Goal: Task Accomplishment & Management: Use online tool/utility

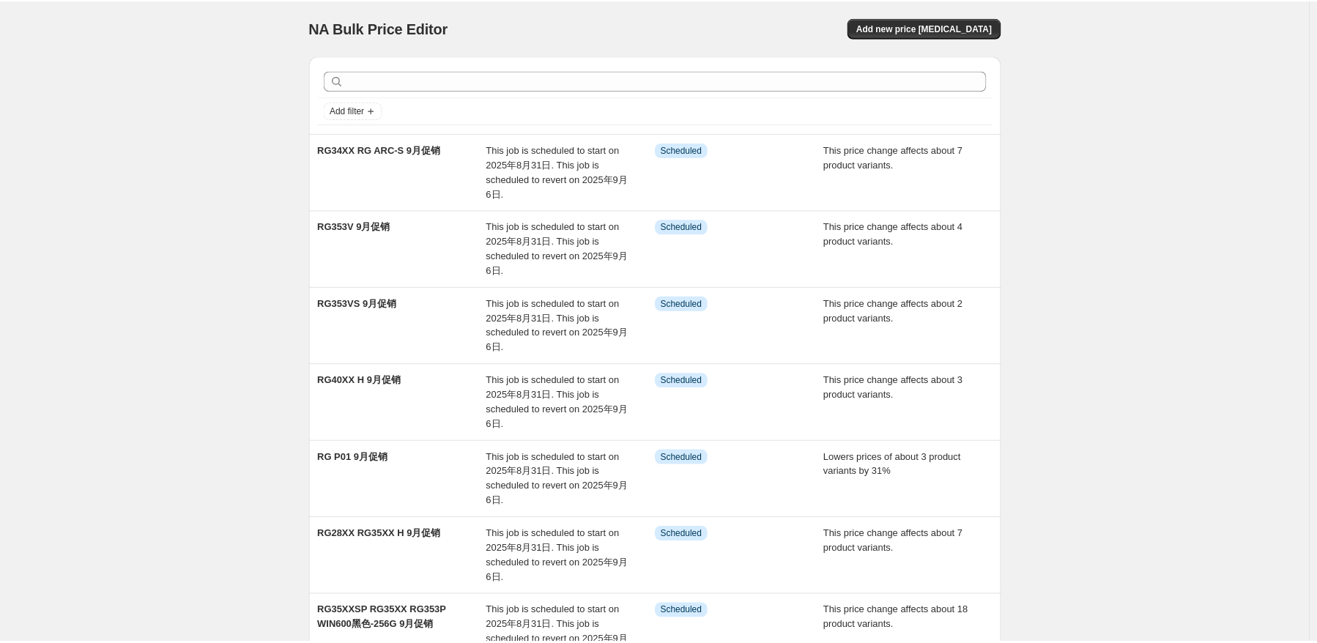
scroll to position [401, 0]
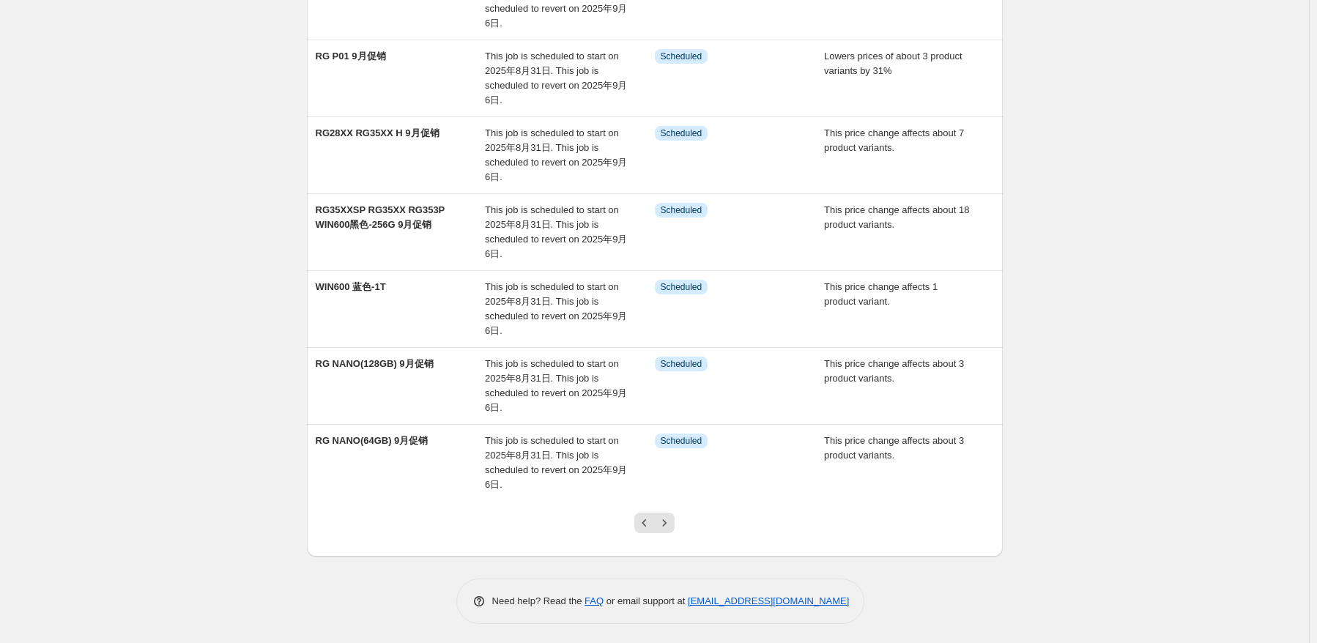
click at [661, 507] on div at bounding box center [654, 529] width 59 height 56
click at [670, 520] on icon "Next" at bounding box center [664, 523] width 15 height 15
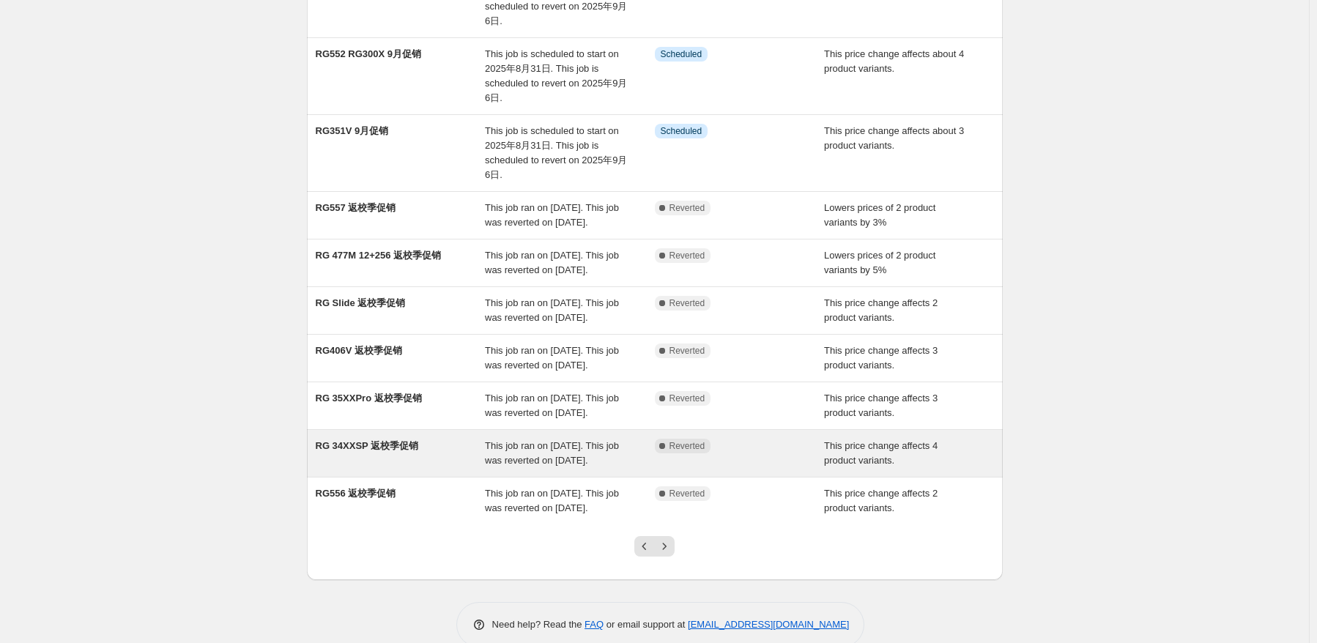
scroll to position [293, 0]
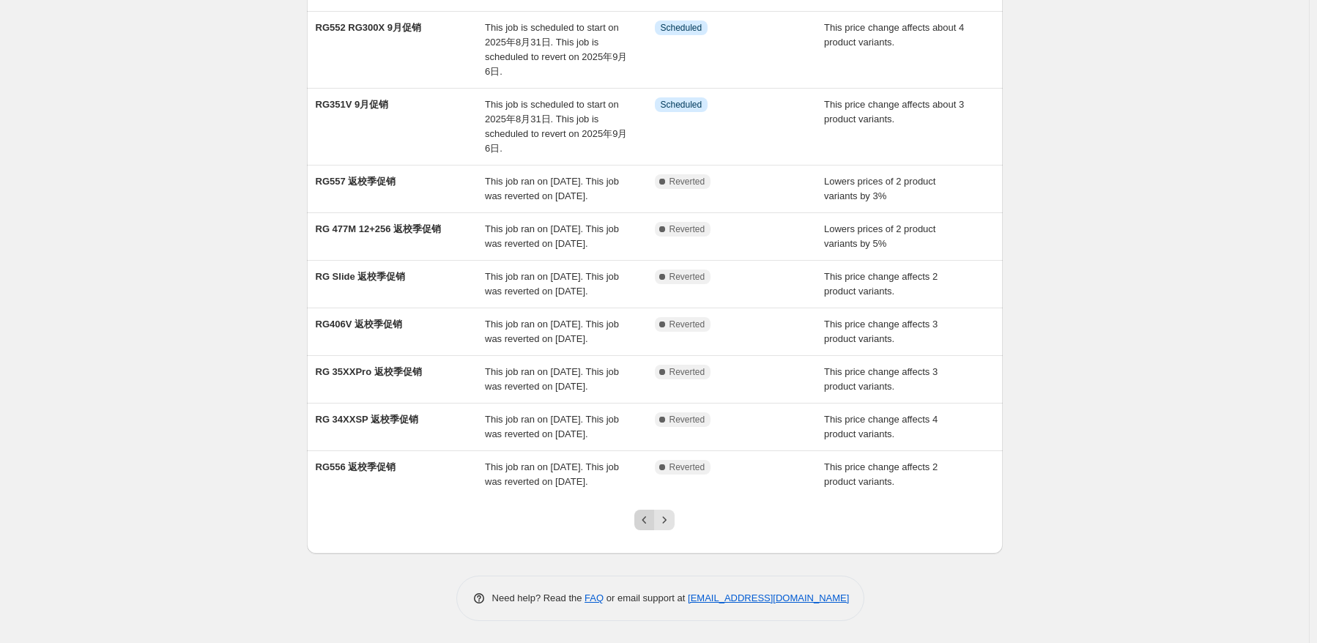
click at [642, 527] on icon "Previous" at bounding box center [644, 520] width 15 height 15
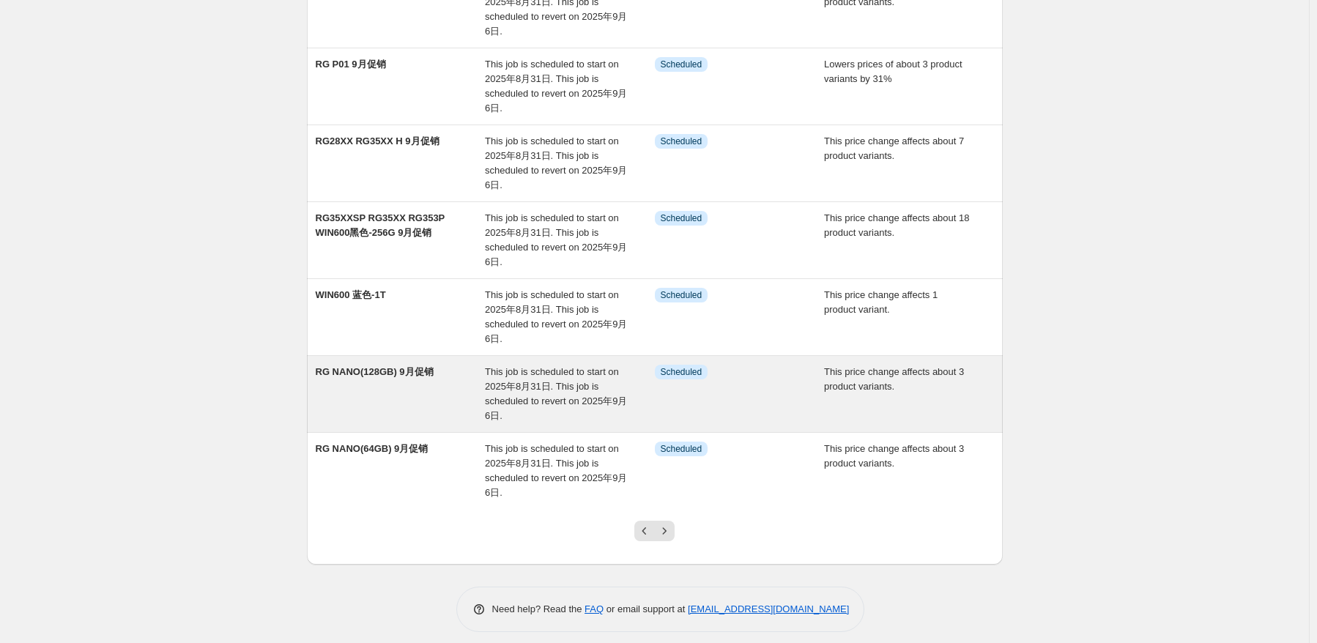
scroll to position [401, 0]
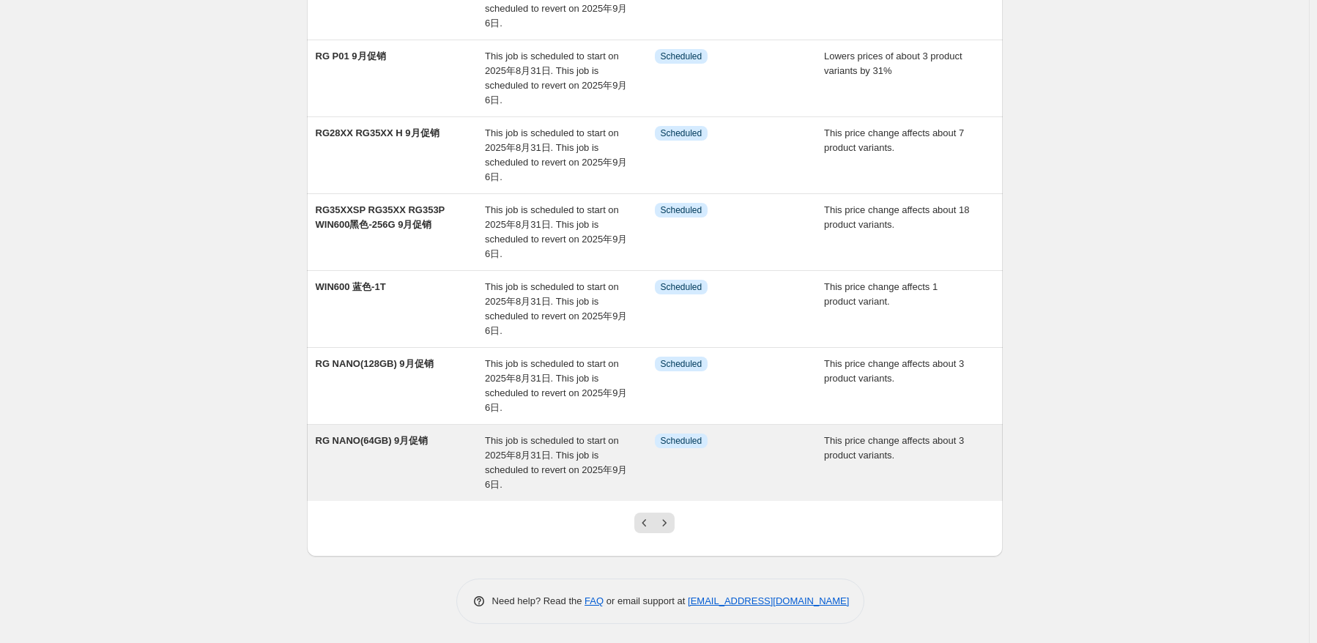
click at [507, 456] on span "This job is scheduled to start on 2025年8月31日. This job is scheduled to revert o…" at bounding box center [556, 462] width 142 height 55
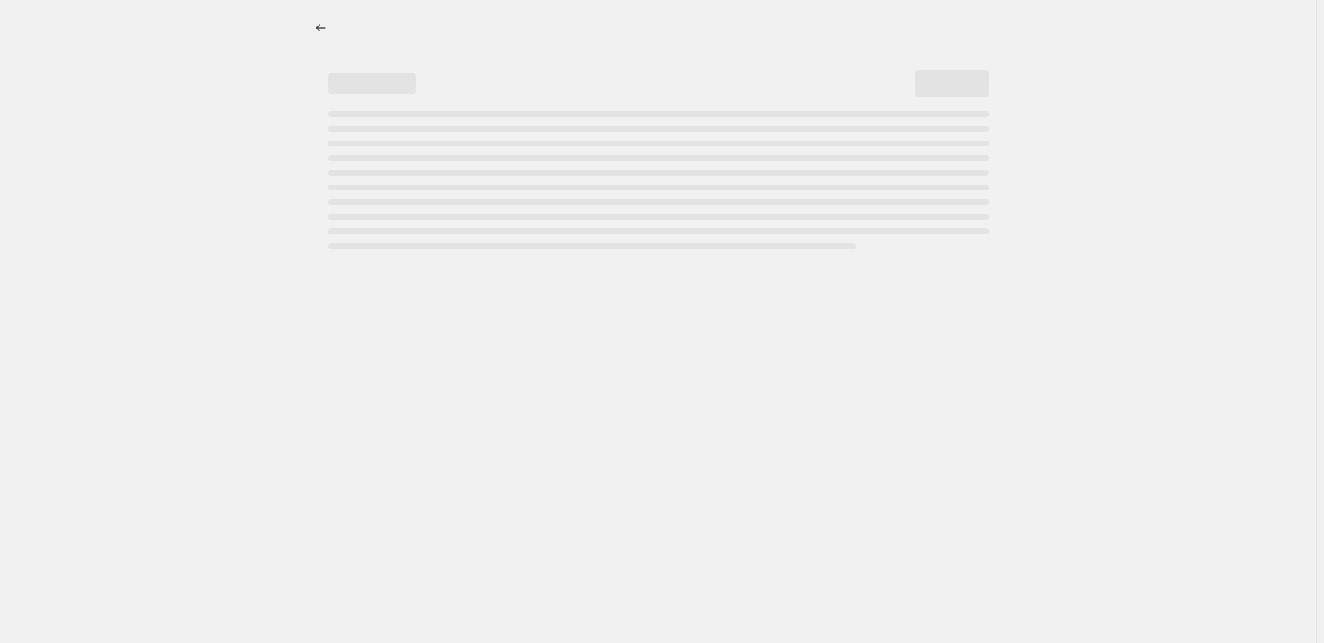
select select "pcap"
select select "no_change"
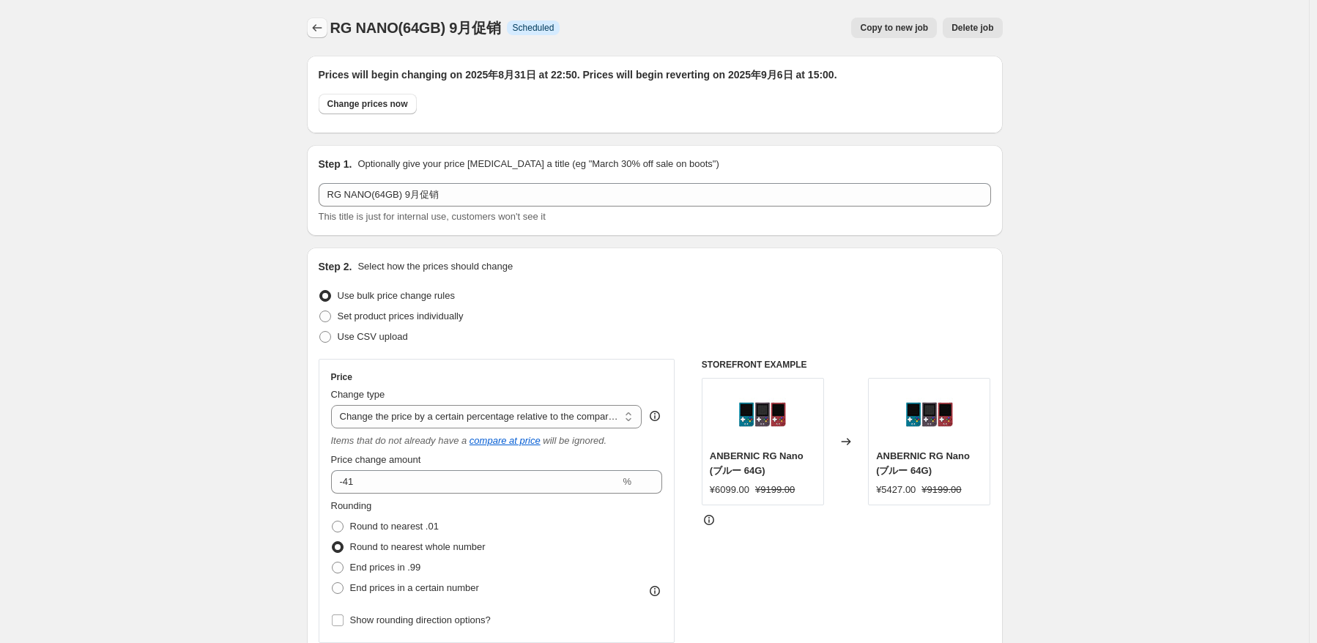
click at [319, 31] on icon "Price change jobs" at bounding box center [317, 28] width 15 height 15
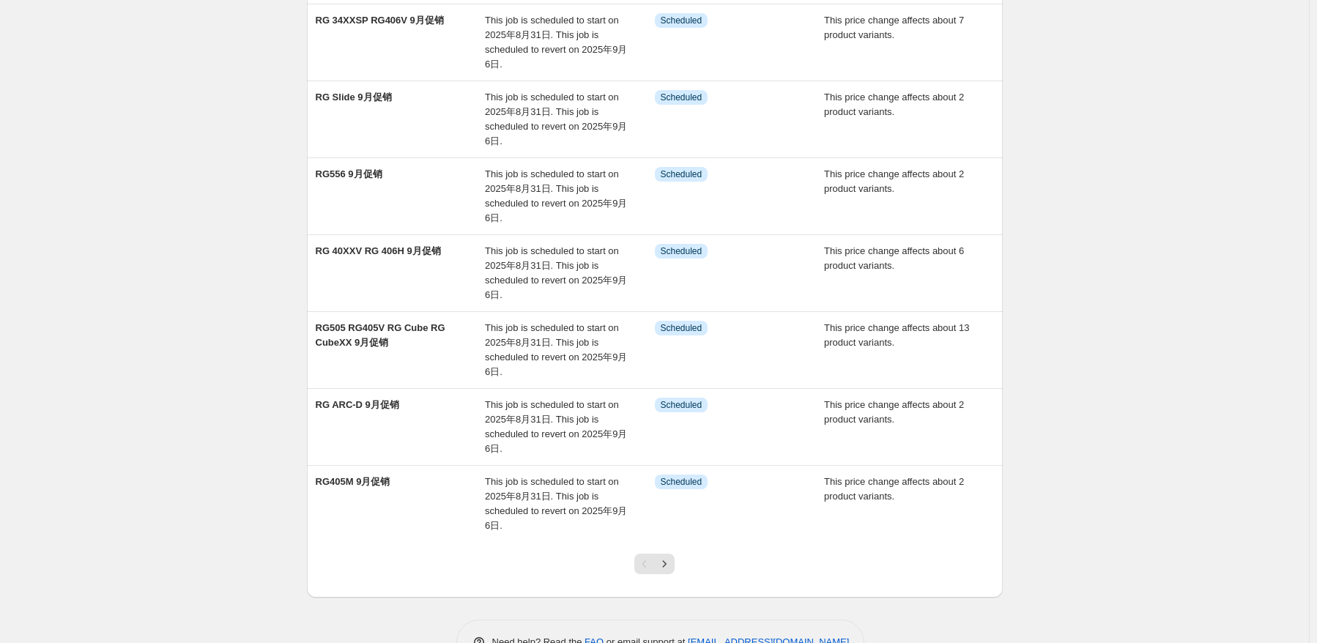
scroll to position [401, 0]
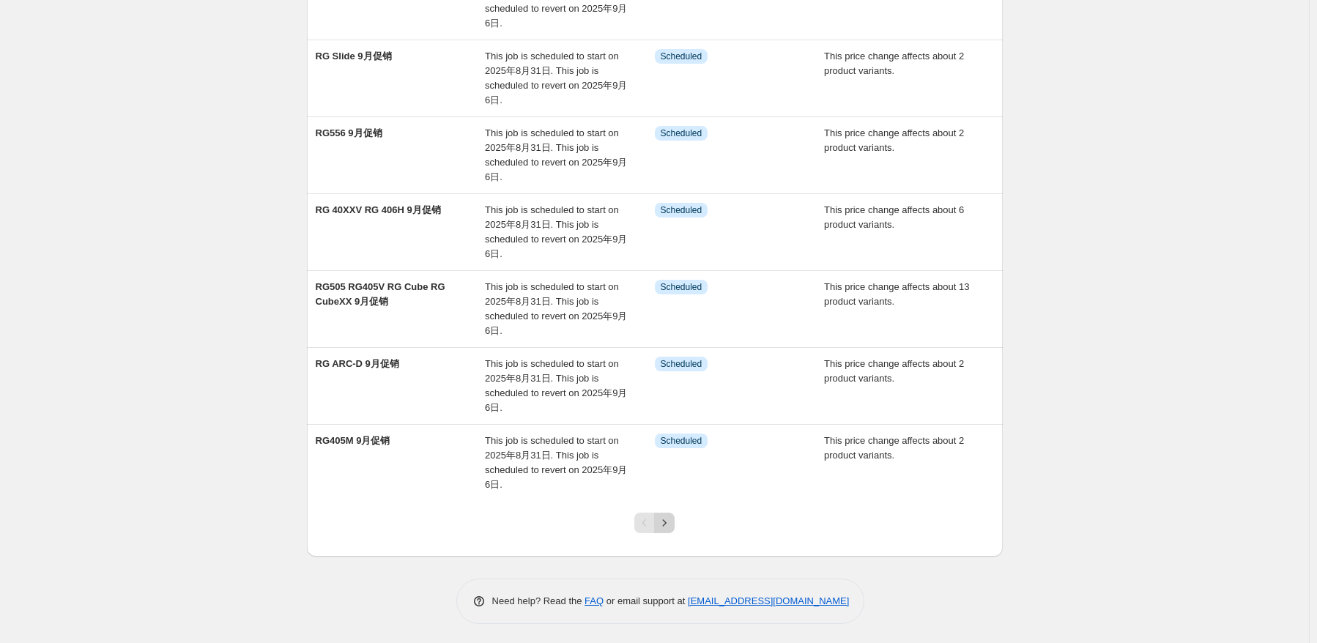
click at [672, 523] on icon "Next" at bounding box center [664, 523] width 15 height 15
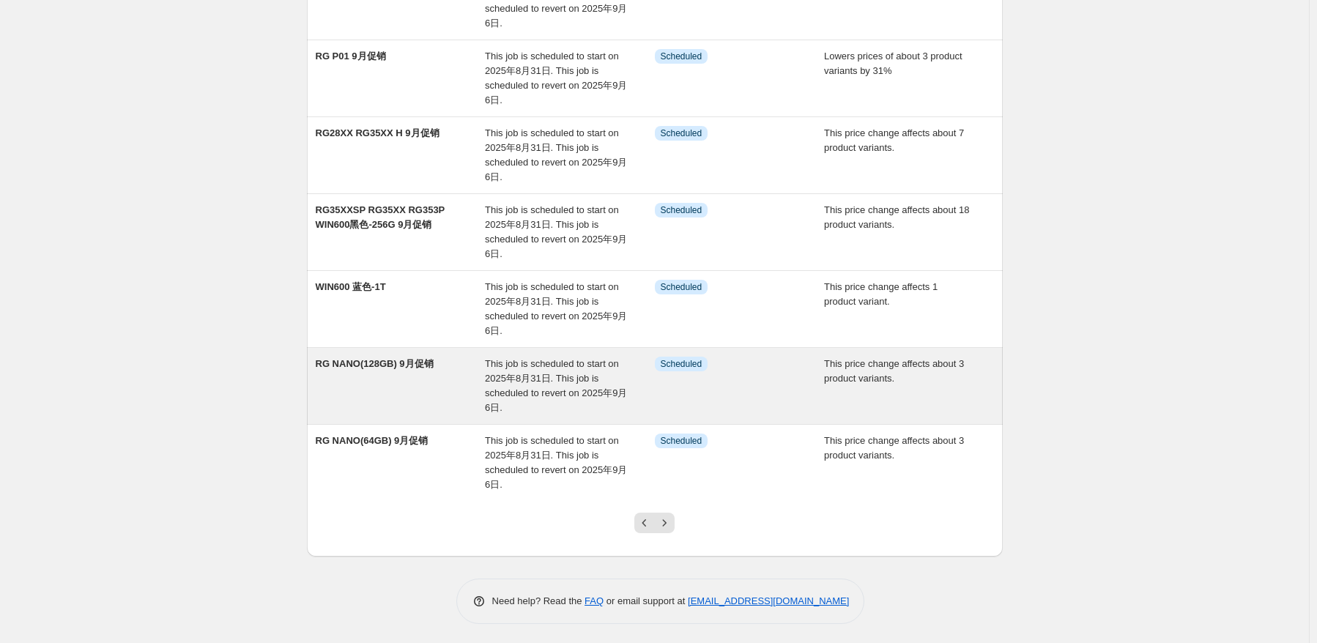
click at [513, 369] on span "This job is scheduled to start on 2025年8月31日. This job is scheduled to revert o…" at bounding box center [556, 385] width 142 height 55
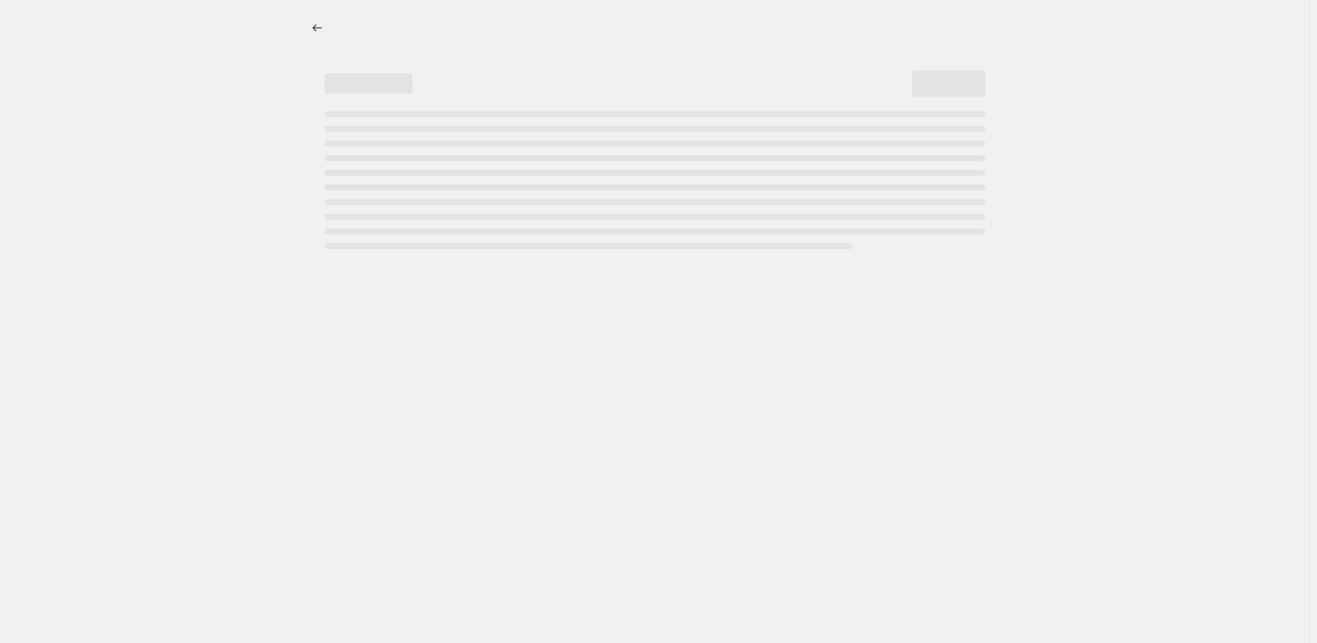
select select "pcap"
select select "no_change"
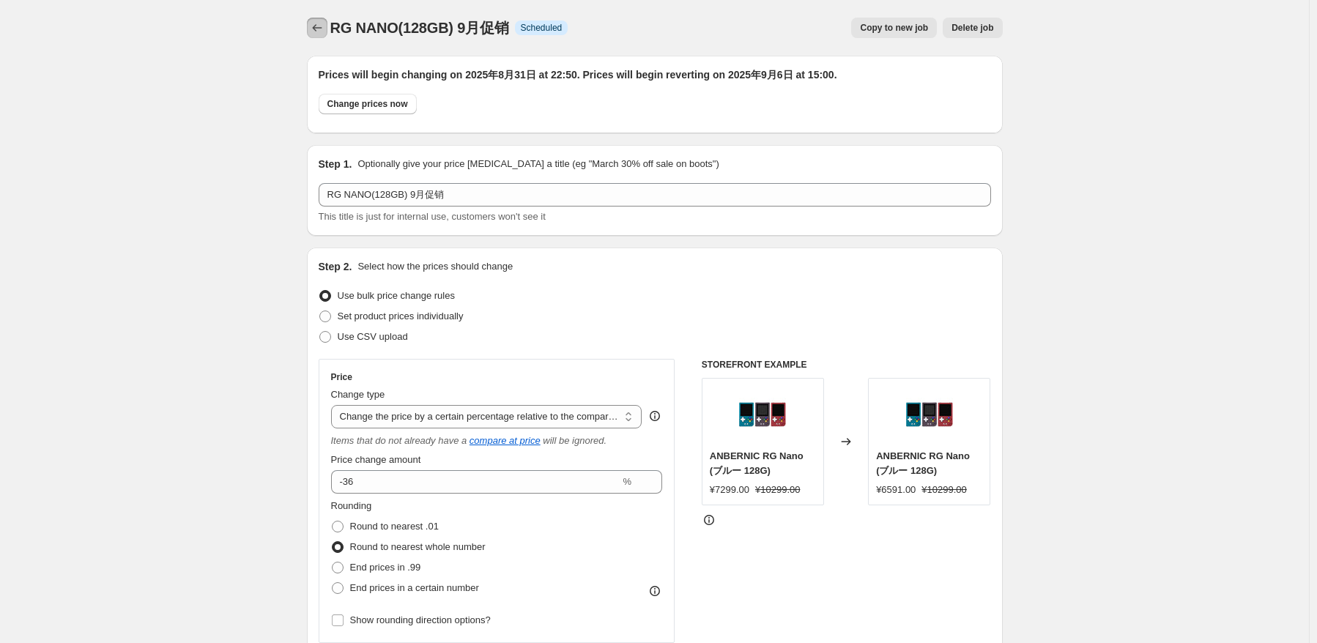
click at [322, 26] on icon "Price change jobs" at bounding box center [317, 28] width 15 height 15
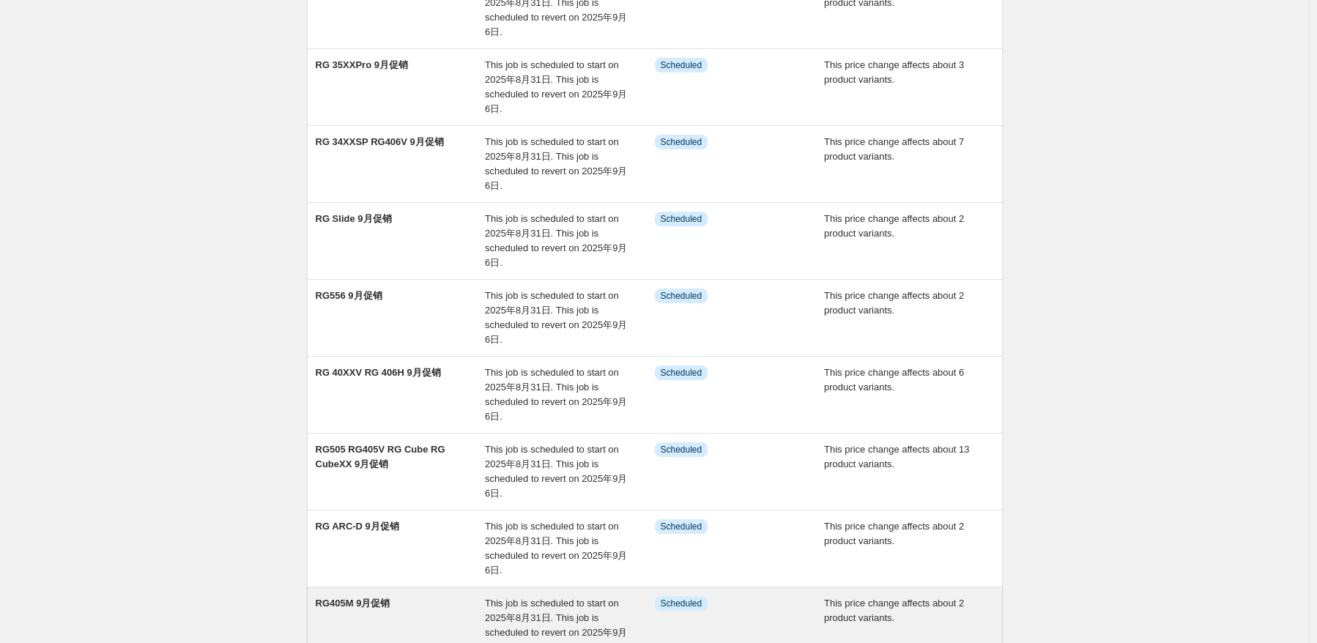
scroll to position [401, 0]
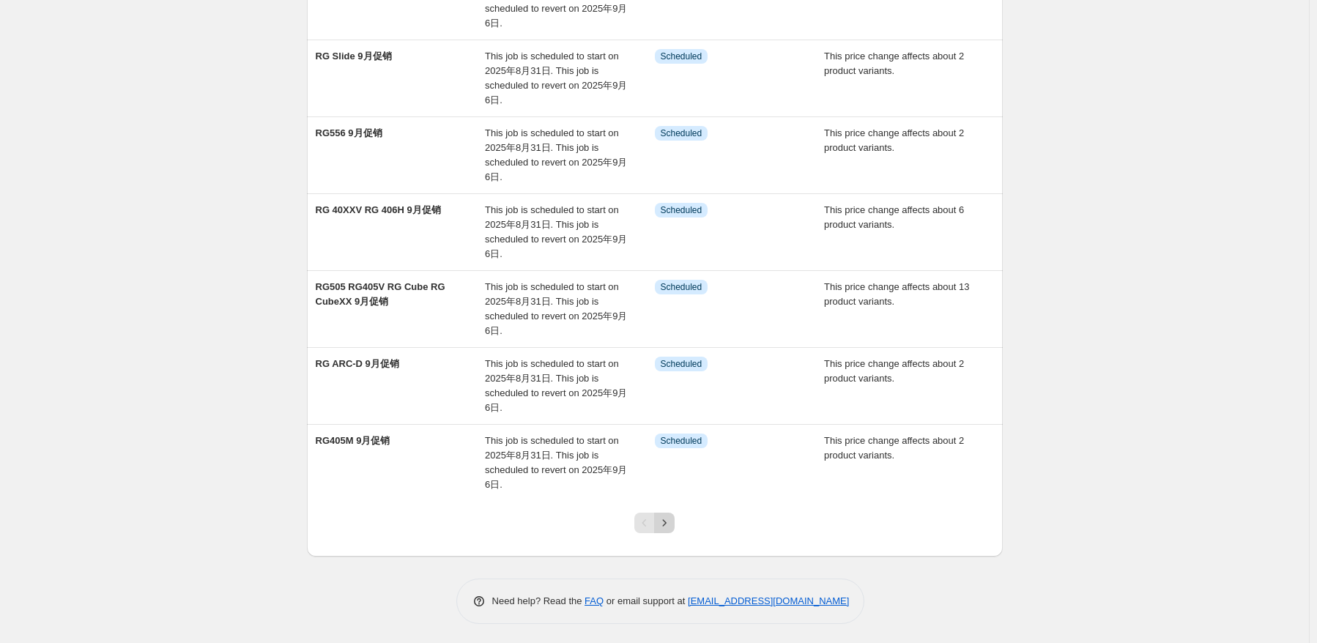
click at [659, 513] on button "Next" at bounding box center [664, 523] width 21 height 21
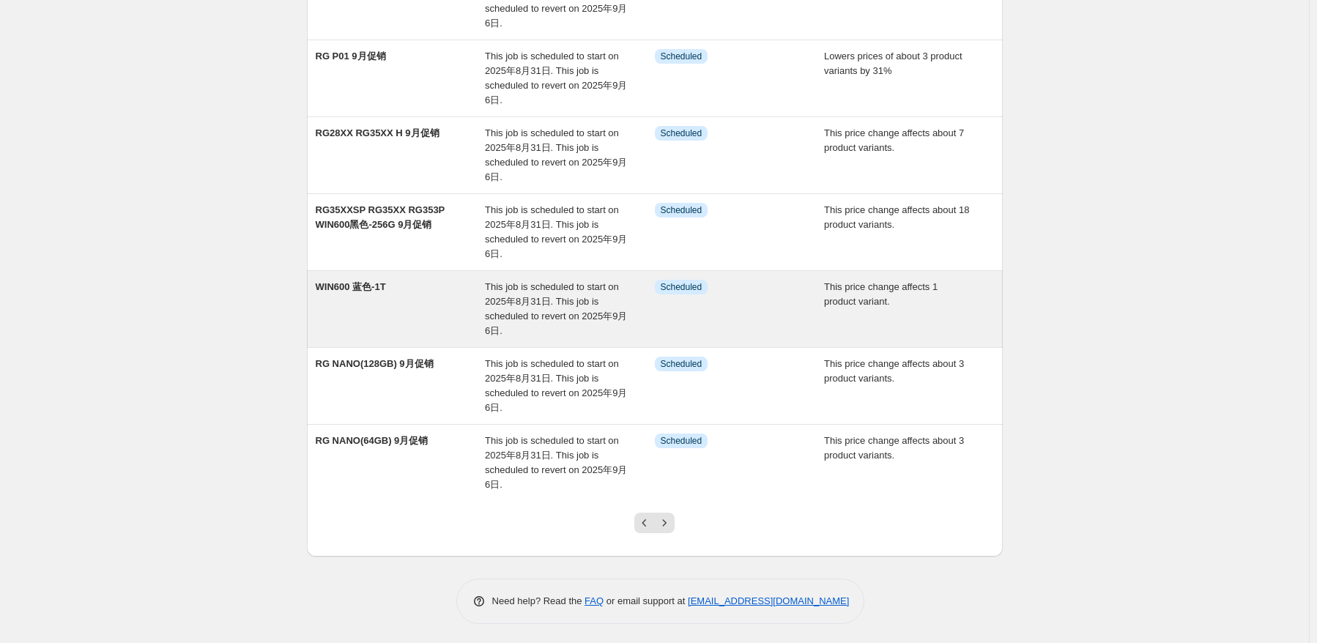
click at [527, 293] on span "This job is scheduled to start on 2025年8月31日. This job is scheduled to revert o…" at bounding box center [556, 308] width 142 height 55
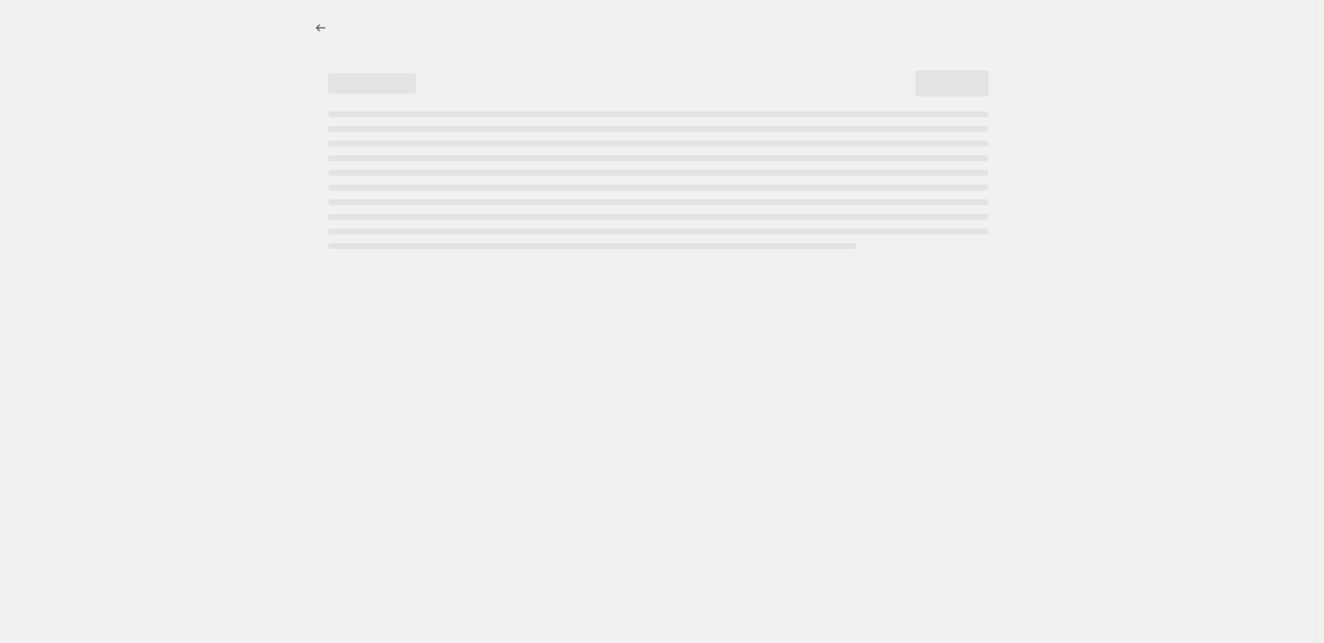
select select "pcap"
select select "no_change"
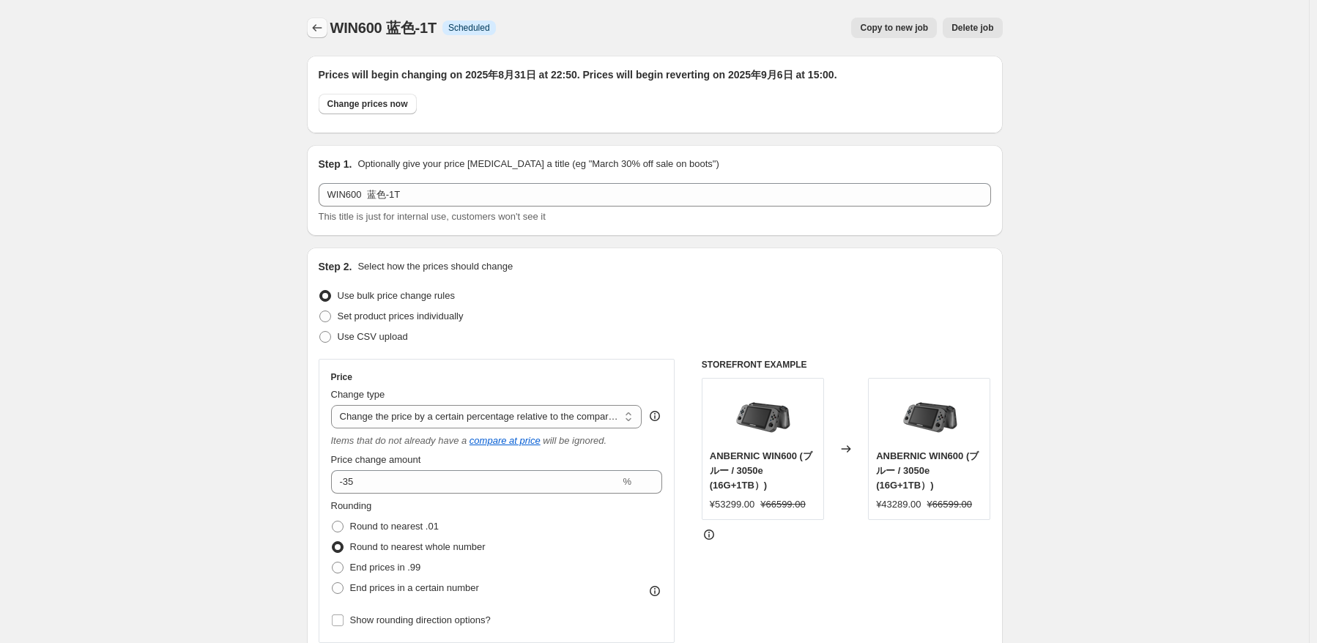
click at [324, 31] on icon "Price change jobs" at bounding box center [317, 28] width 15 height 15
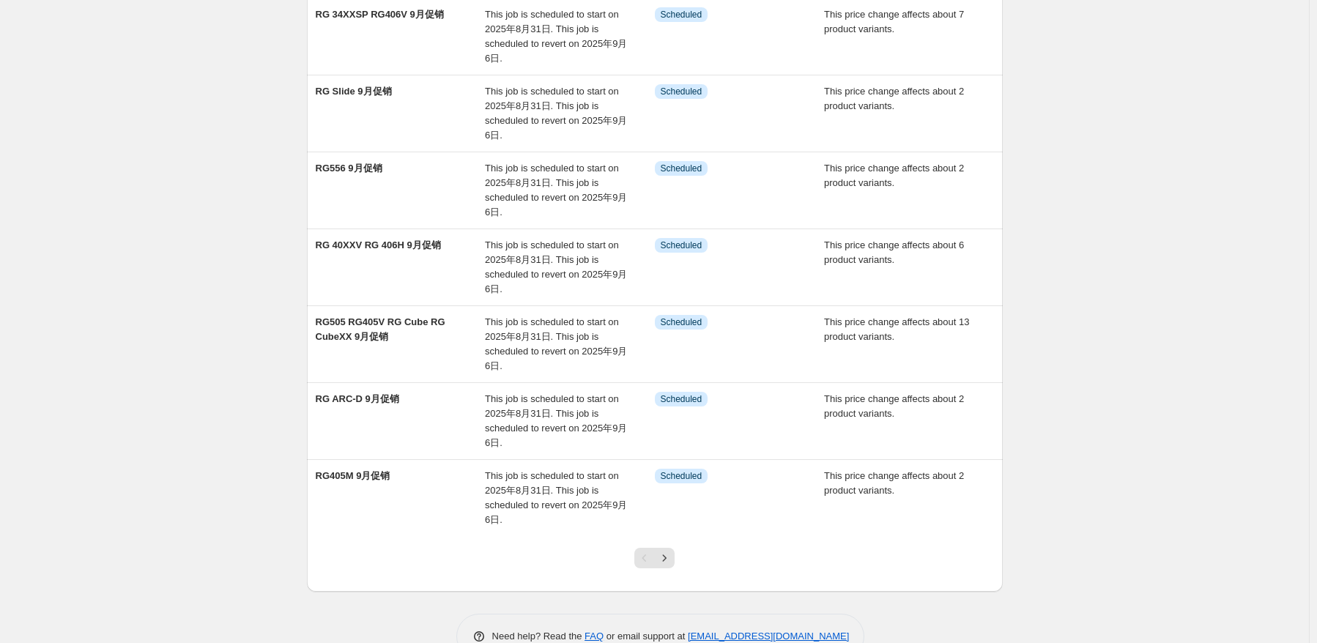
scroll to position [401, 0]
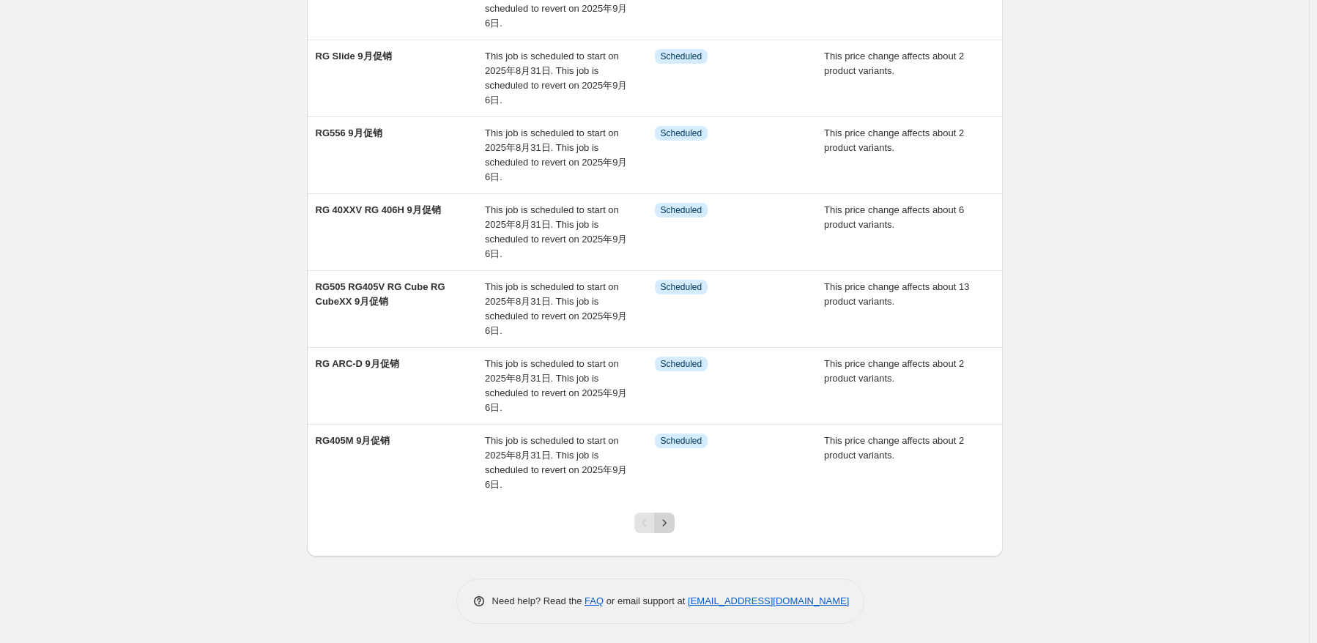
click at [671, 518] on icon "Next" at bounding box center [664, 523] width 15 height 15
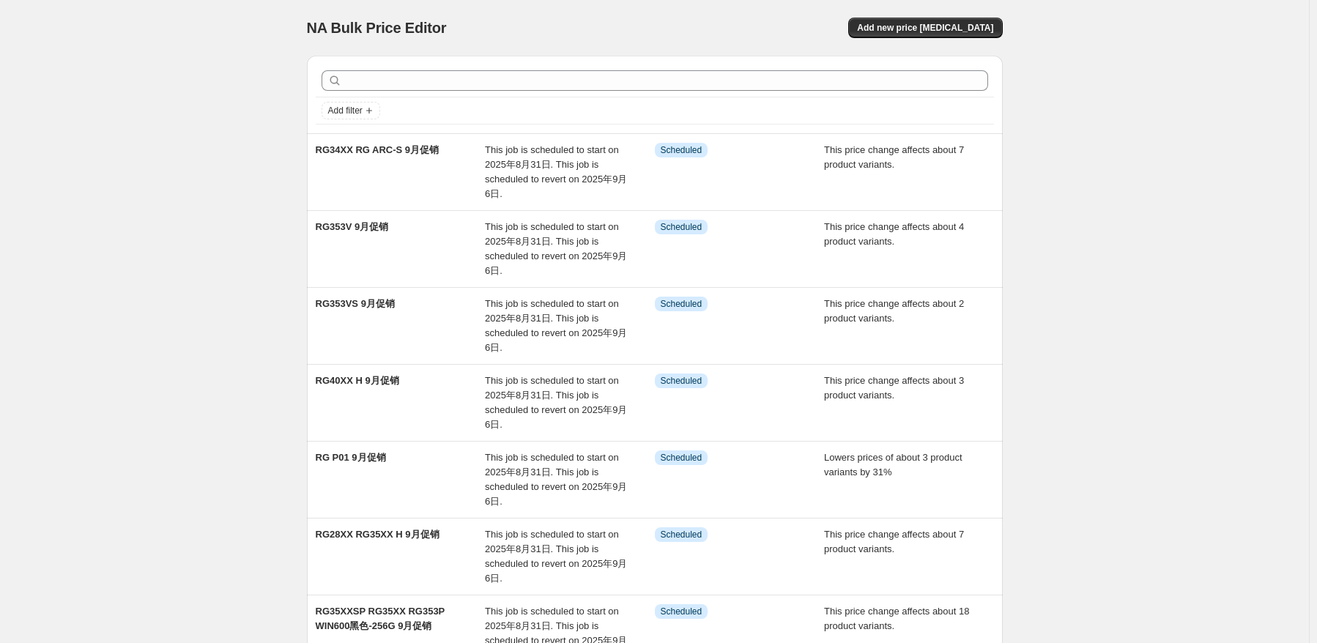
scroll to position [293, 0]
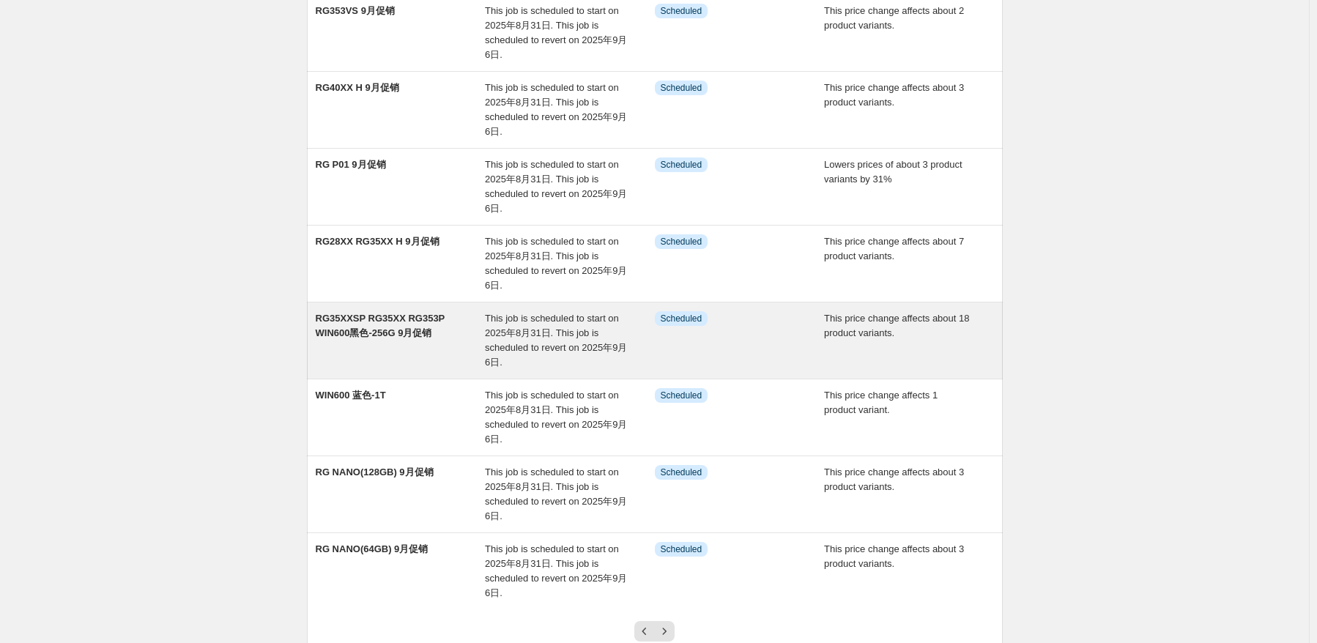
click at [489, 321] on span "This job is scheduled to start on 2025年8月31日. This job is scheduled to revert o…" at bounding box center [556, 340] width 142 height 55
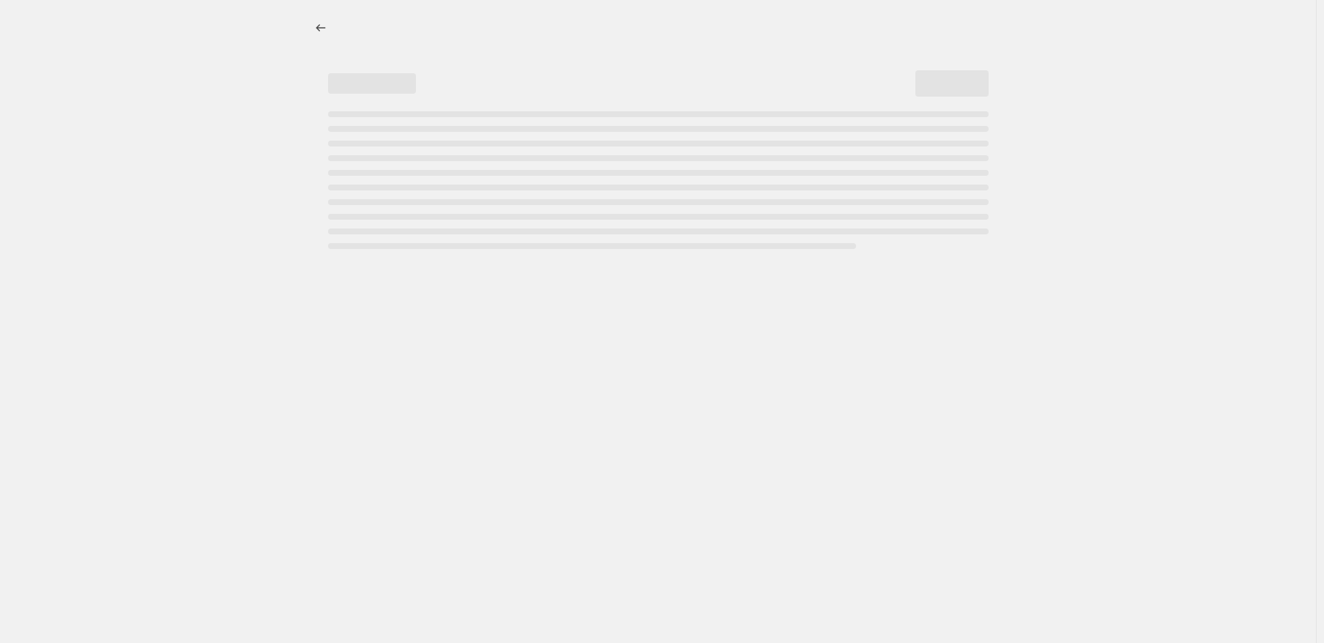
select select "pcap"
select select "no_change"
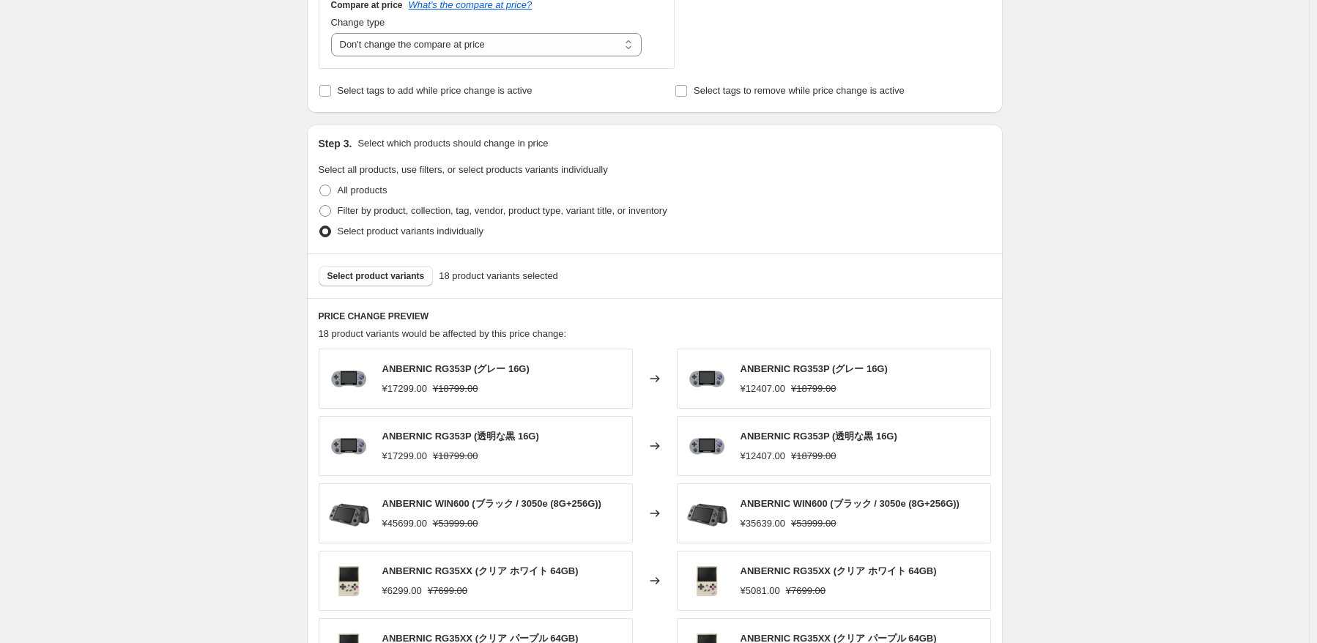
scroll to position [806, 0]
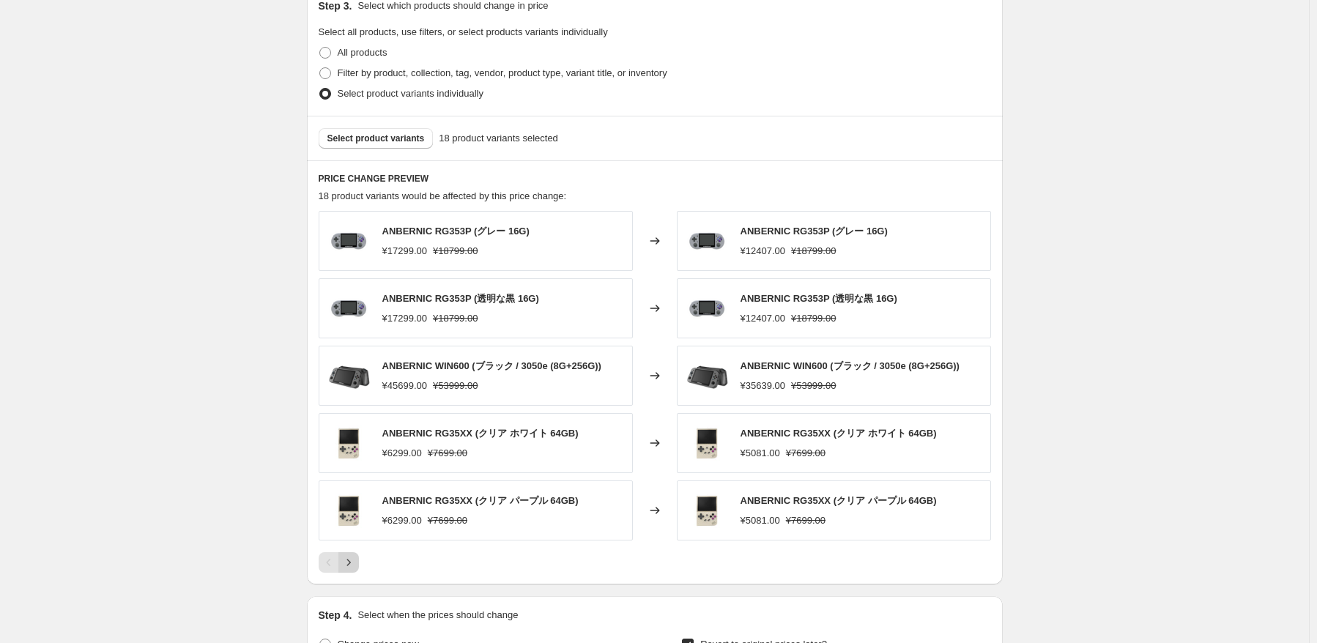
click at [356, 565] on icon "Next" at bounding box center [348, 562] width 15 height 15
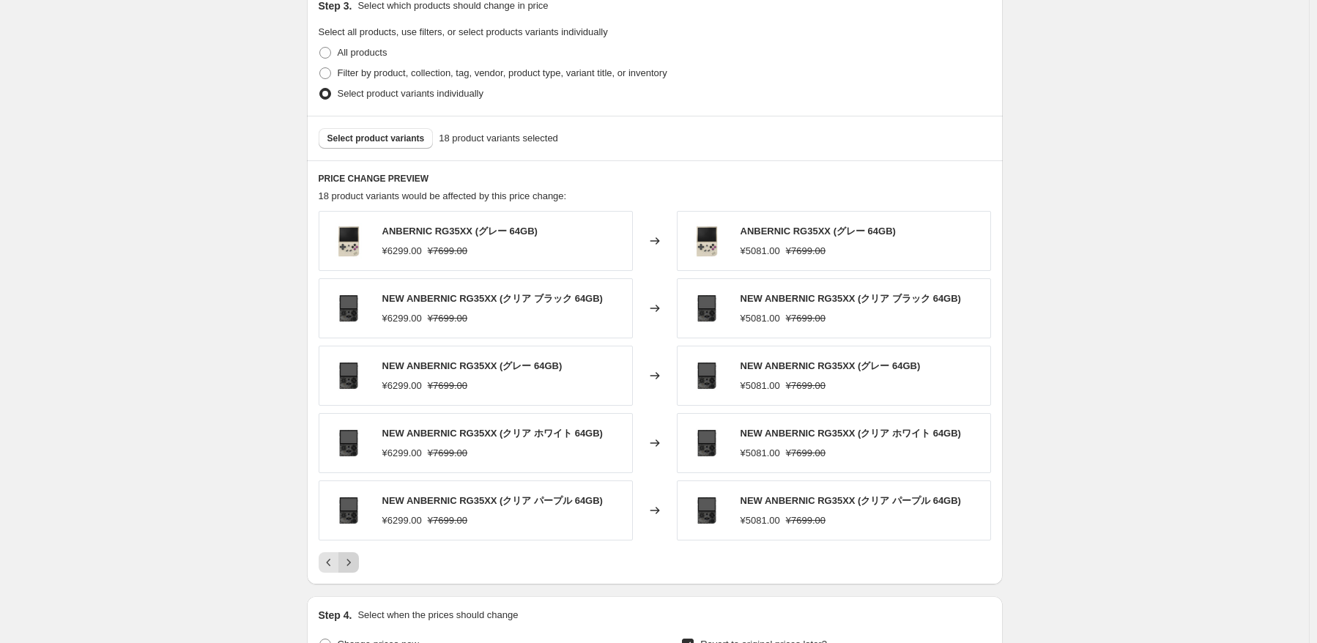
click at [350, 564] on icon "Next" at bounding box center [348, 563] width 4 height 7
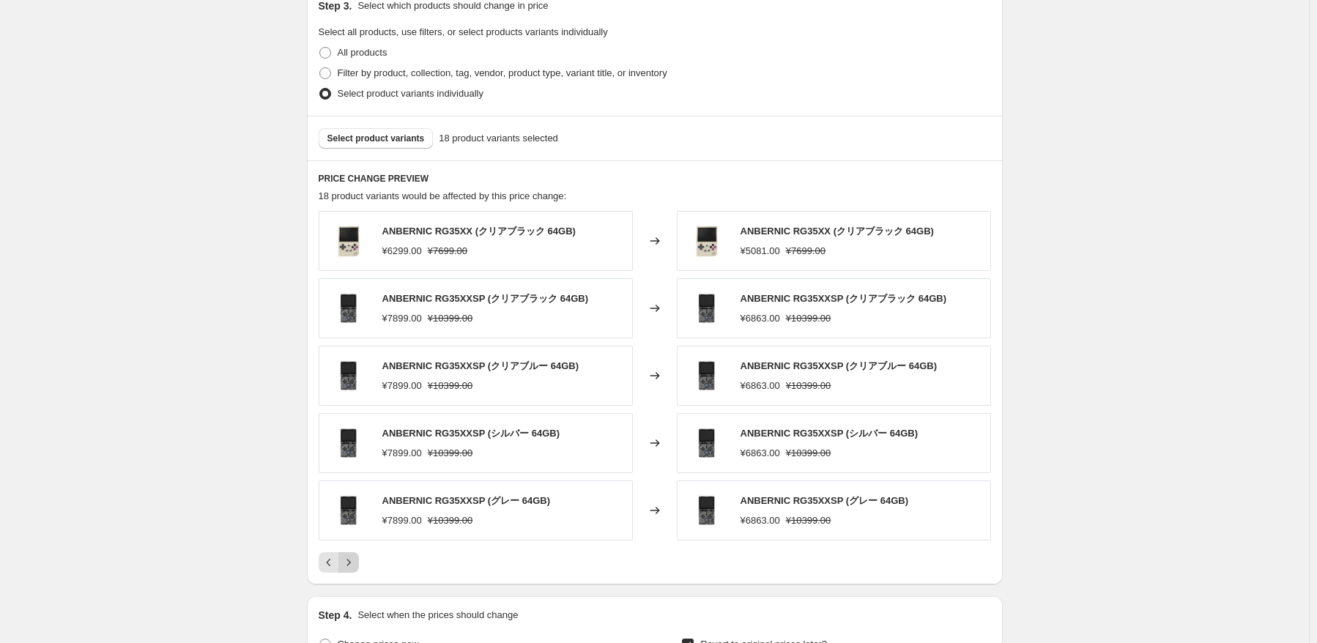
click at [353, 556] on icon "Next" at bounding box center [348, 562] width 15 height 15
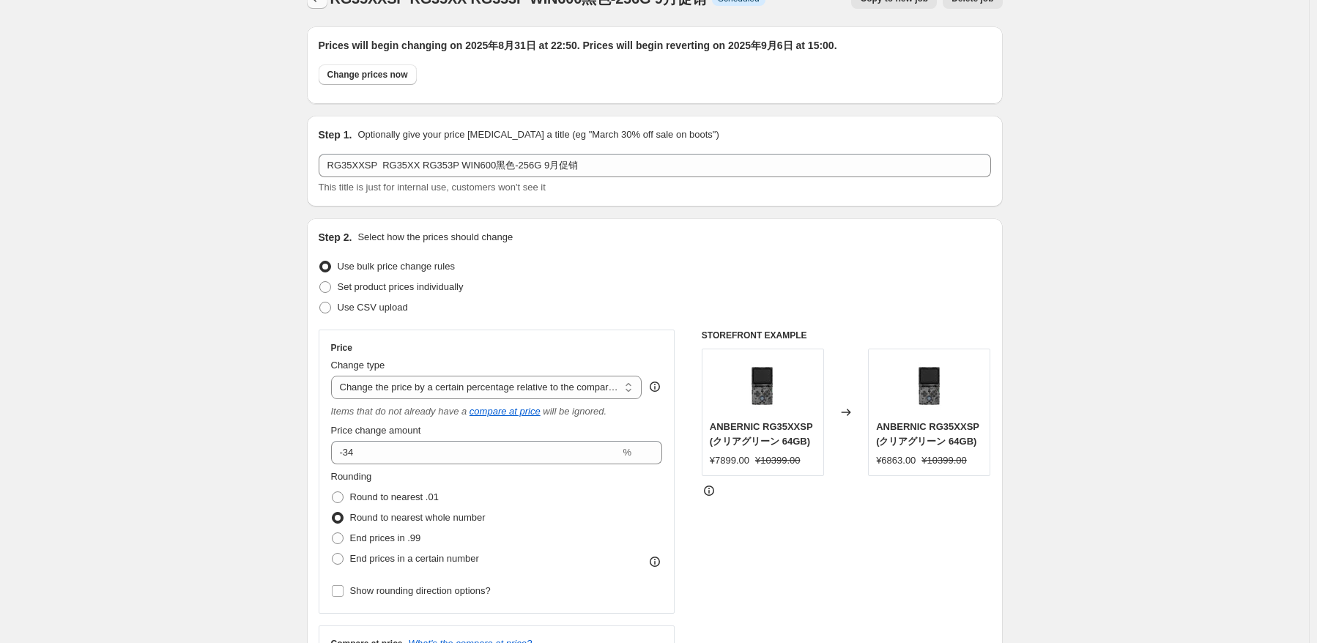
scroll to position [0, 0]
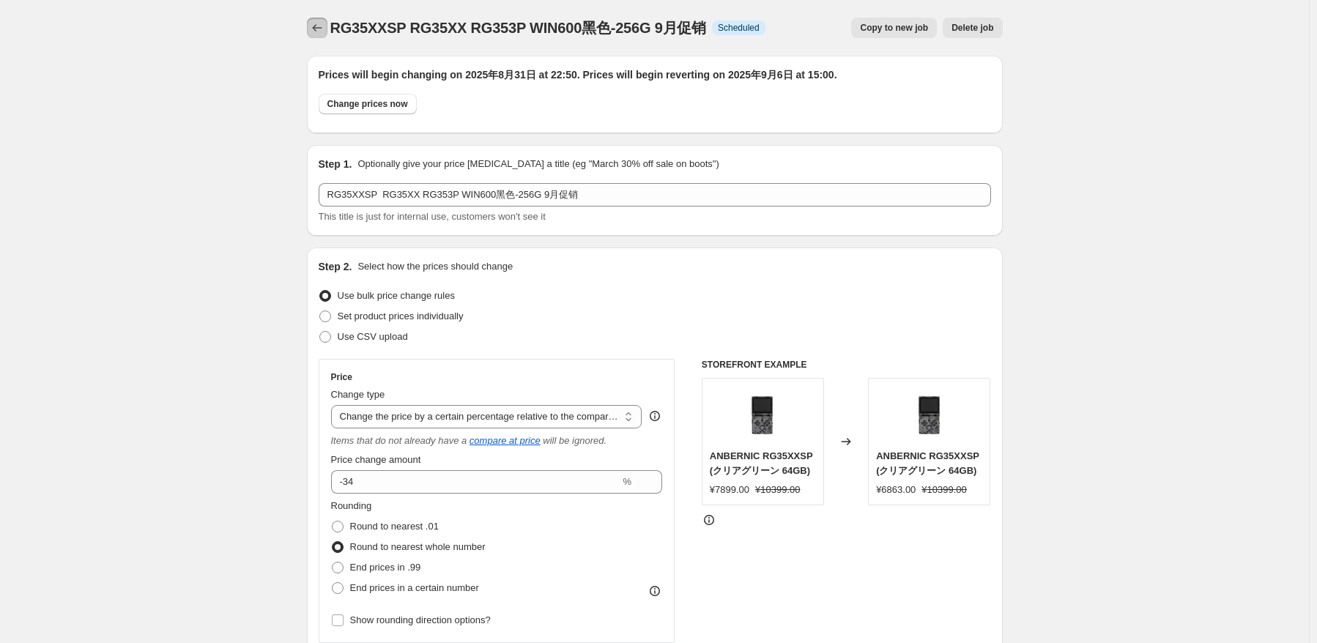
click at [314, 25] on icon "Price change jobs" at bounding box center [317, 28] width 15 height 15
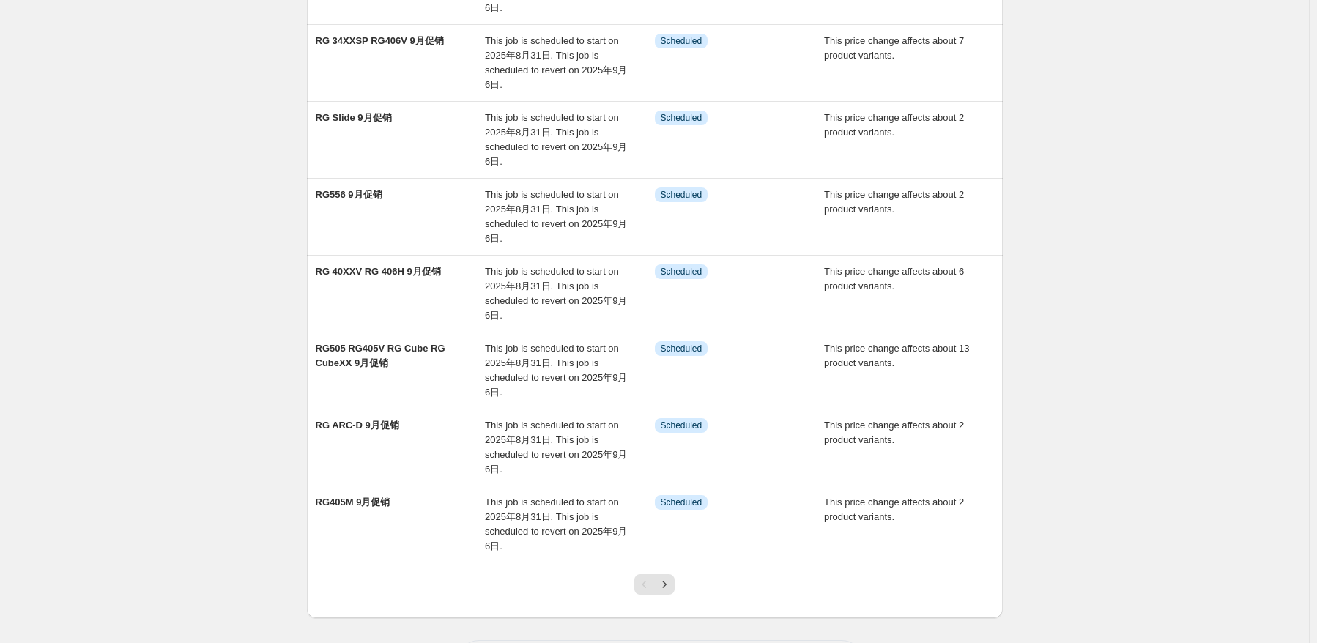
scroll to position [401, 0]
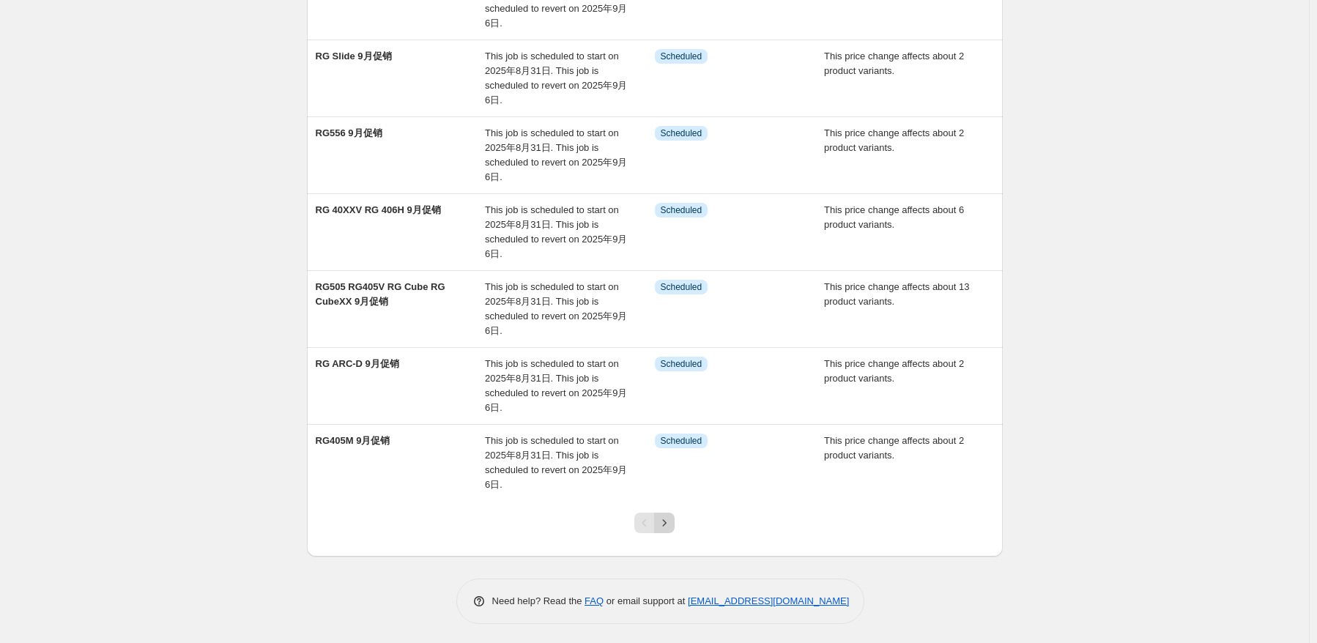
click at [675, 527] on button "Next" at bounding box center [664, 523] width 21 height 21
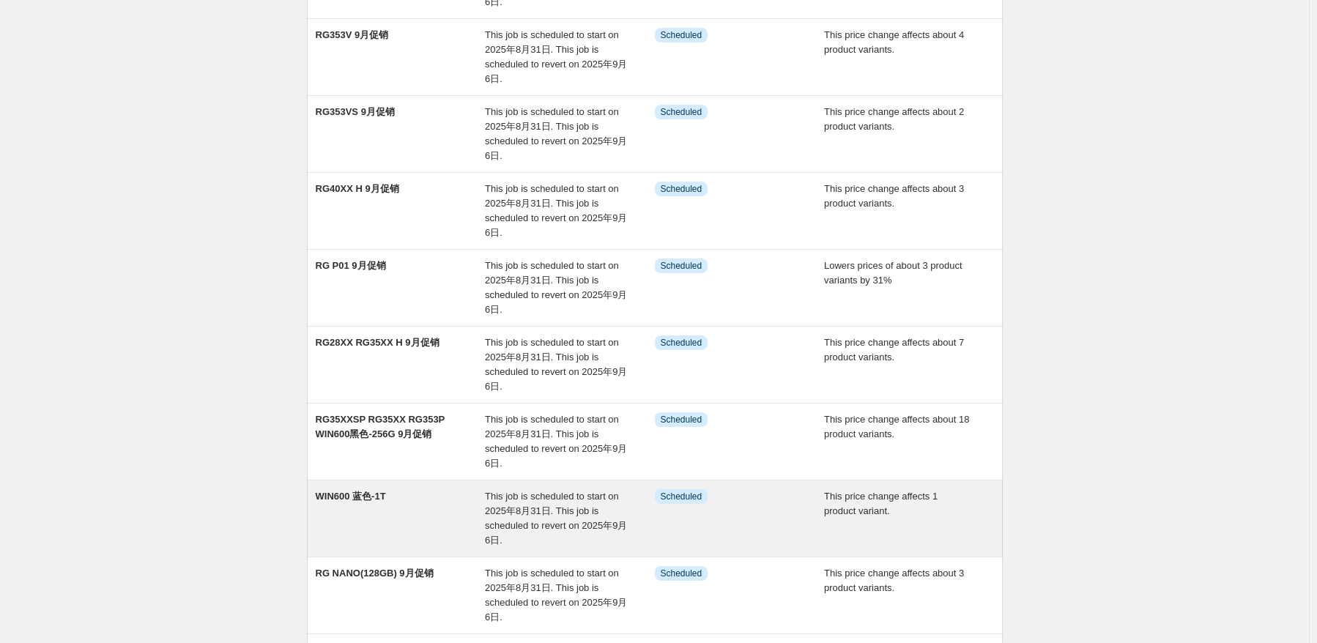
scroll to position [293, 0]
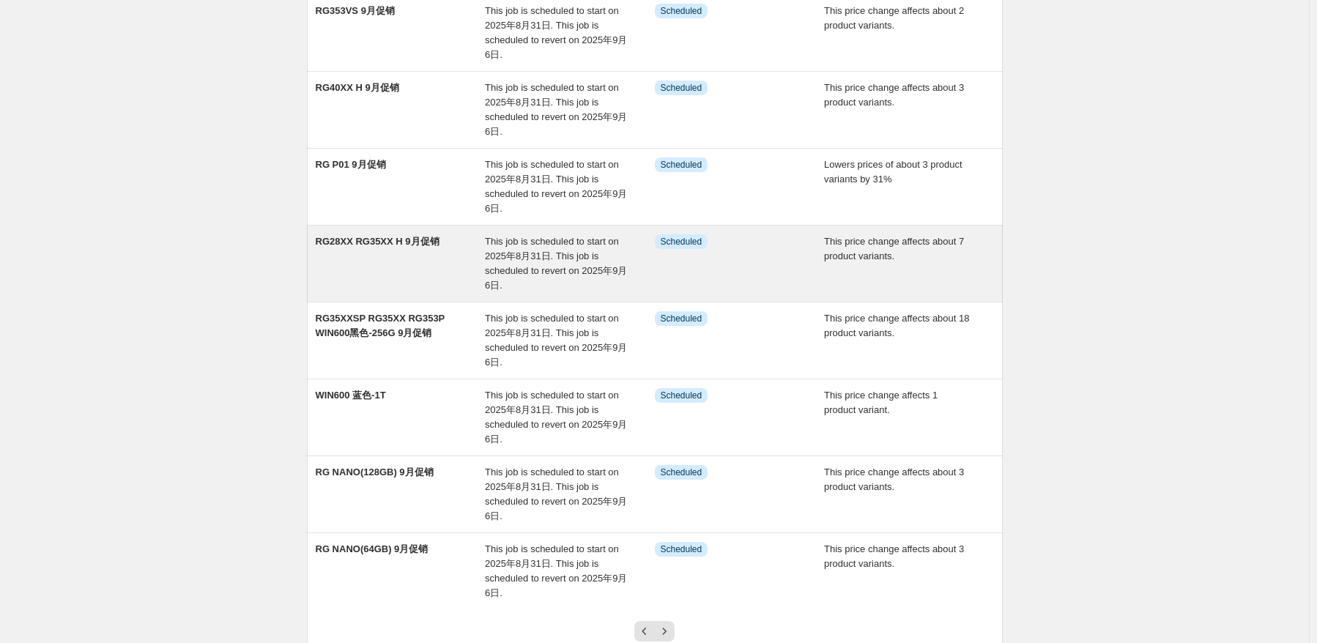
click at [368, 245] on span "RG28XX RG35XX H 9月促销" at bounding box center [378, 241] width 124 height 11
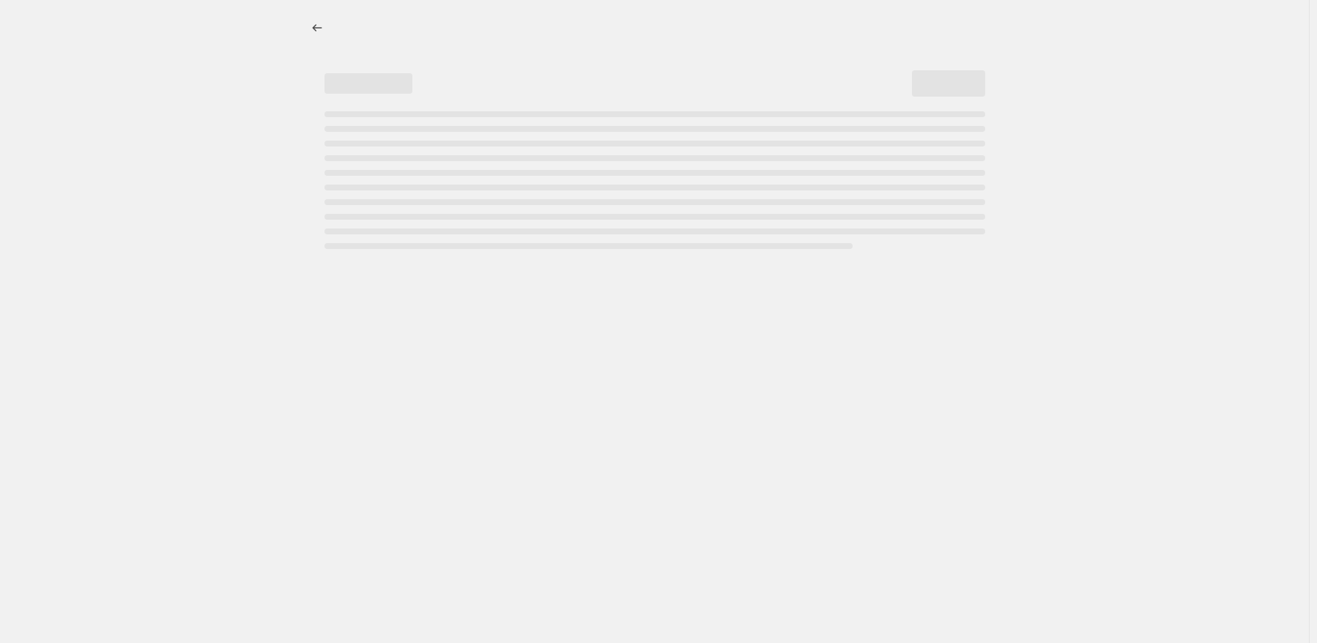
select select "pcap"
select select "no_change"
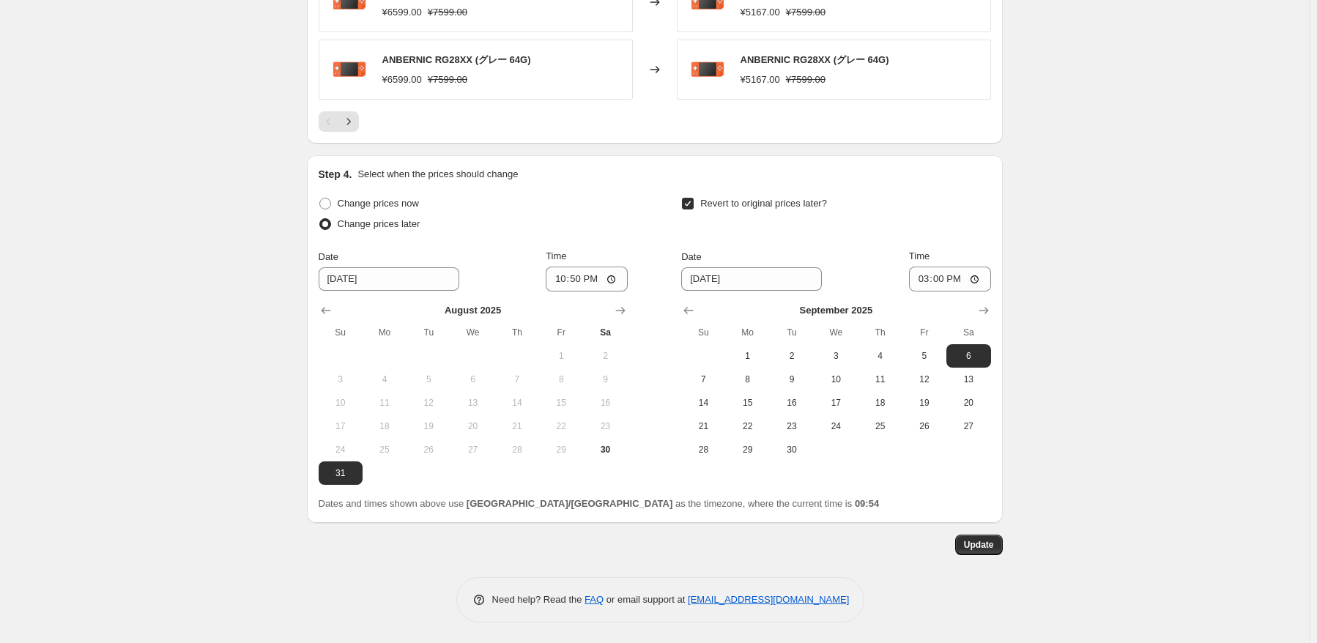
scroll to position [1027, 0]
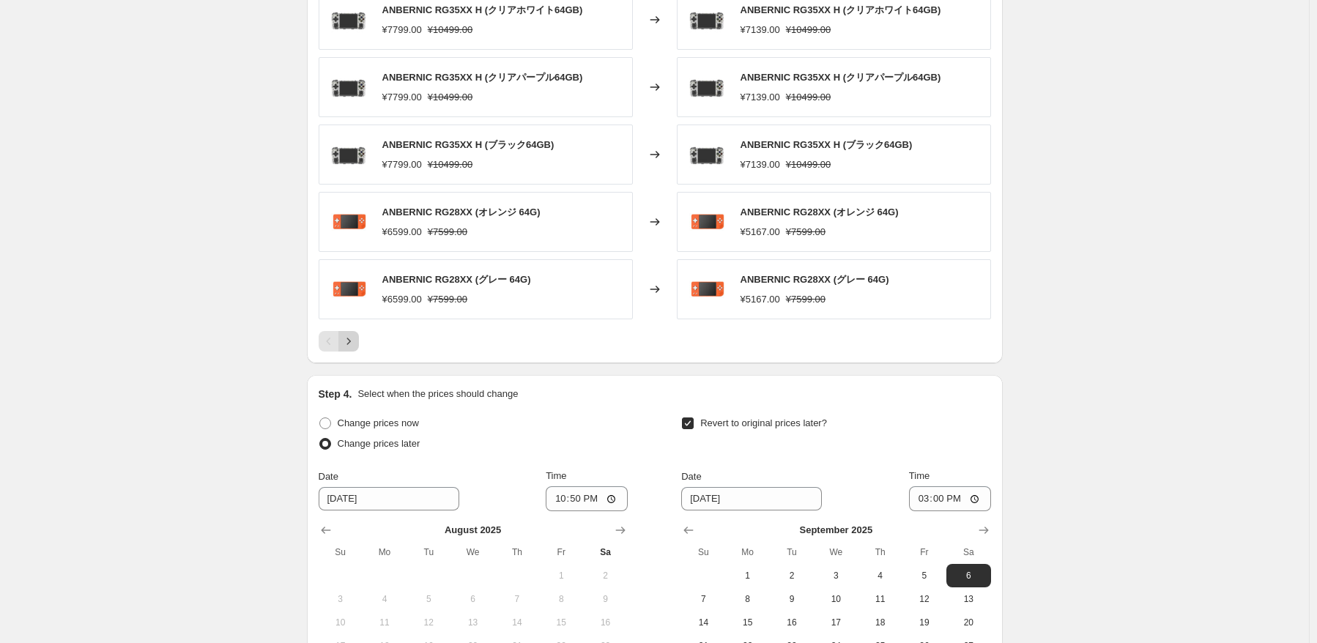
click at [356, 343] on icon "Next" at bounding box center [348, 341] width 15 height 15
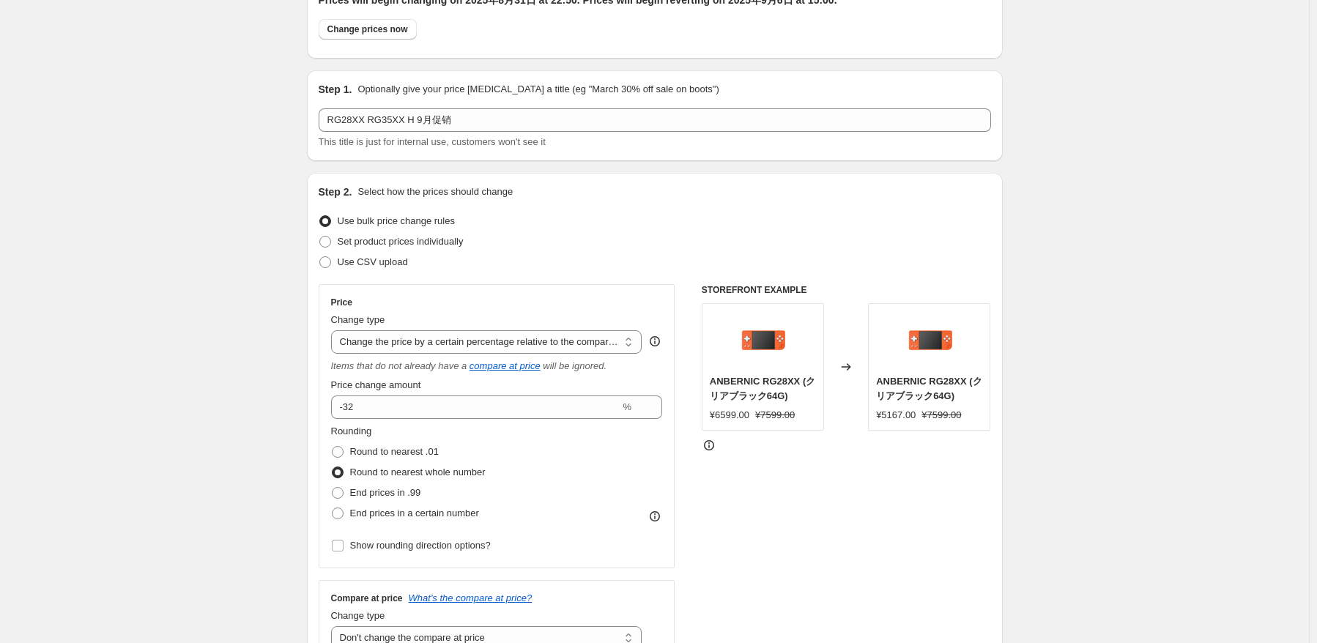
scroll to position [0, 0]
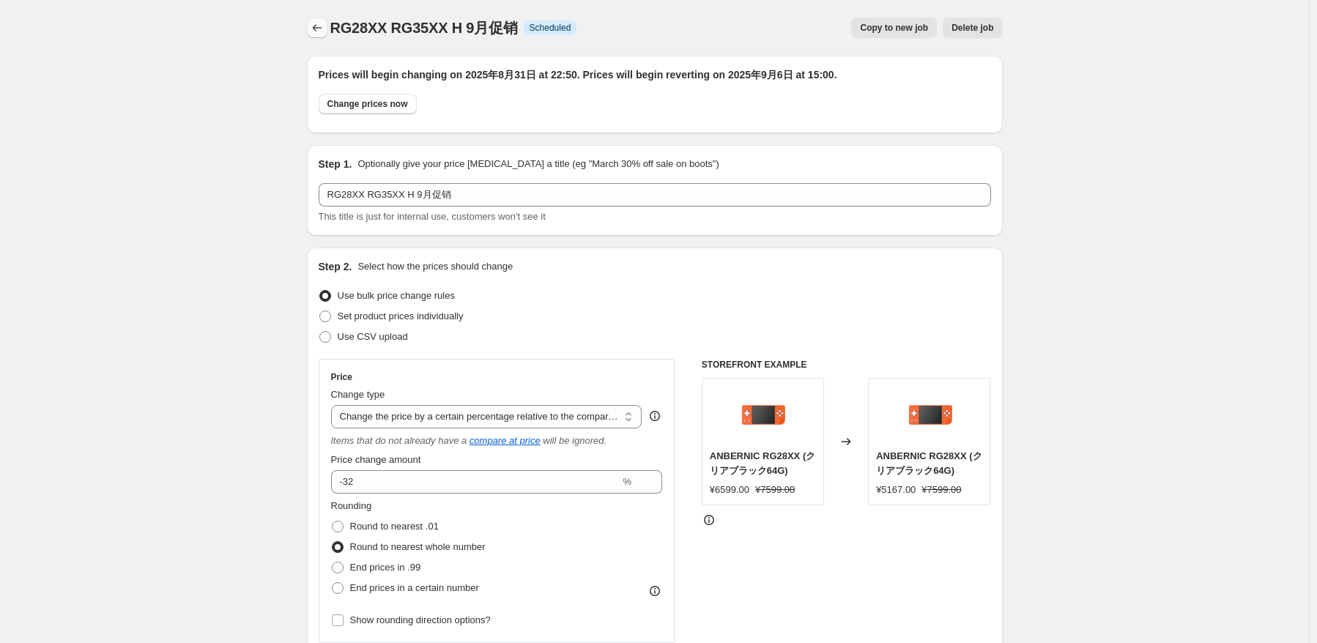
click at [319, 29] on icon "Price change jobs" at bounding box center [317, 28] width 15 height 15
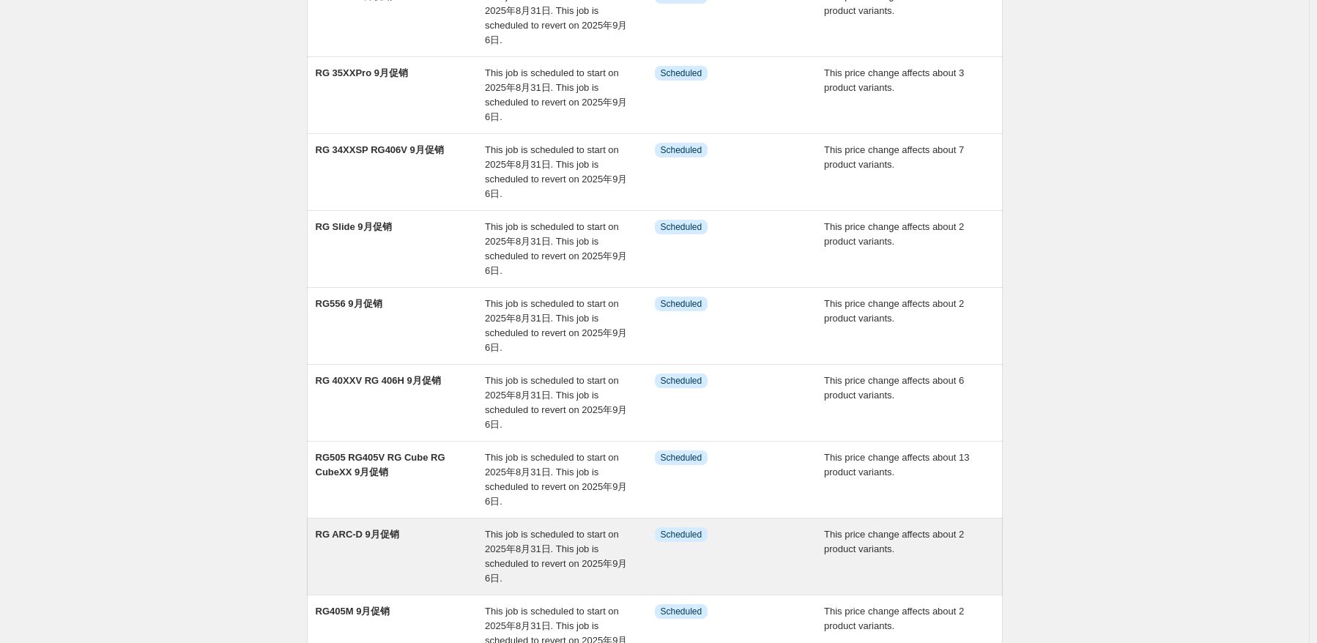
scroll to position [293, 0]
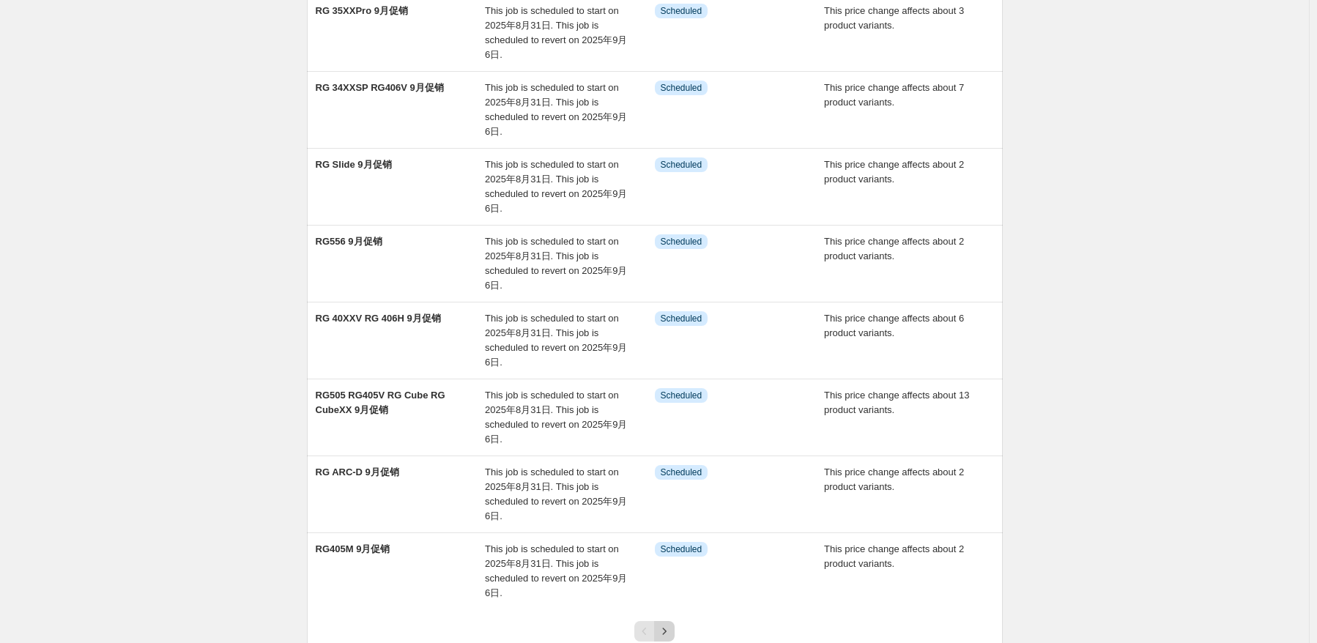
click at [662, 633] on icon "Next" at bounding box center [664, 631] width 15 height 15
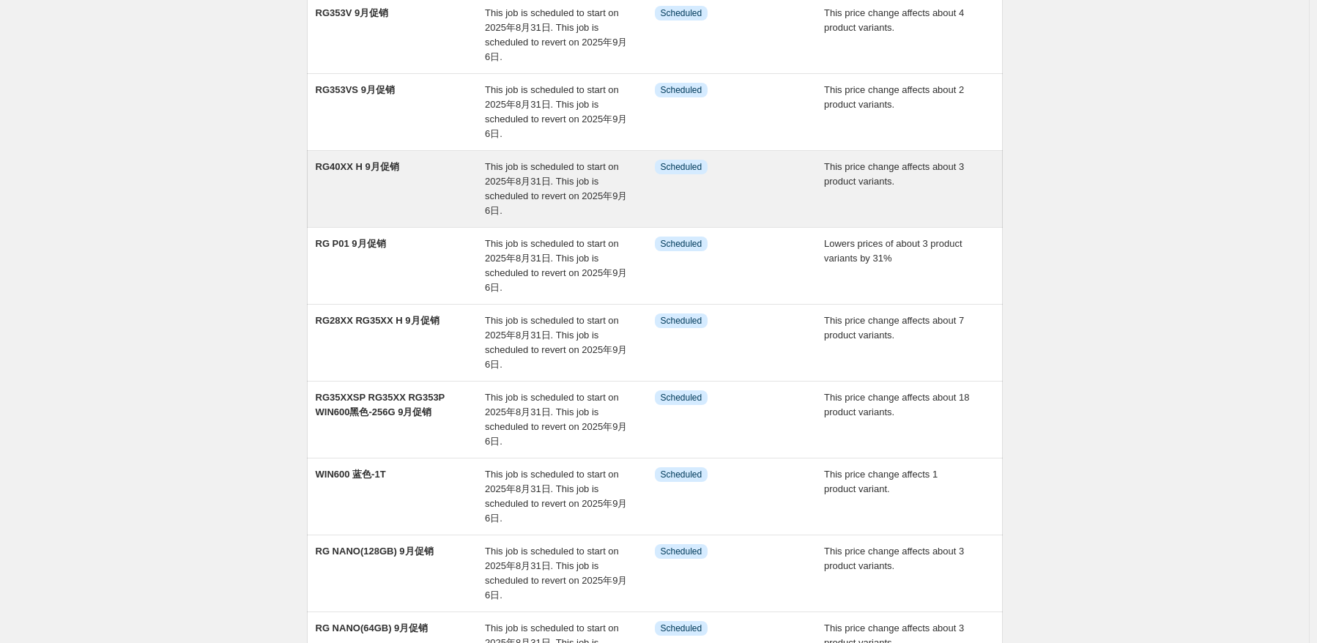
scroll to position [220, 0]
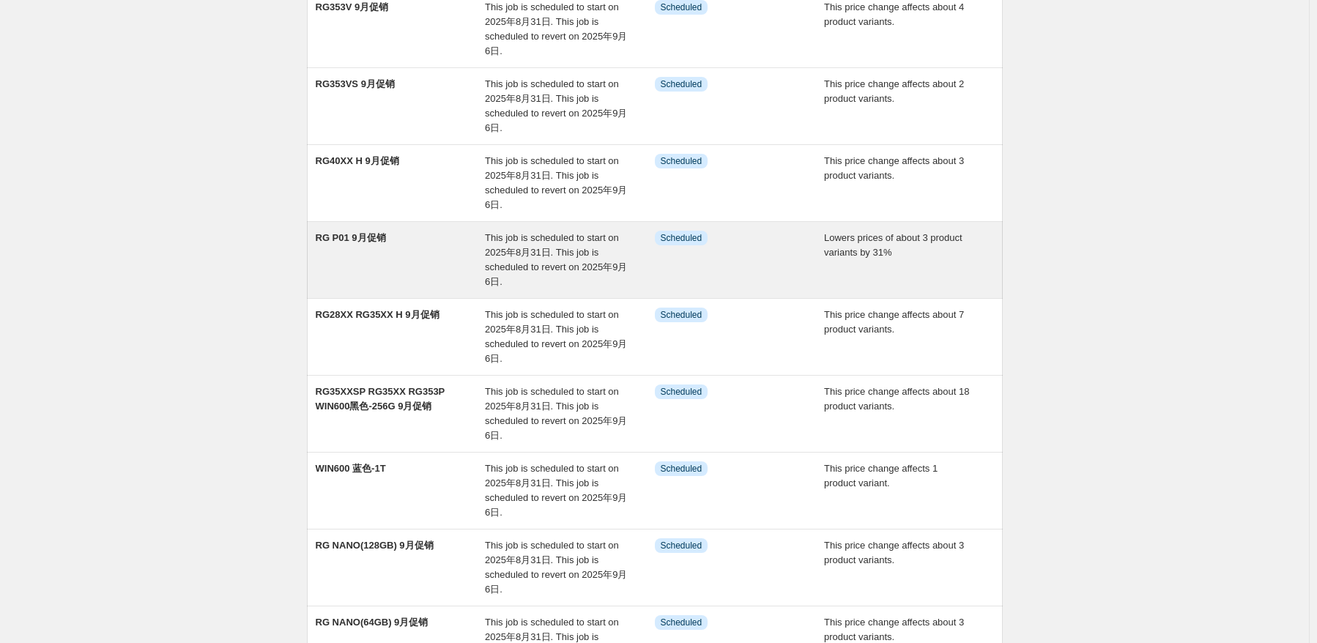
click at [411, 235] on div "RG P01 9月促销" at bounding box center [401, 260] width 170 height 59
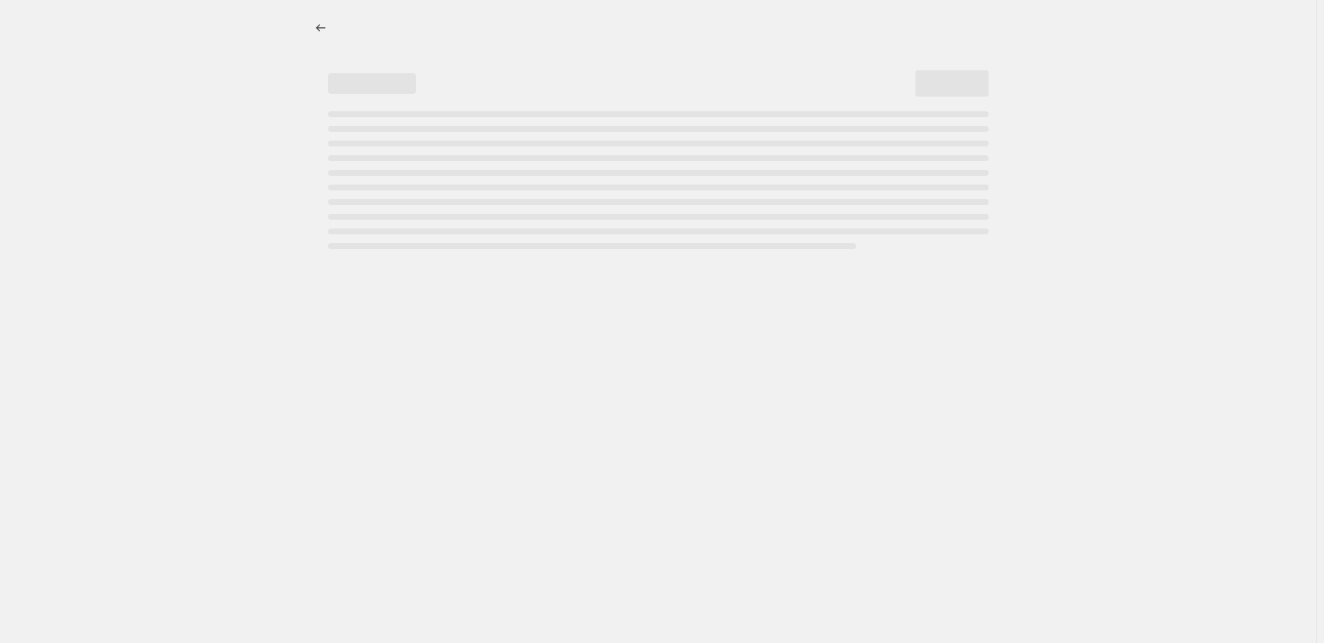
select select "percentage"
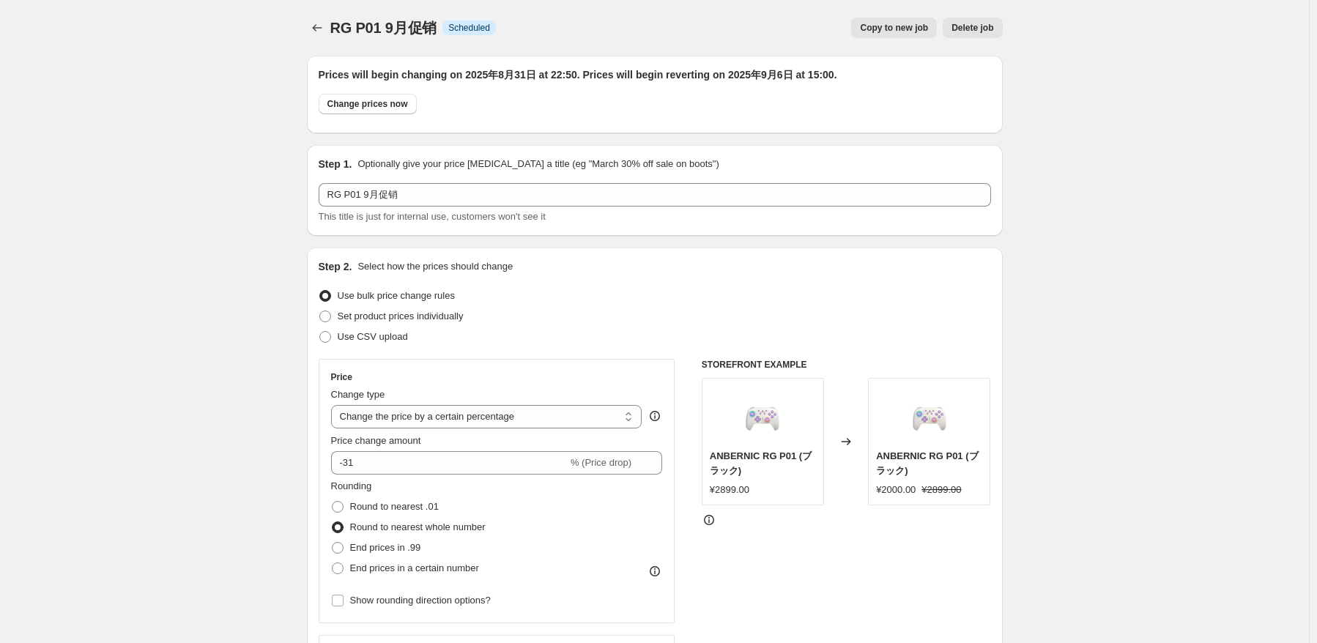
click at [330, 42] on div "RG P01 9月促销. This page is ready RG P01 9月促销 Info Scheduled Copy to new job Dele…" at bounding box center [655, 28] width 696 height 56
click at [318, 27] on icon "Price change jobs" at bounding box center [317, 28] width 15 height 15
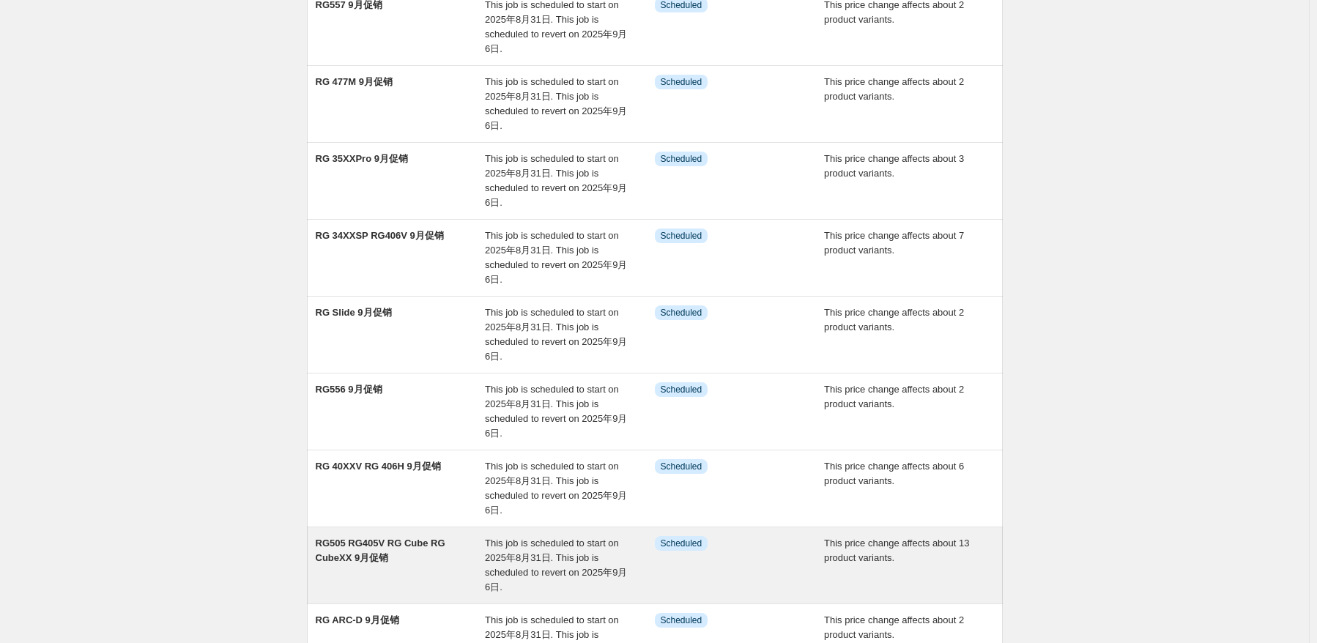
scroll to position [366, 0]
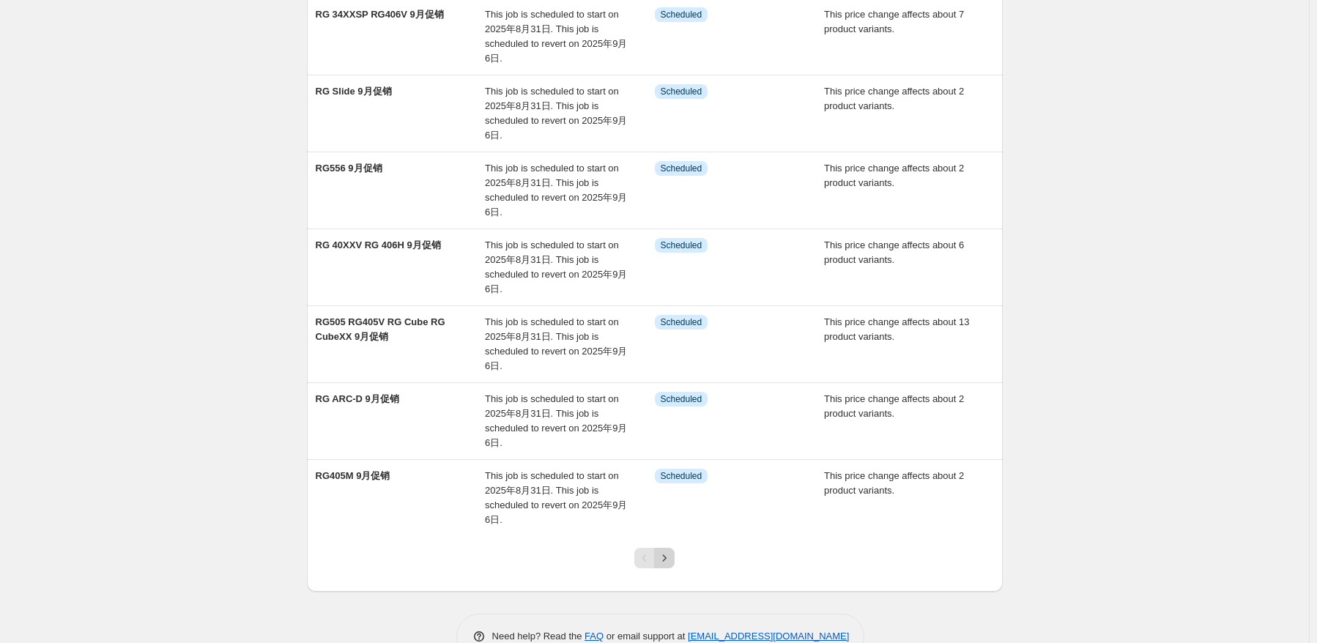
click at [672, 553] on icon "Next" at bounding box center [664, 558] width 15 height 15
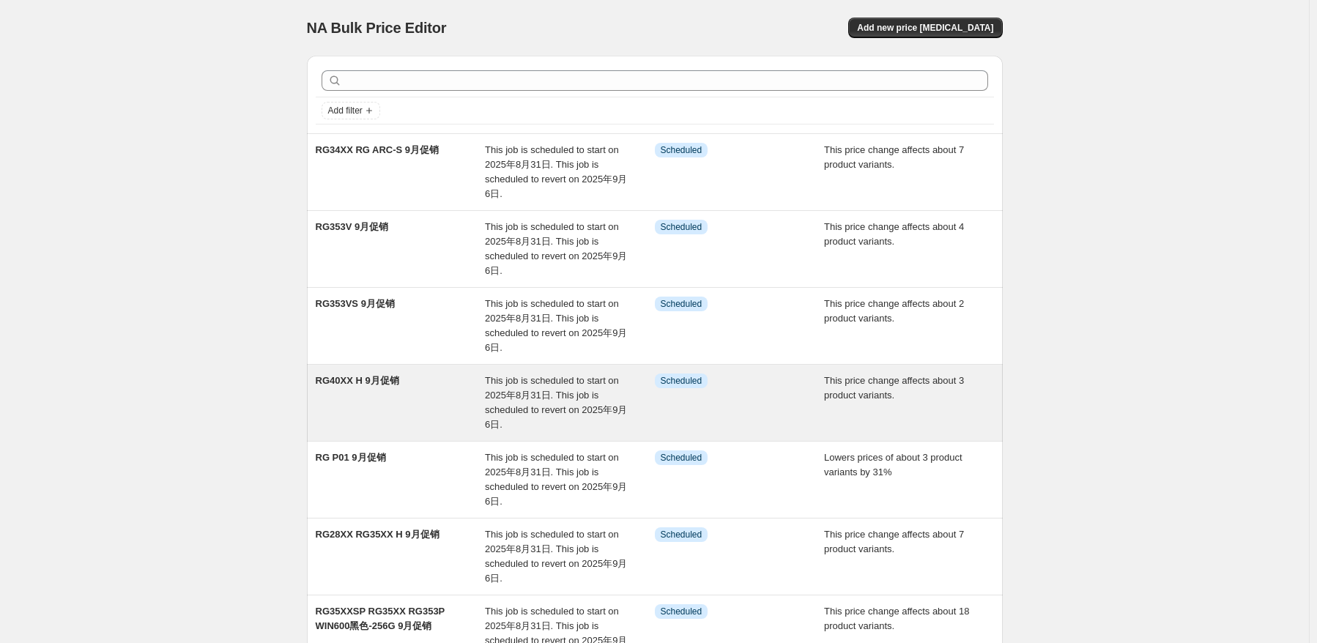
click at [443, 393] on div "RG40XX H 9月促销" at bounding box center [401, 403] width 170 height 59
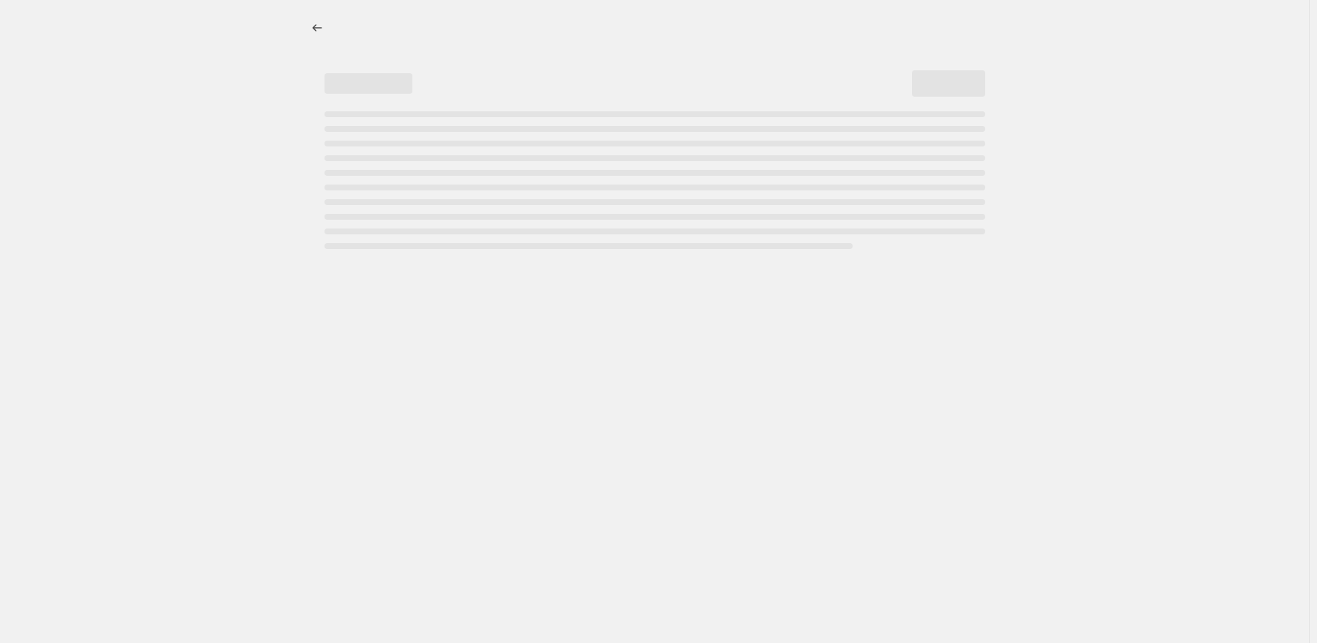
select select "pcap"
select select "no_change"
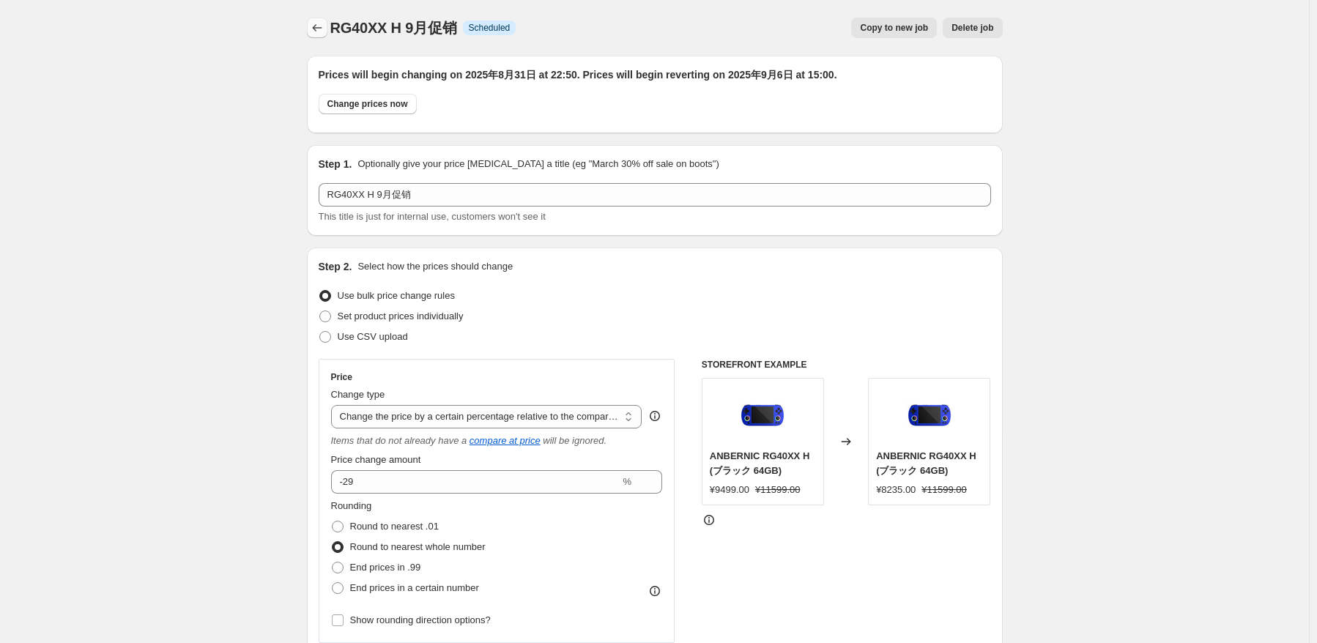
click at [324, 29] on icon "Price change jobs" at bounding box center [317, 28] width 15 height 15
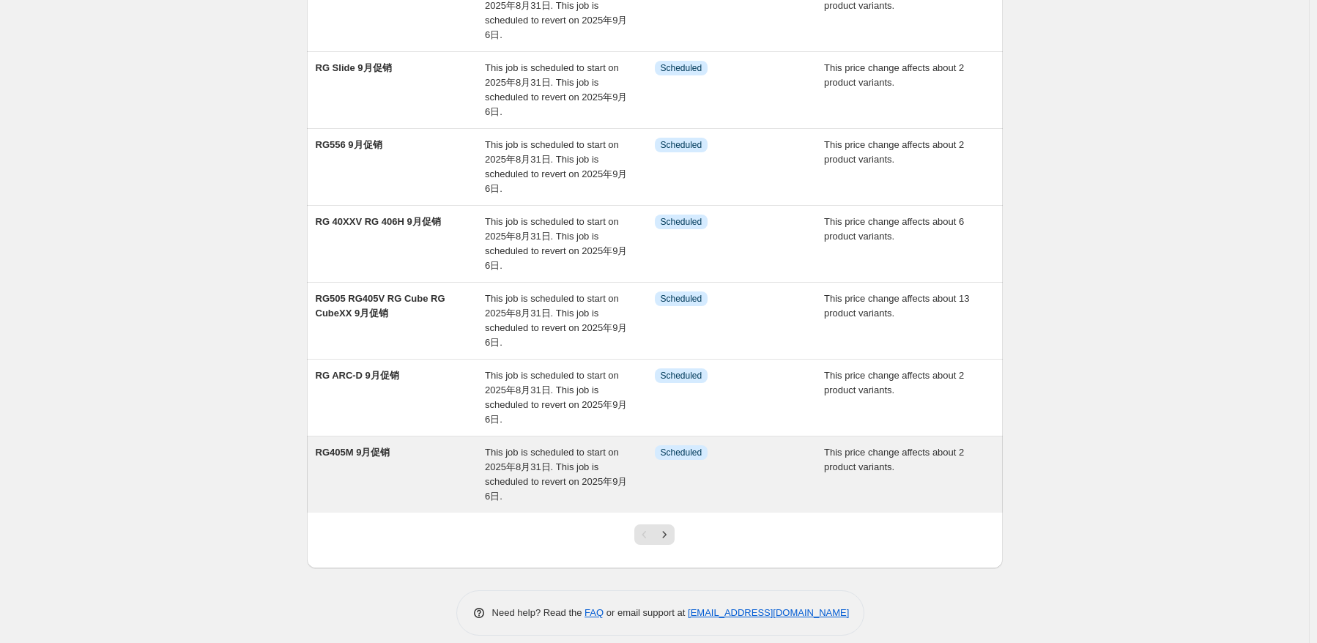
scroll to position [401, 0]
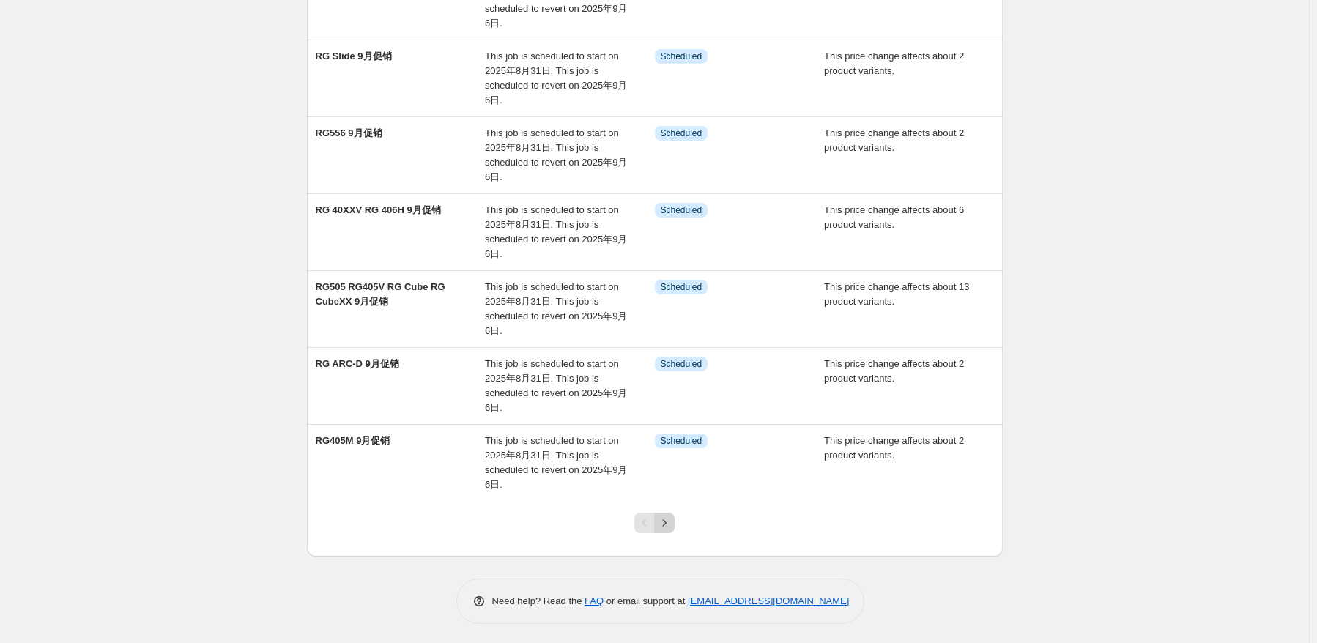
click at [672, 517] on icon "Next" at bounding box center [664, 523] width 15 height 15
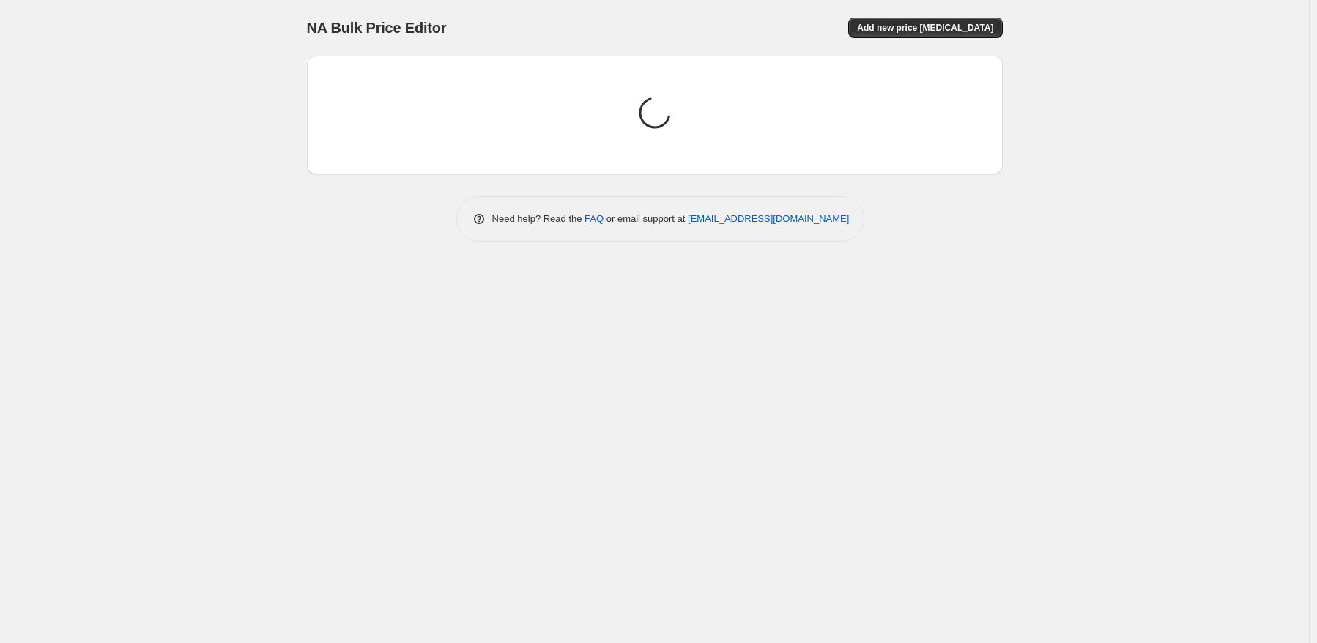
scroll to position [0, 0]
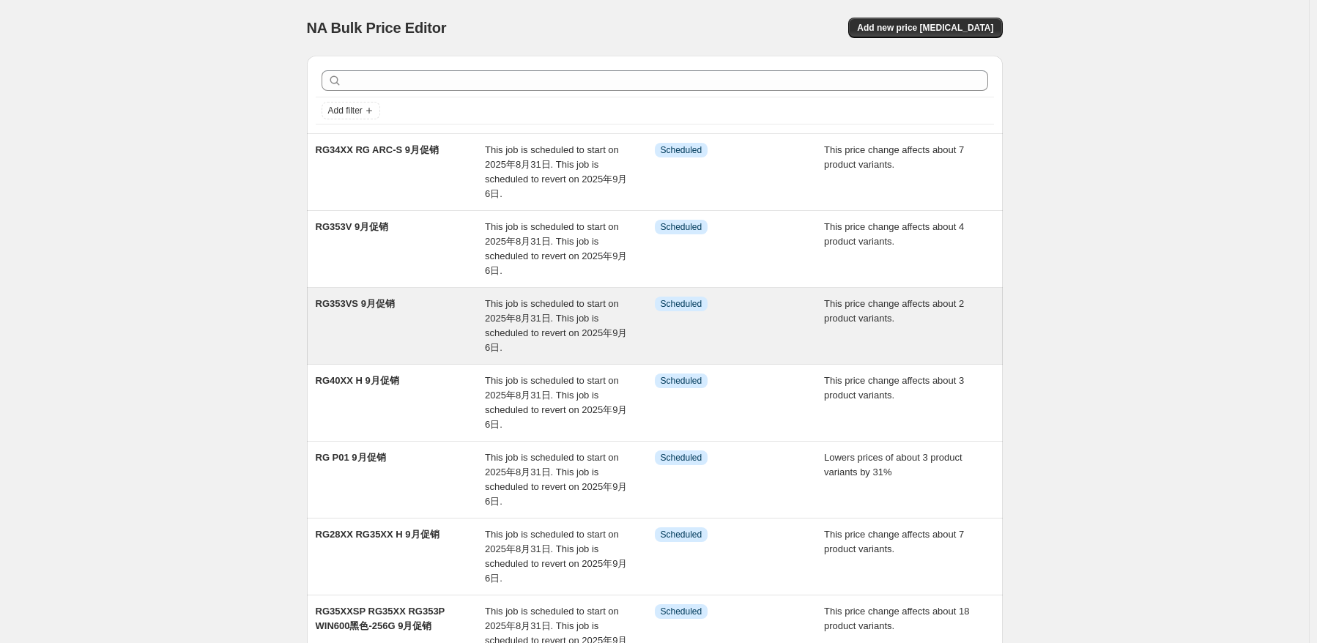
click at [406, 330] on div "RG353VS 9月促销" at bounding box center [401, 326] width 170 height 59
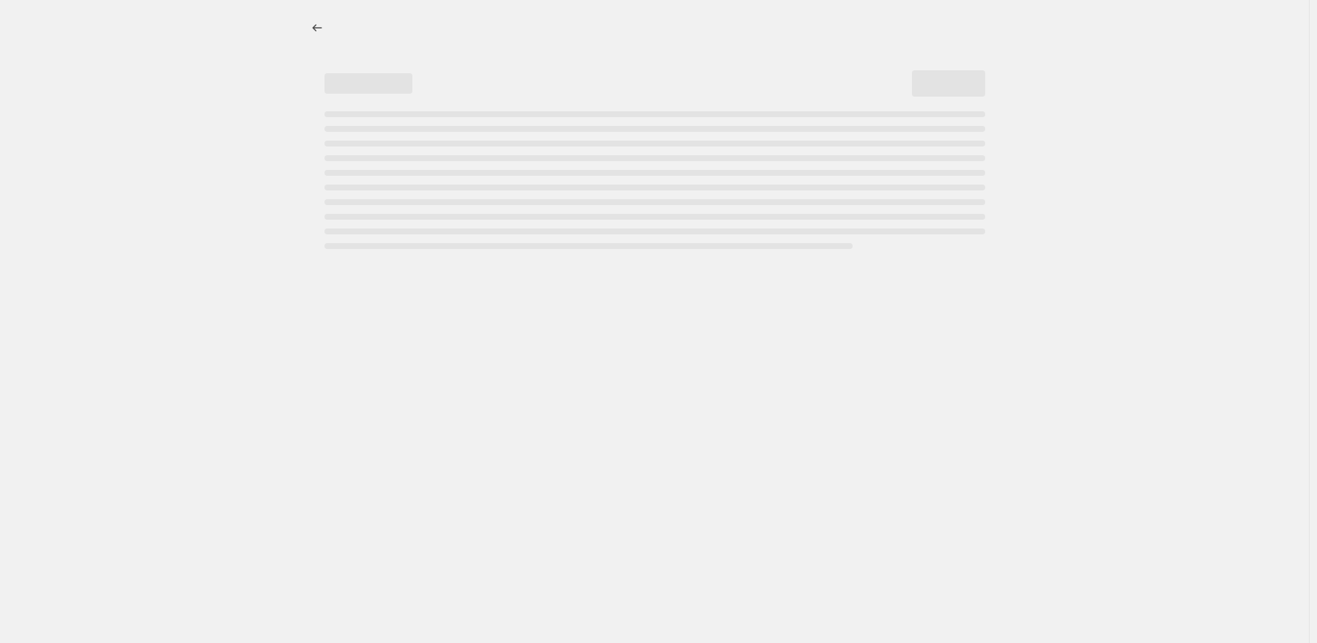
select select "pcap"
select select "no_change"
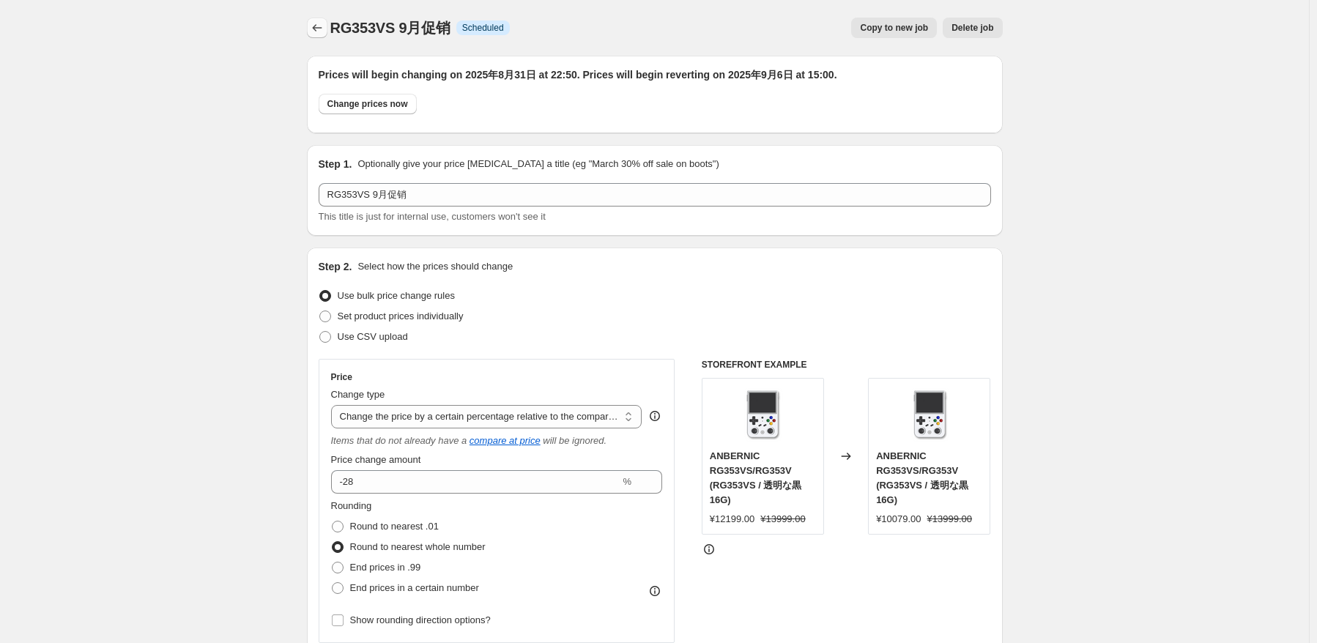
click at [316, 24] on icon "Price change jobs" at bounding box center [317, 28] width 15 height 15
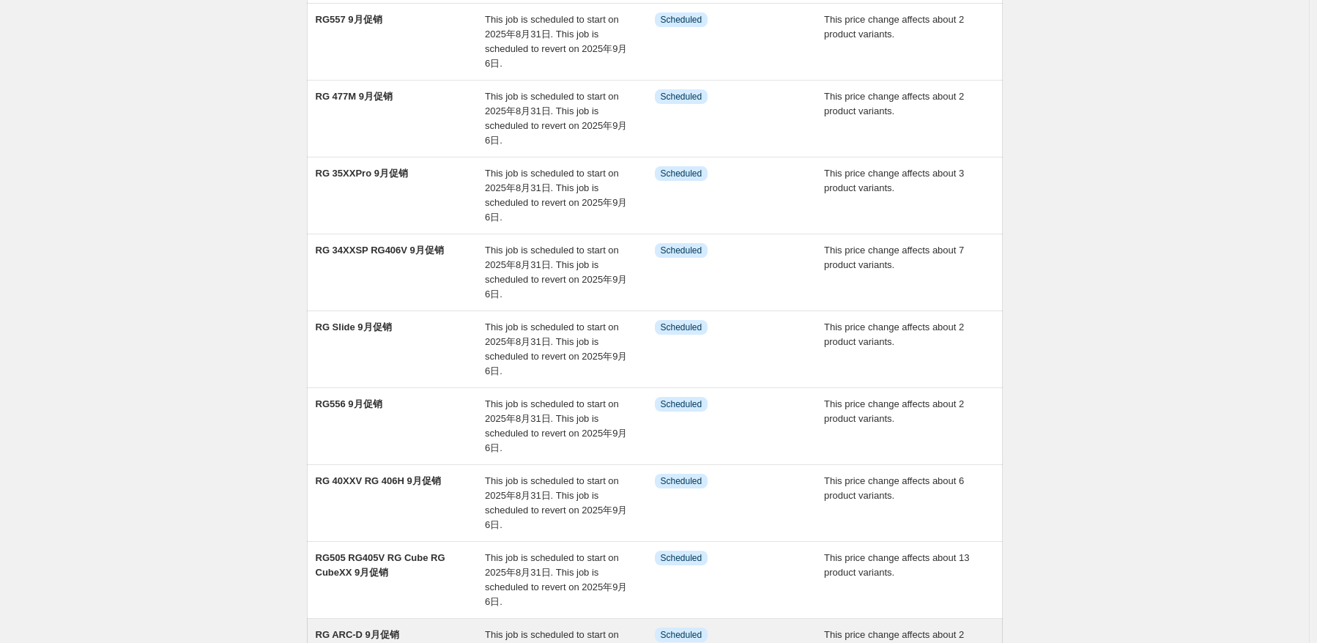
scroll to position [293, 0]
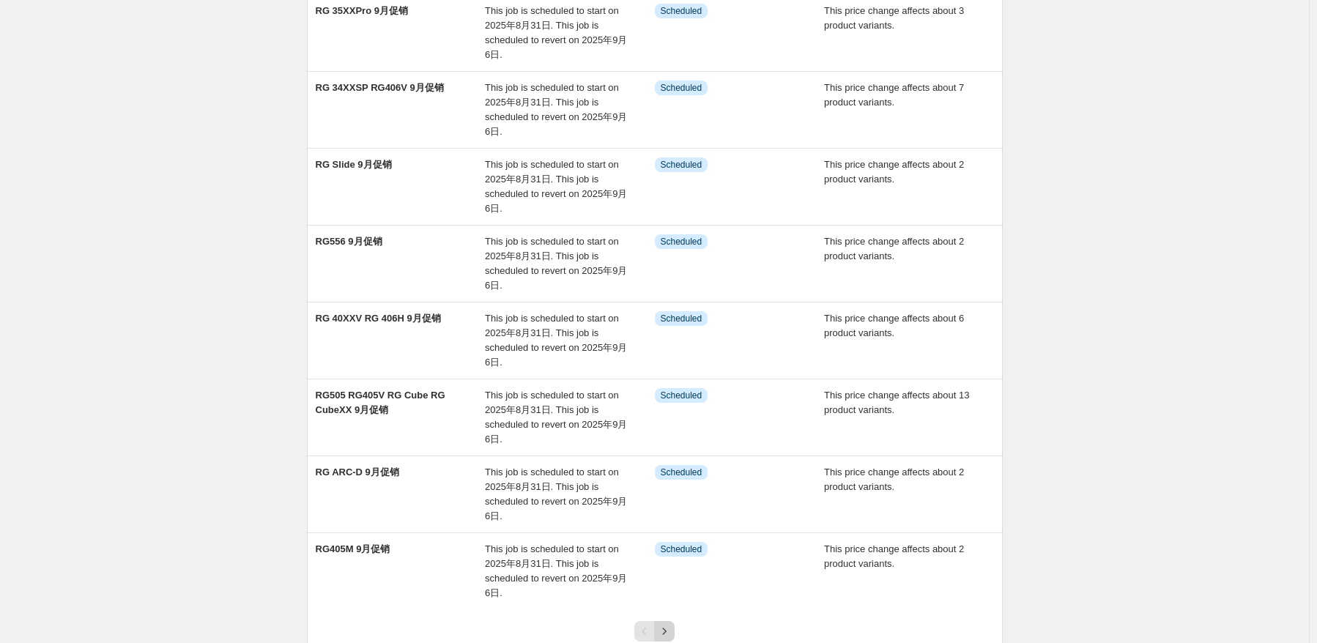
click at [665, 629] on icon "Next" at bounding box center [664, 631] width 15 height 15
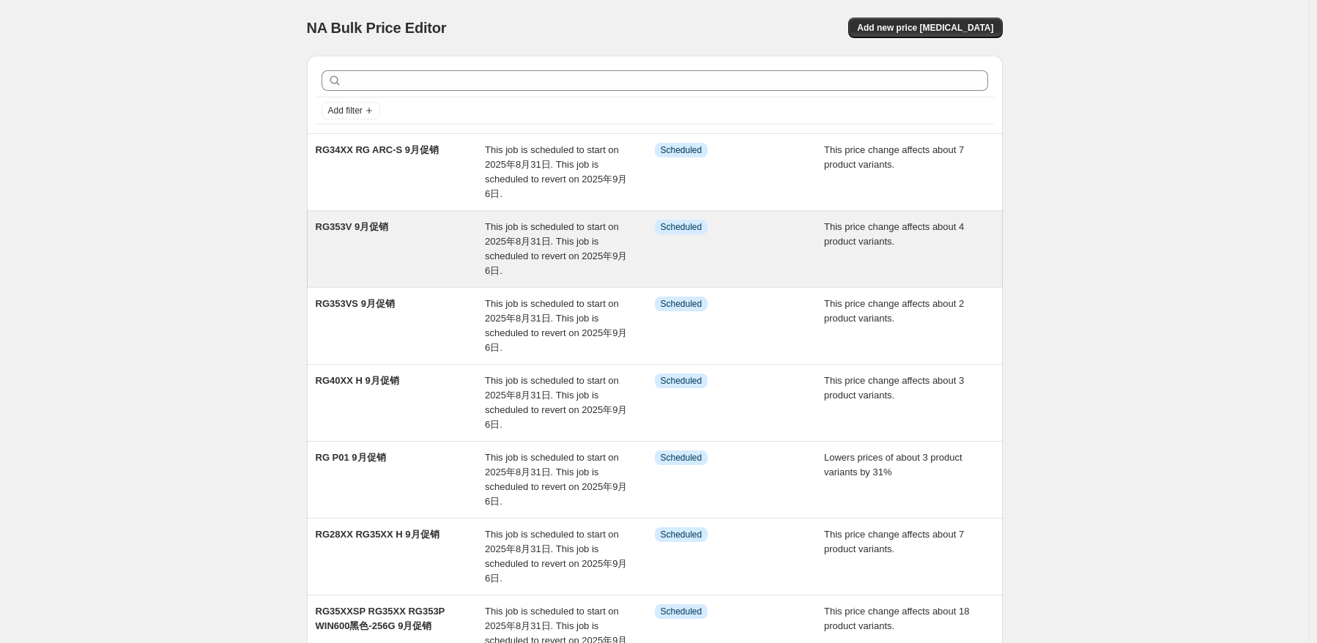
click at [486, 264] on div "RG353V 9月促销" at bounding box center [401, 249] width 170 height 59
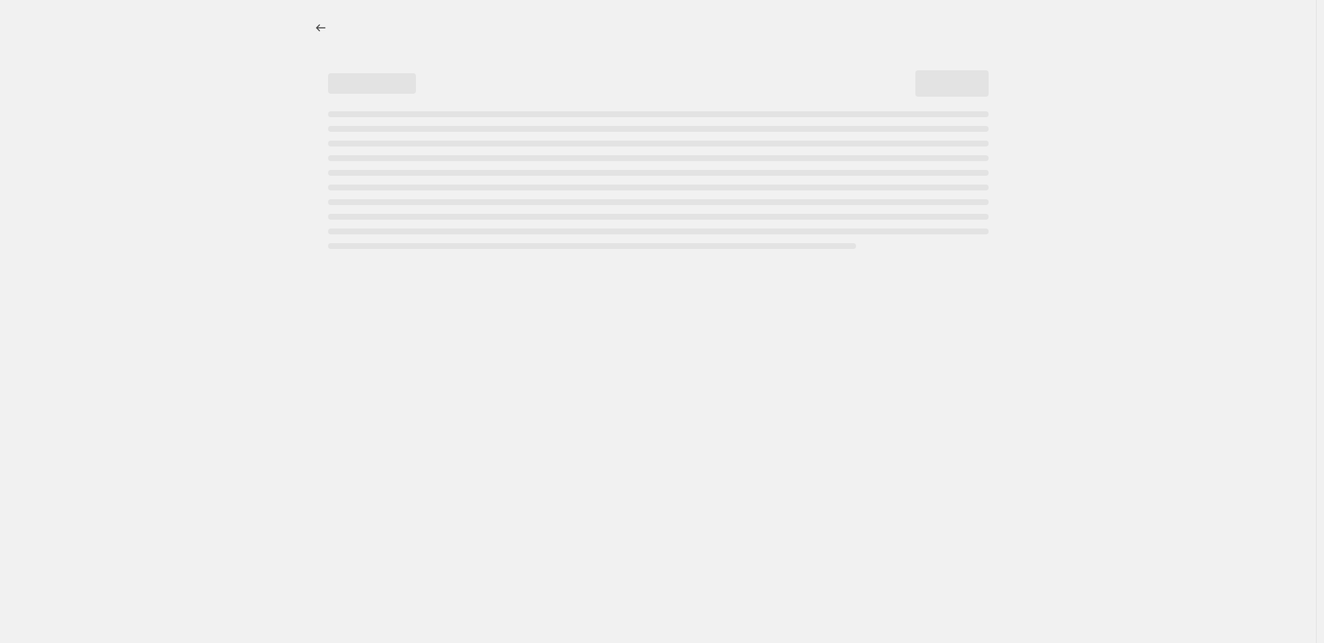
select select "pcap"
select select "no_change"
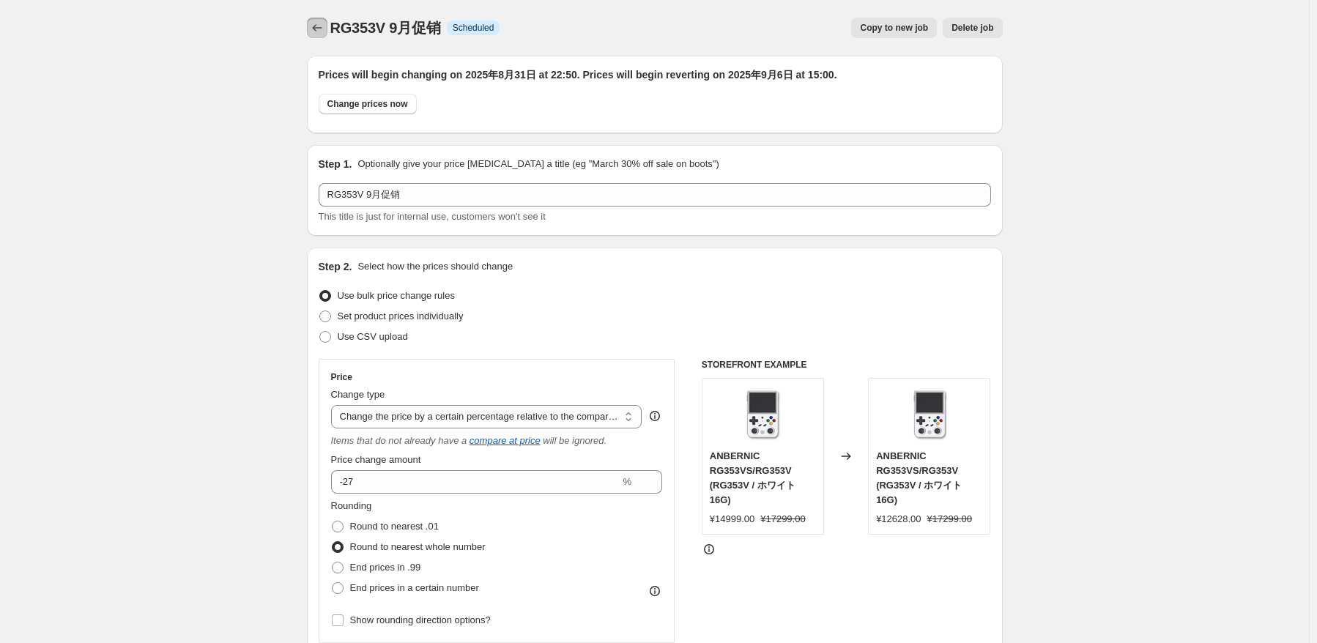
click at [319, 33] on icon "Price change jobs" at bounding box center [317, 28] width 15 height 15
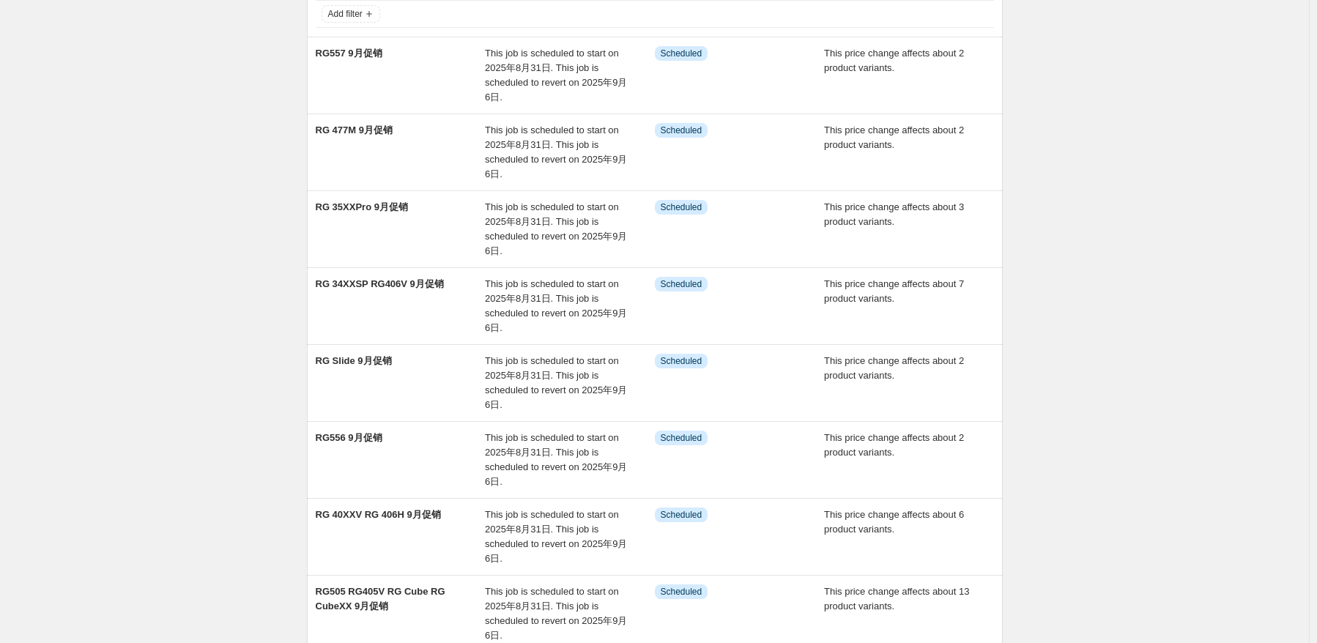
scroll to position [293, 0]
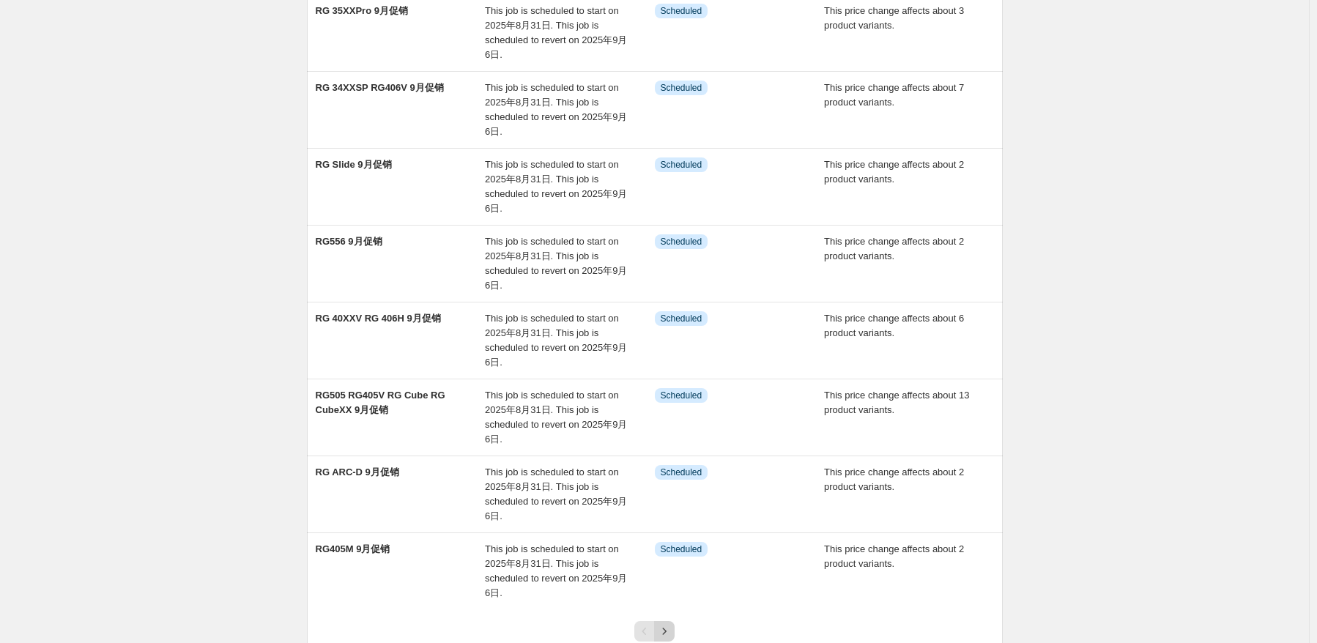
click at [671, 632] on icon "Next" at bounding box center [664, 631] width 15 height 15
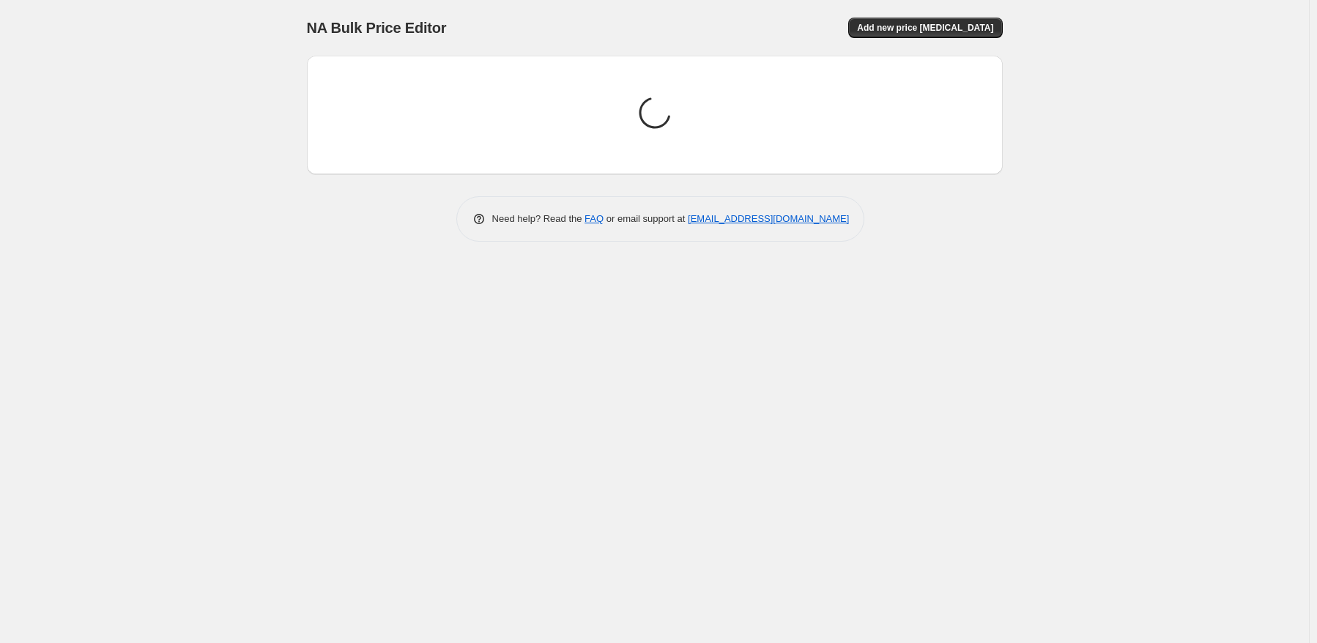
scroll to position [0, 0]
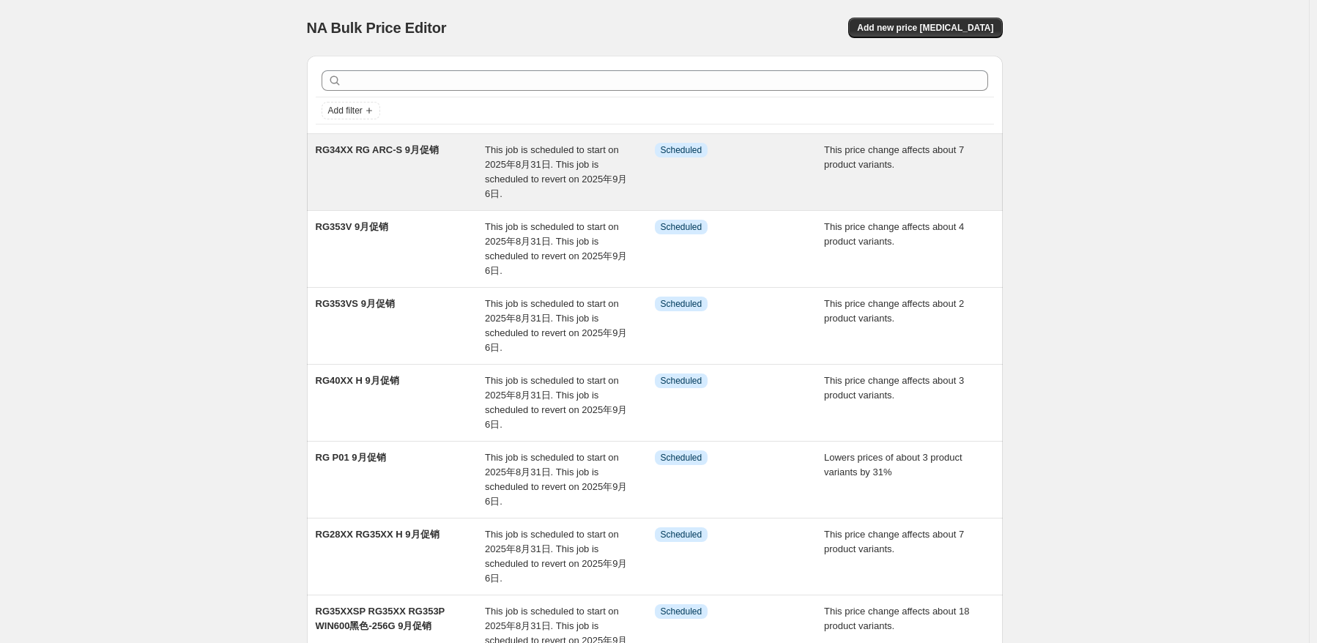
click at [440, 146] on div "RG34XX RG ARC-S 9月促销" at bounding box center [401, 172] width 170 height 59
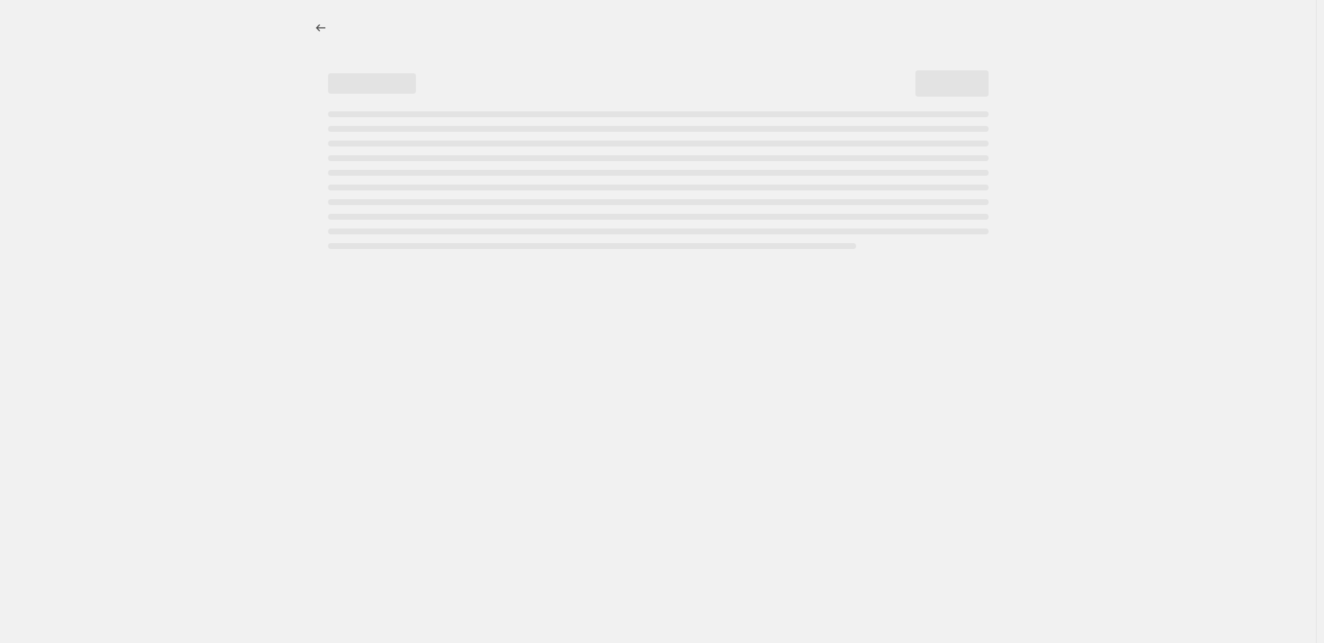
select select "pcap"
select select "no_change"
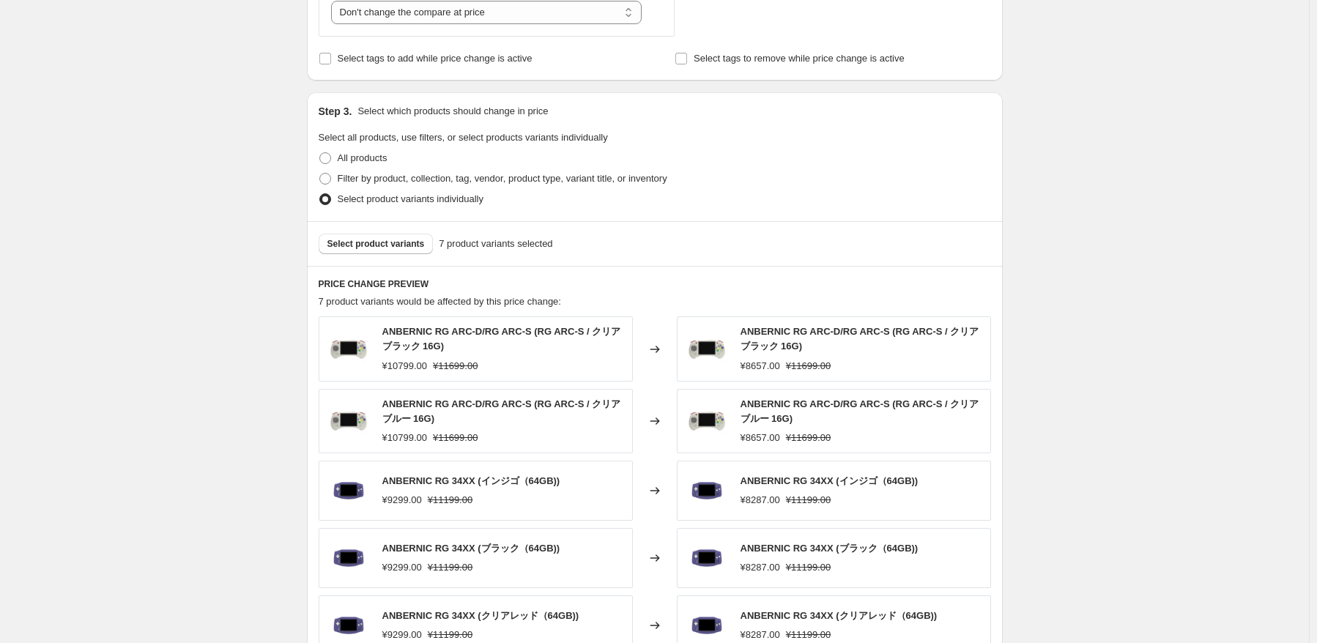
scroll to position [879, 0]
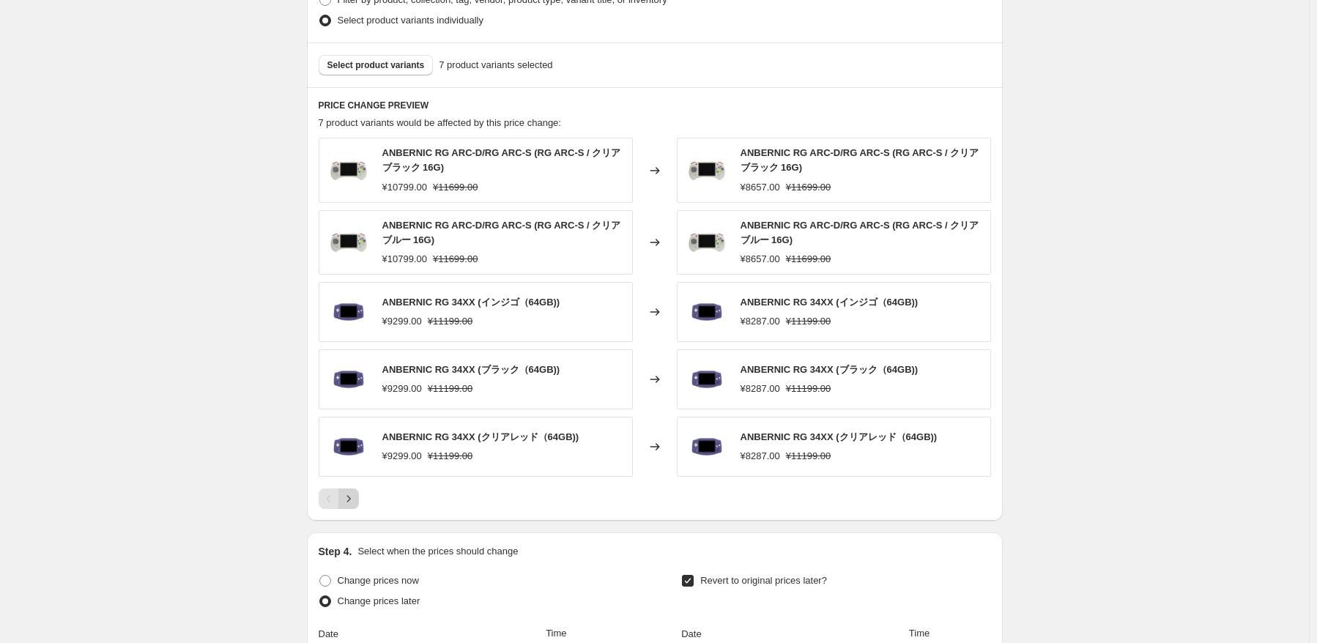
click at [356, 494] on icon "Next" at bounding box center [348, 499] width 15 height 15
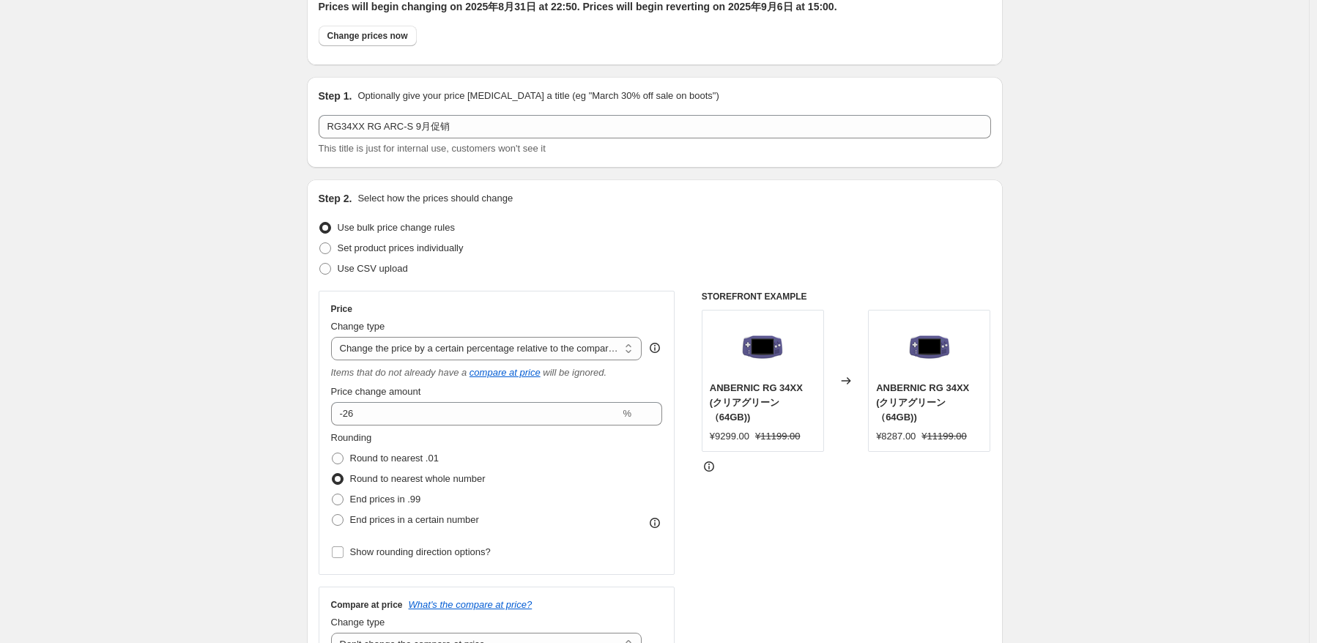
scroll to position [0, 0]
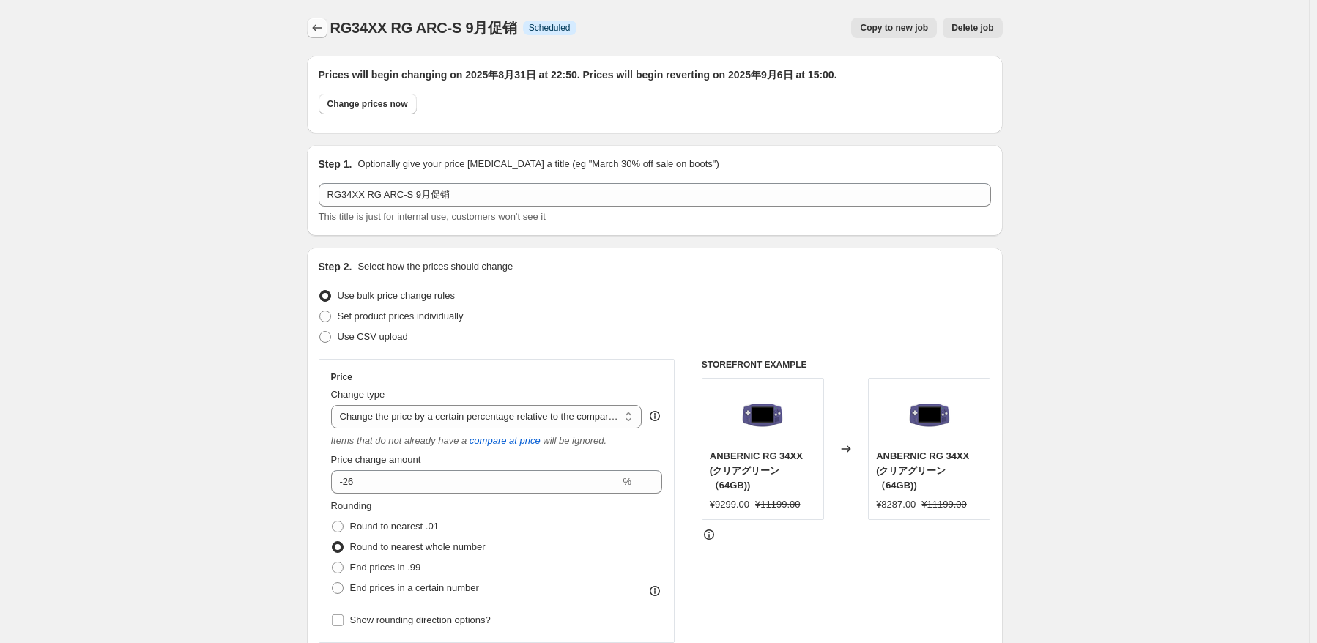
click at [324, 29] on icon "Price change jobs" at bounding box center [317, 28] width 15 height 15
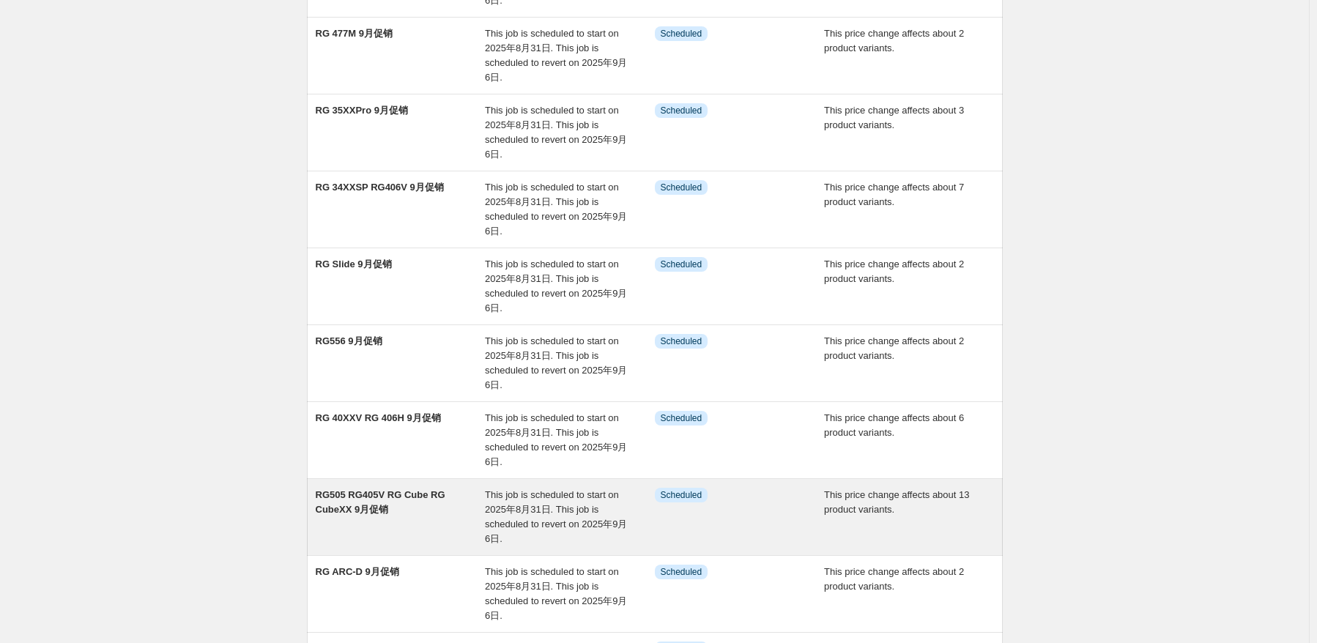
scroll to position [366, 0]
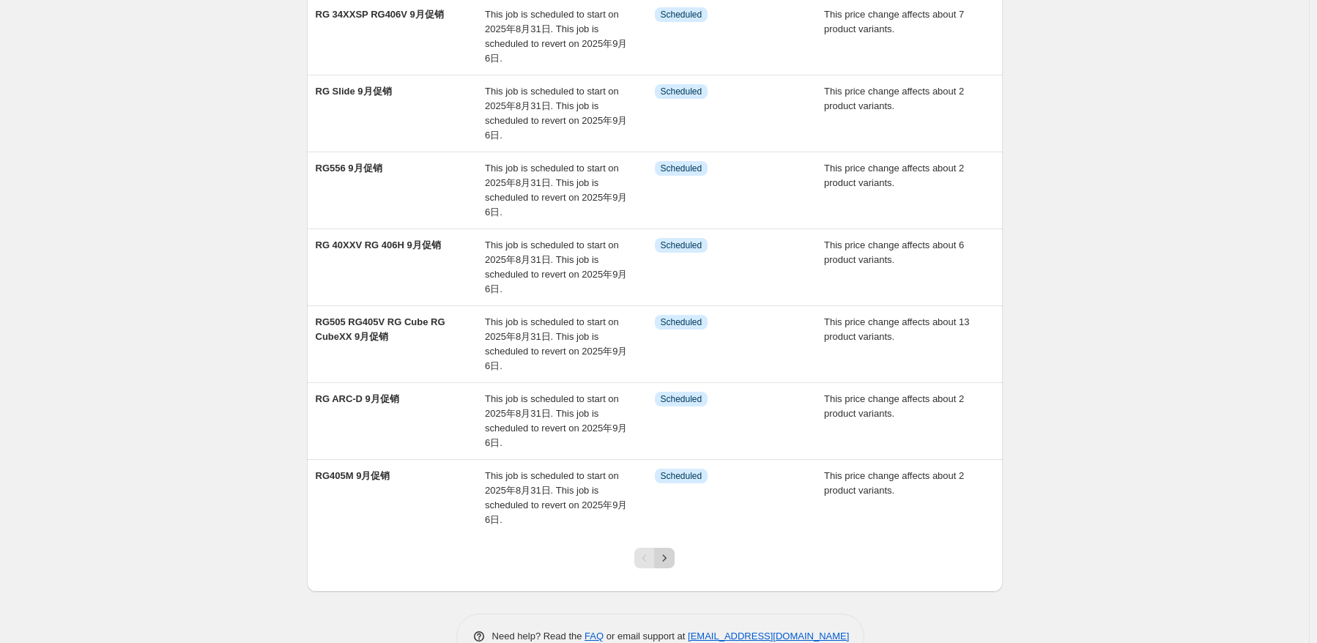
click at [670, 555] on icon "Next" at bounding box center [664, 558] width 15 height 15
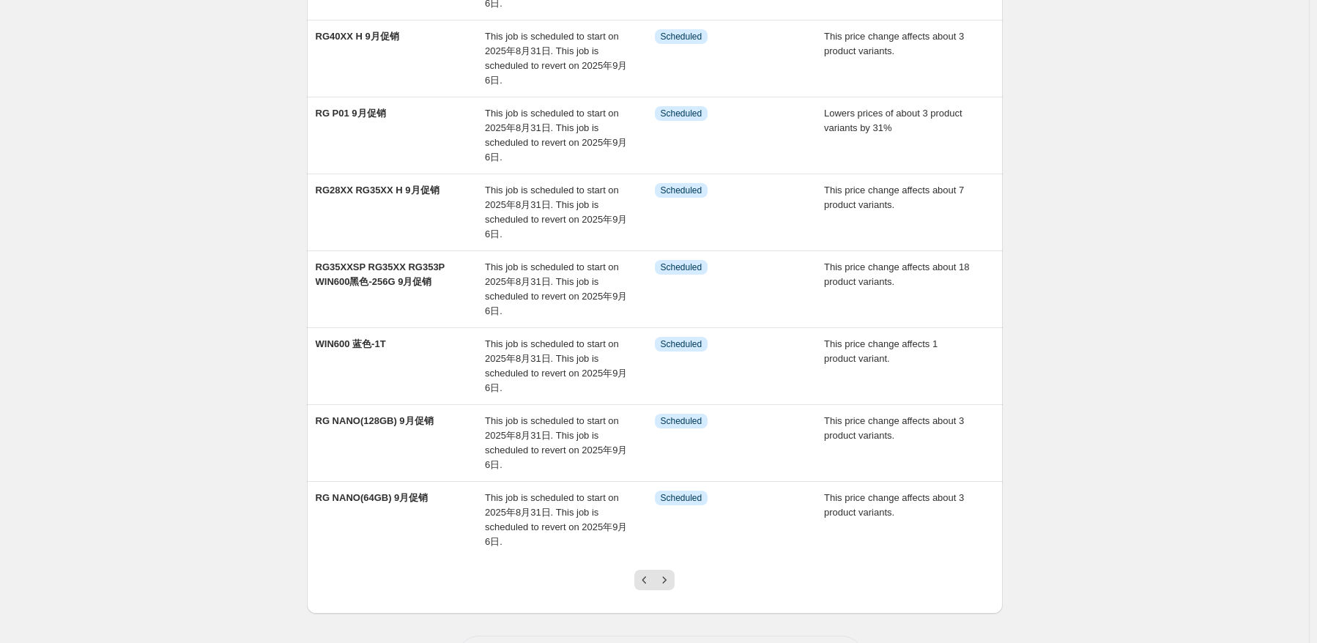
scroll to position [401, 0]
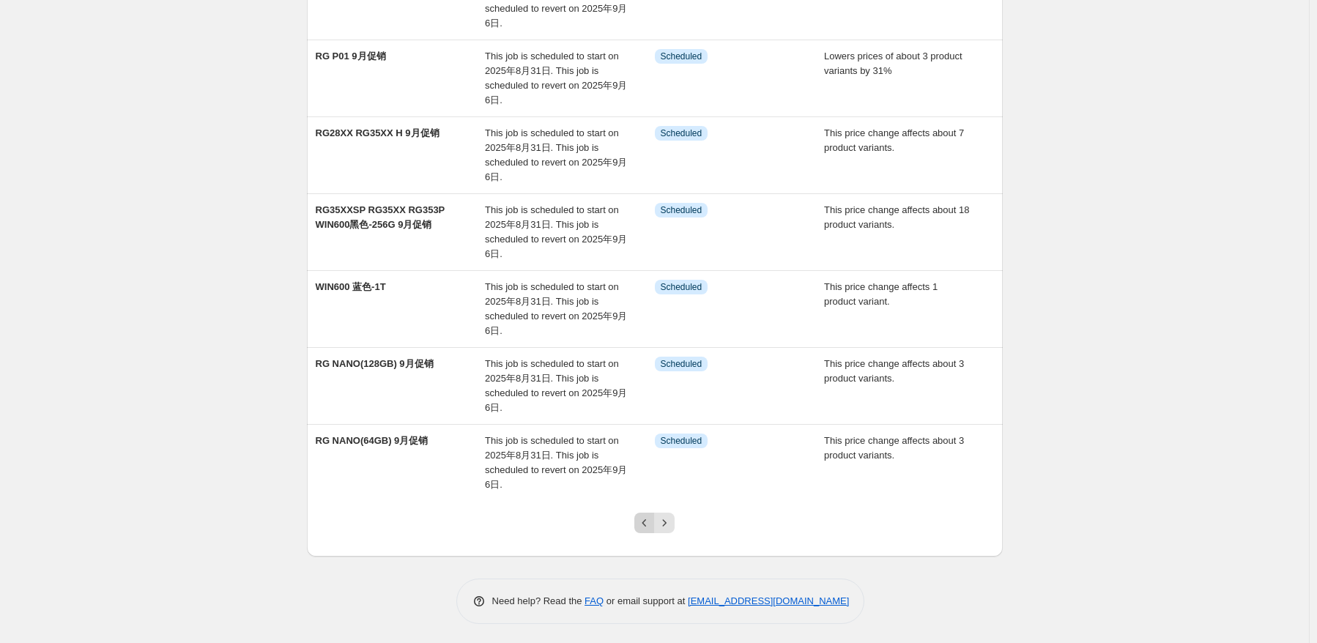
click at [650, 513] on button "Previous" at bounding box center [644, 523] width 21 height 21
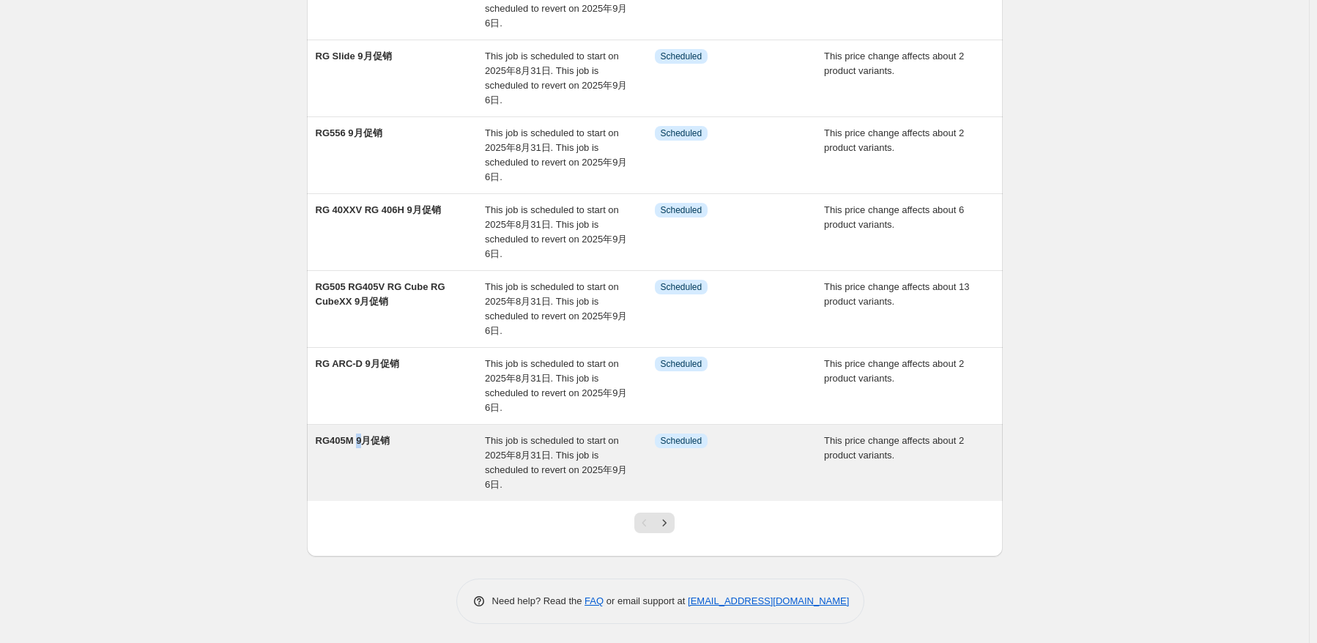
click at [363, 449] on div "RG405M 9月促销" at bounding box center [401, 463] width 170 height 59
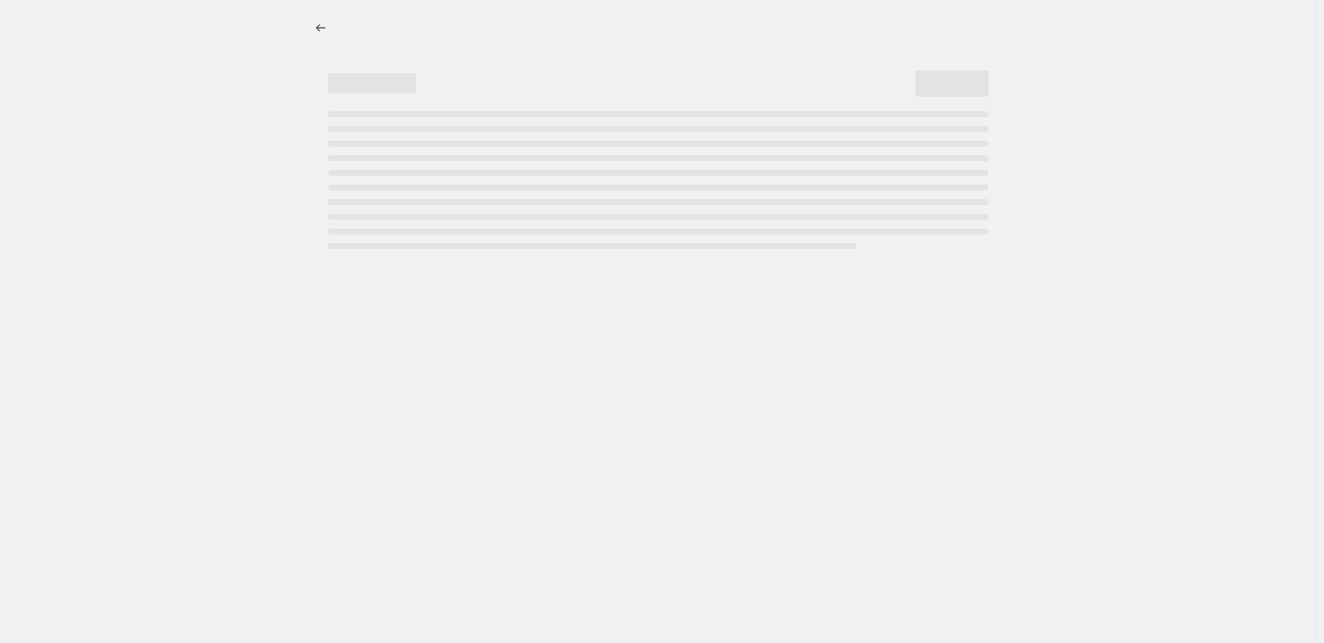
select select "pcap"
select select "no_change"
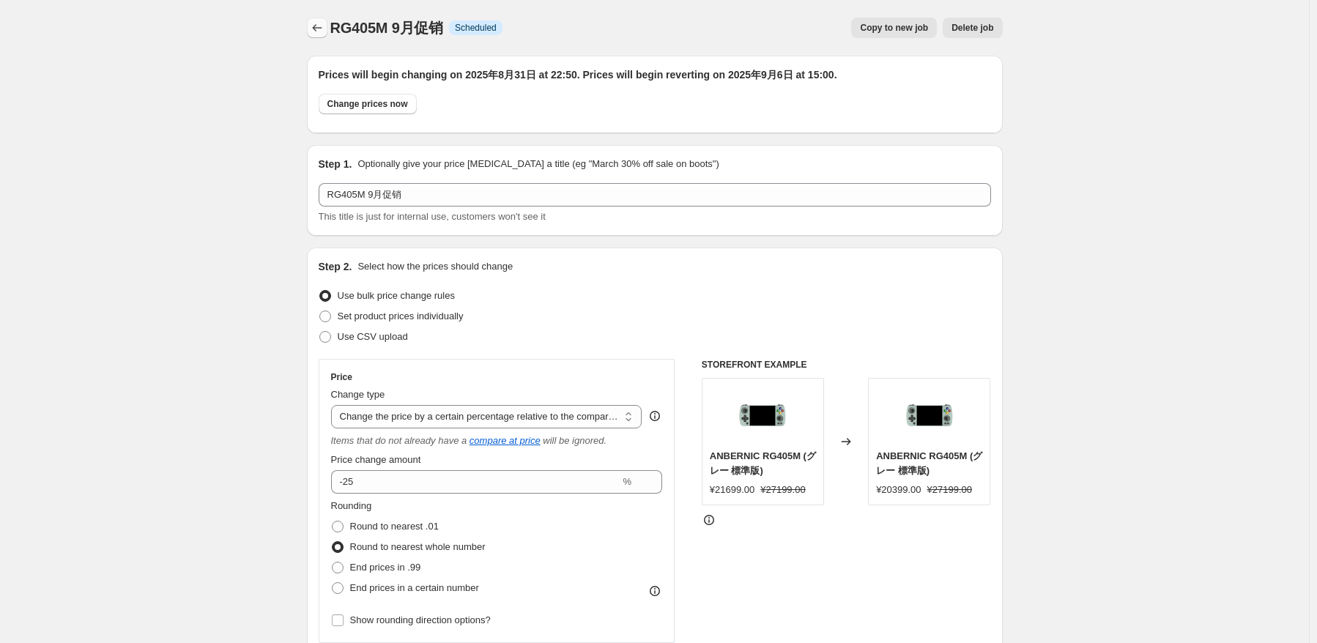
click at [314, 20] on button "Price change jobs" at bounding box center [317, 28] width 21 height 21
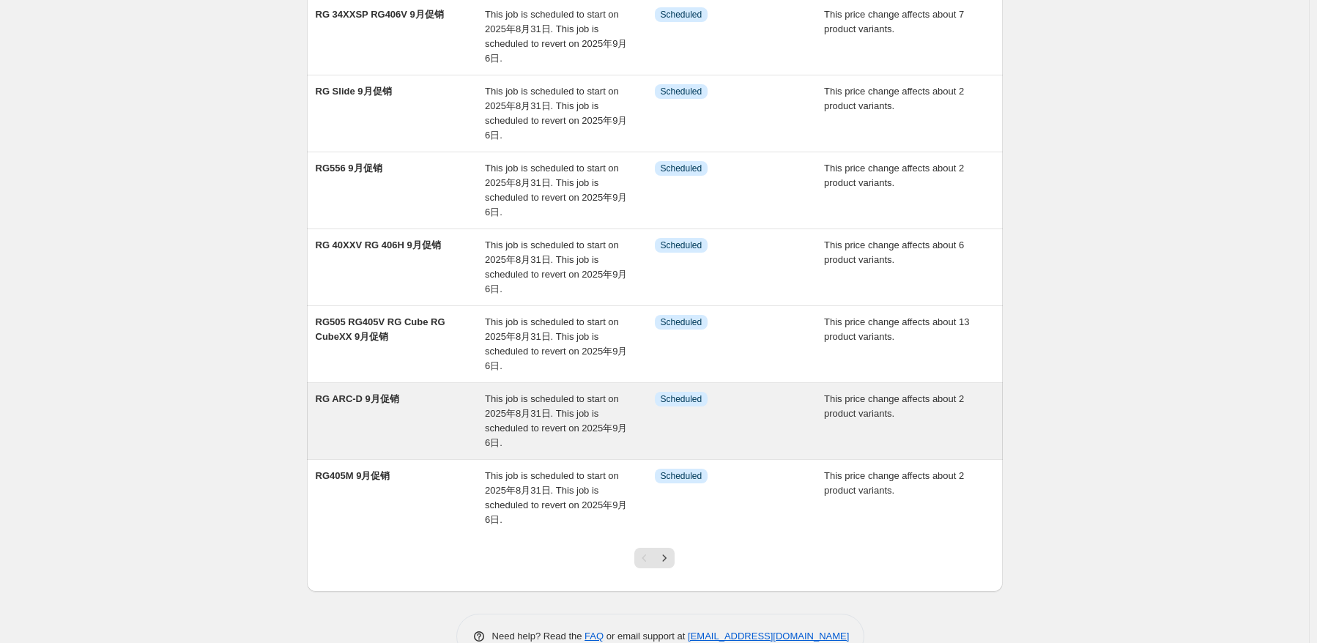
scroll to position [401, 0]
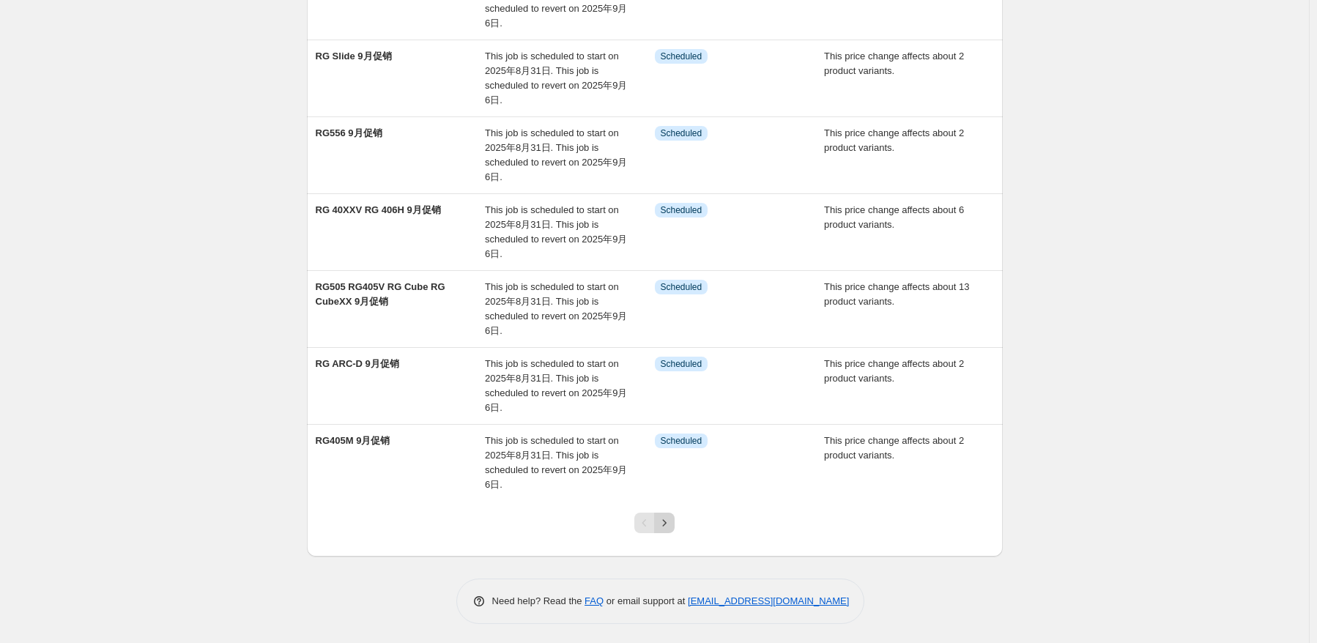
click at [672, 517] on icon "Next" at bounding box center [664, 523] width 15 height 15
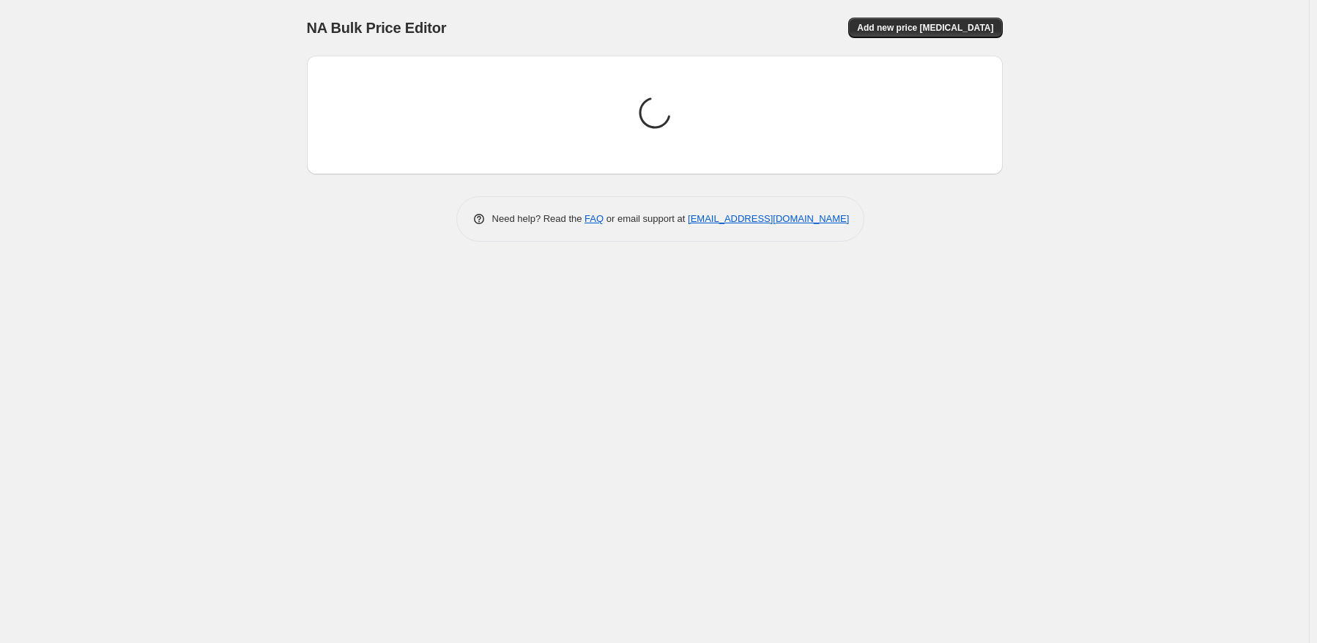
scroll to position [0, 0]
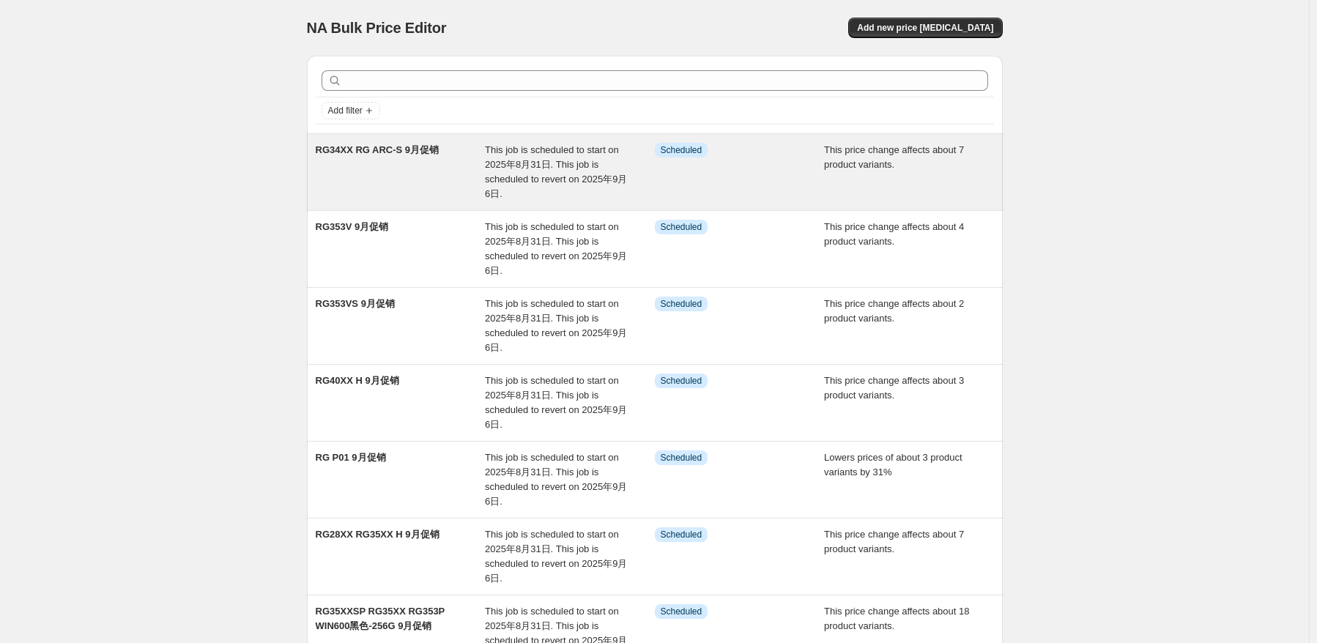
click at [462, 181] on div "RG34XX RG ARC-S 9月促销" at bounding box center [401, 172] width 170 height 59
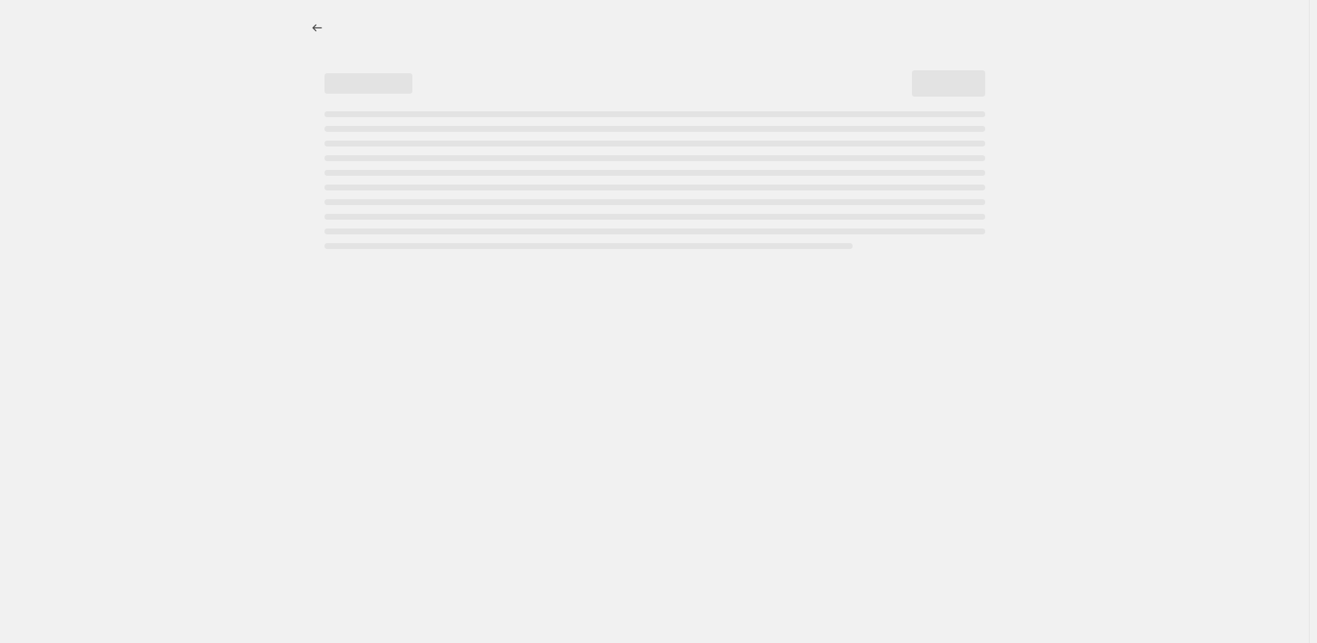
select select "pcap"
select select "no_change"
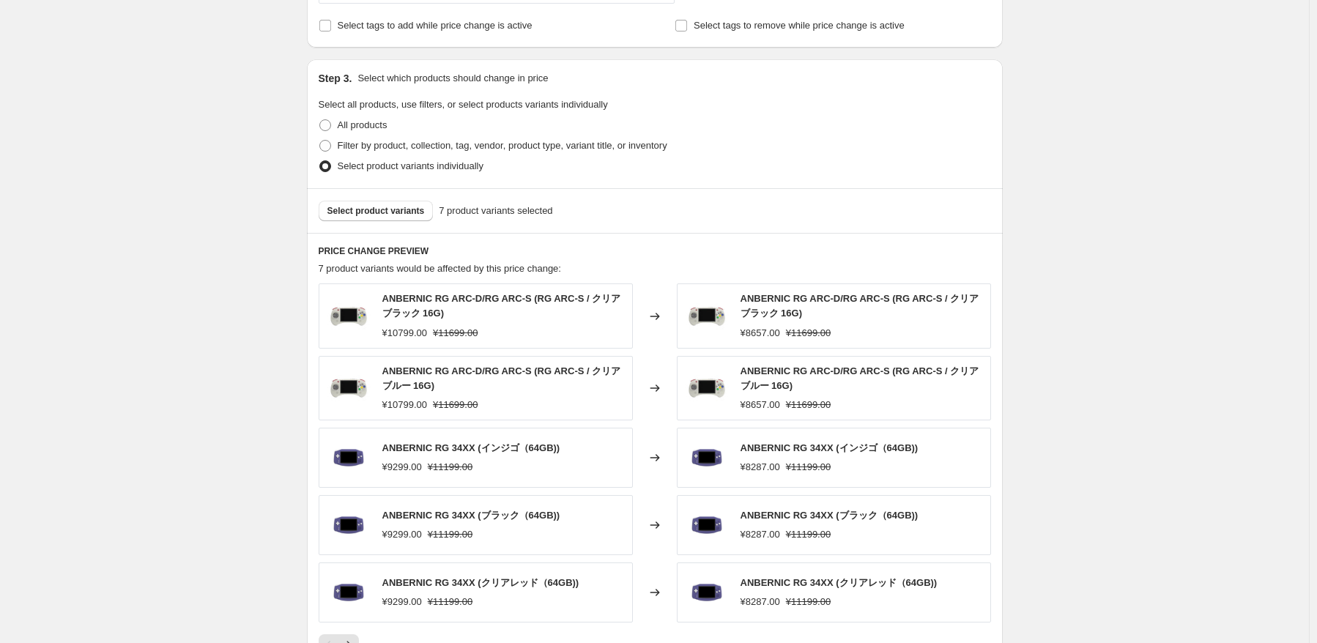
scroll to position [806, 0]
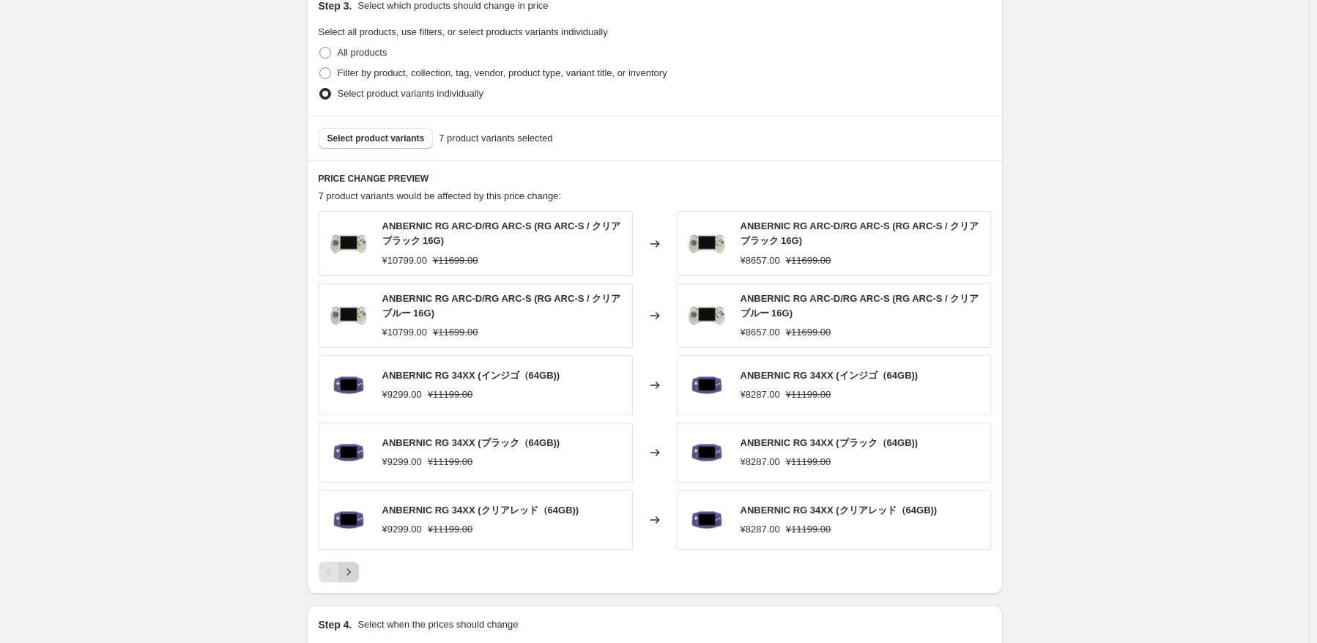
click at [346, 572] on icon "Next" at bounding box center [348, 572] width 15 height 15
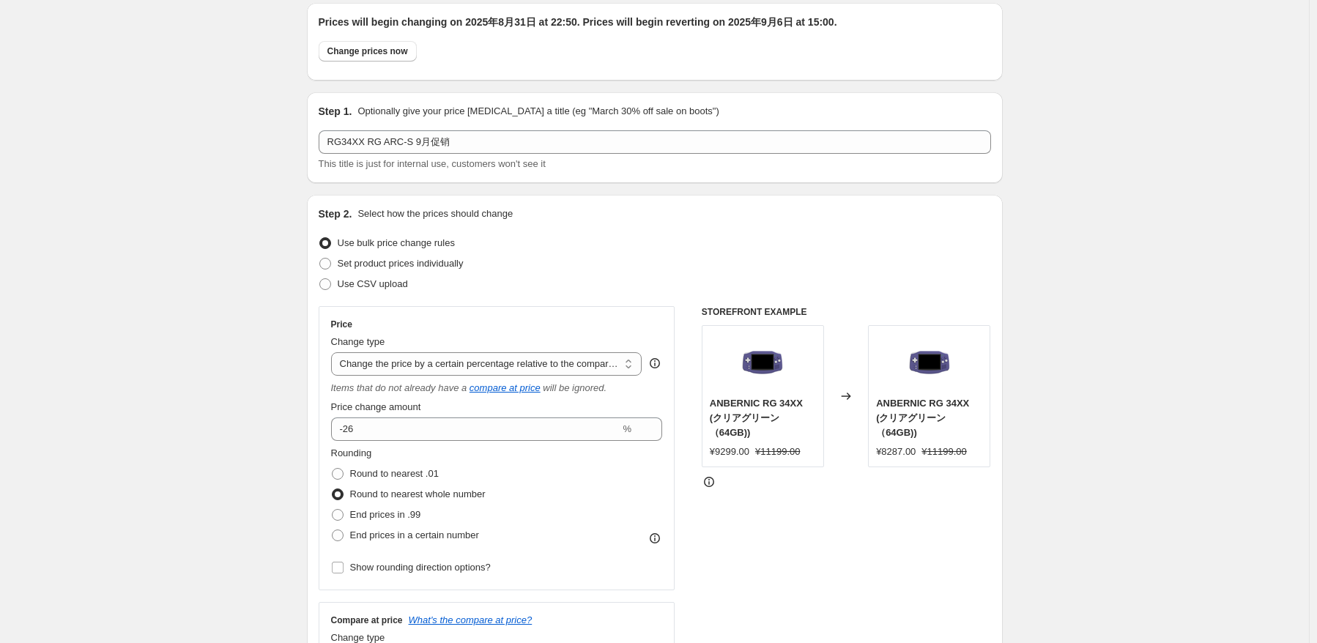
scroll to position [0, 0]
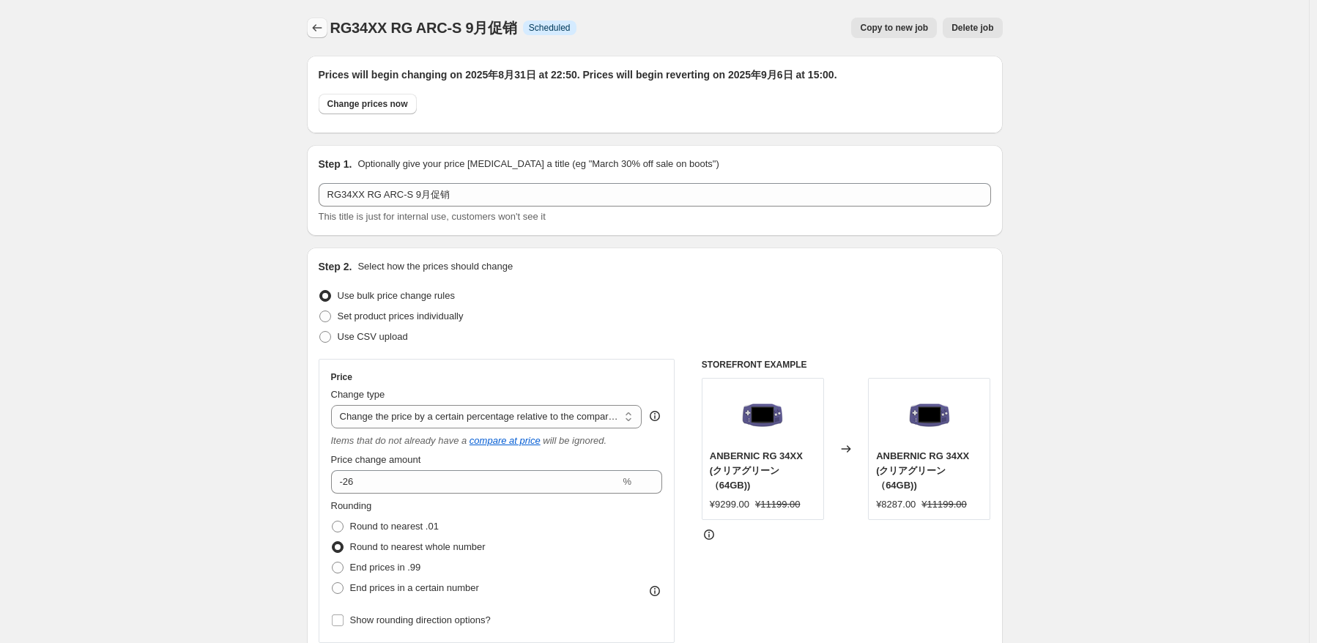
click at [311, 28] on button "Price change jobs" at bounding box center [317, 28] width 21 height 21
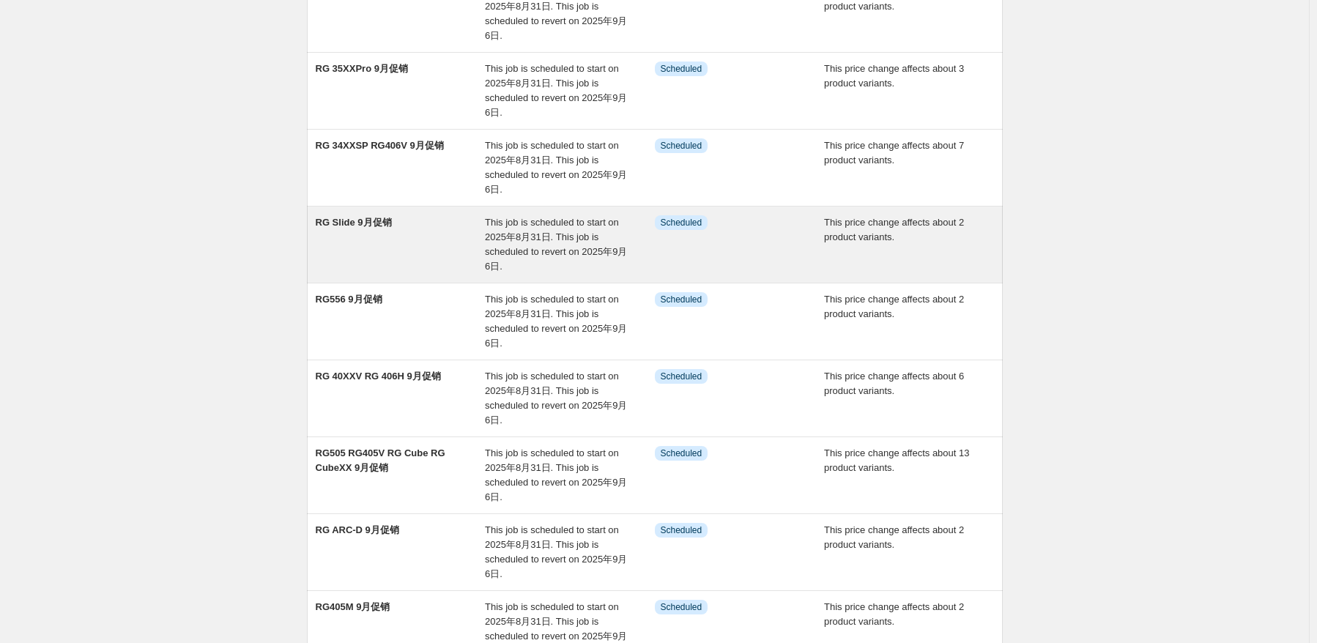
scroll to position [366, 0]
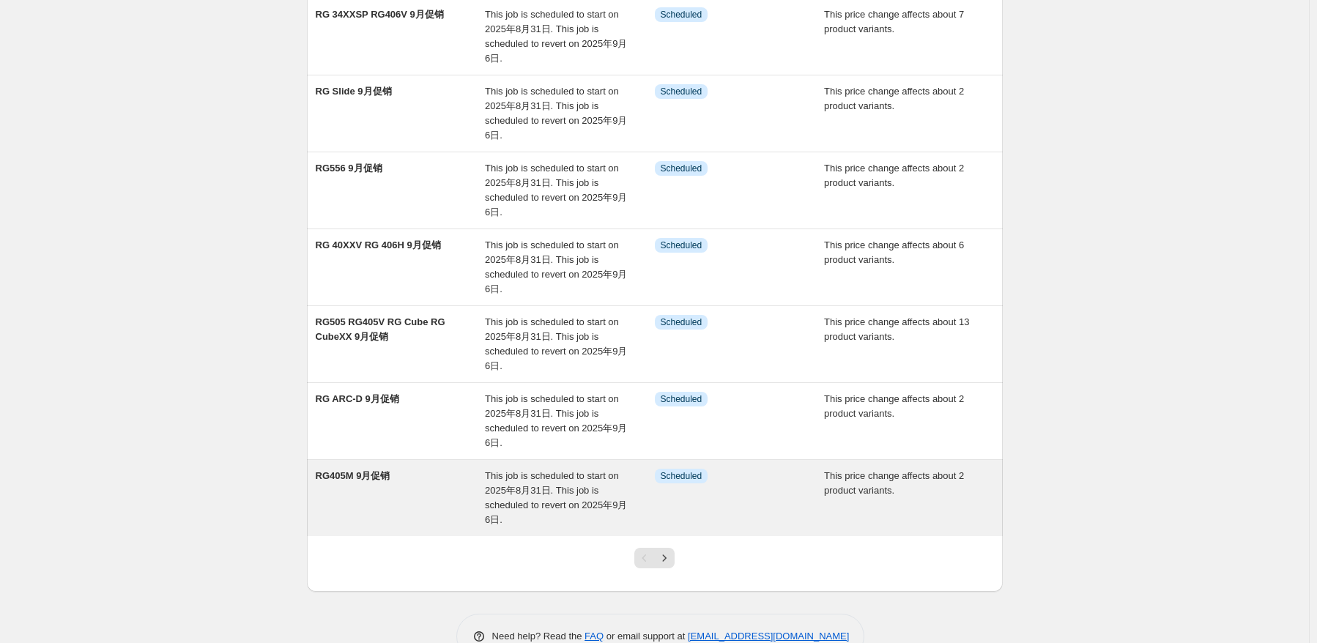
click at [478, 494] on div "RG405M 9月促销" at bounding box center [401, 498] width 170 height 59
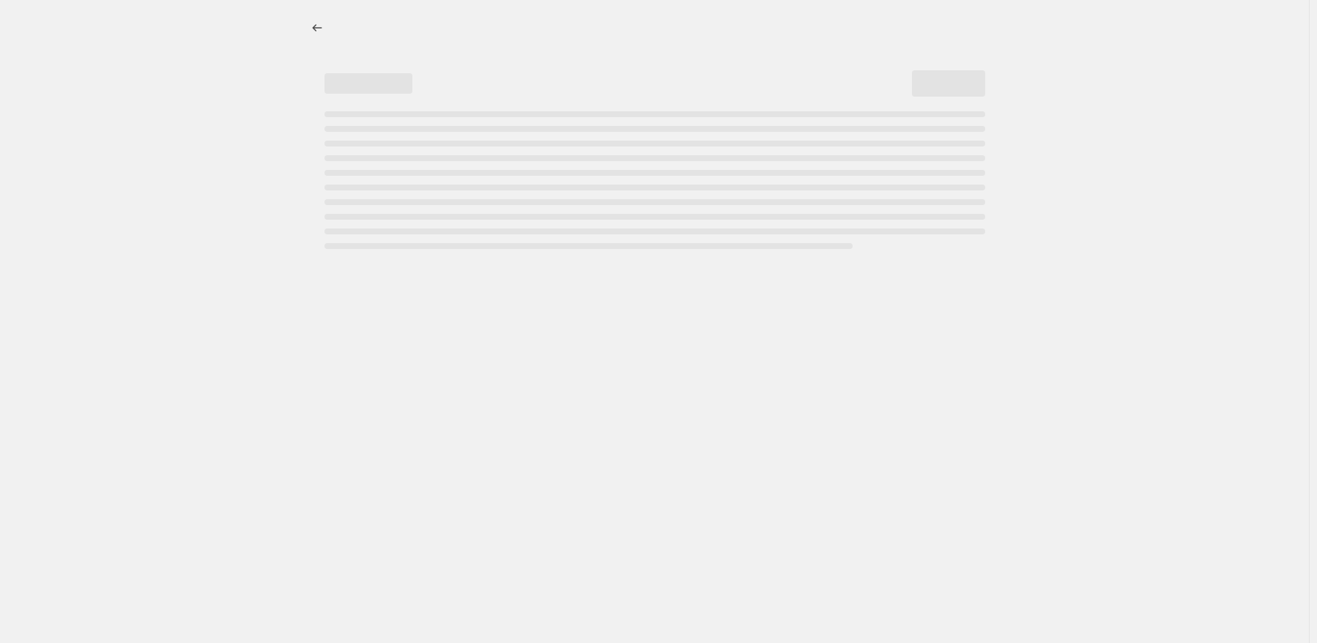
select select "pcap"
select select "no_change"
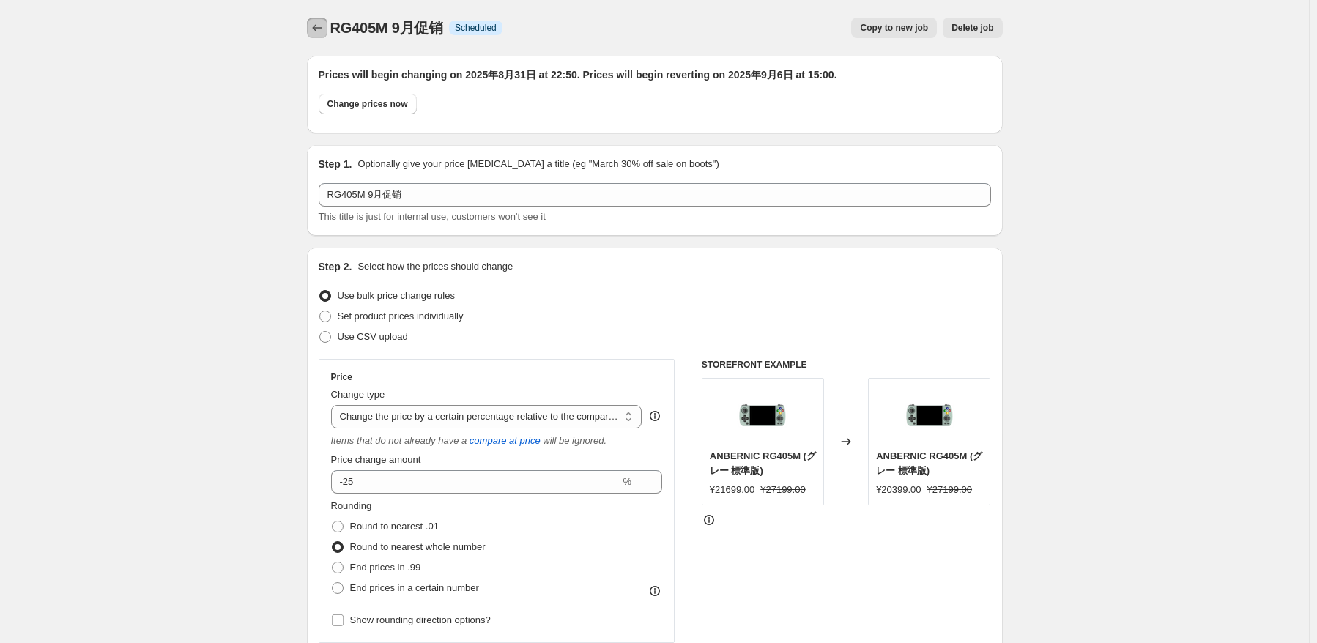
click at [320, 28] on icon "Price change jobs" at bounding box center [317, 28] width 15 height 15
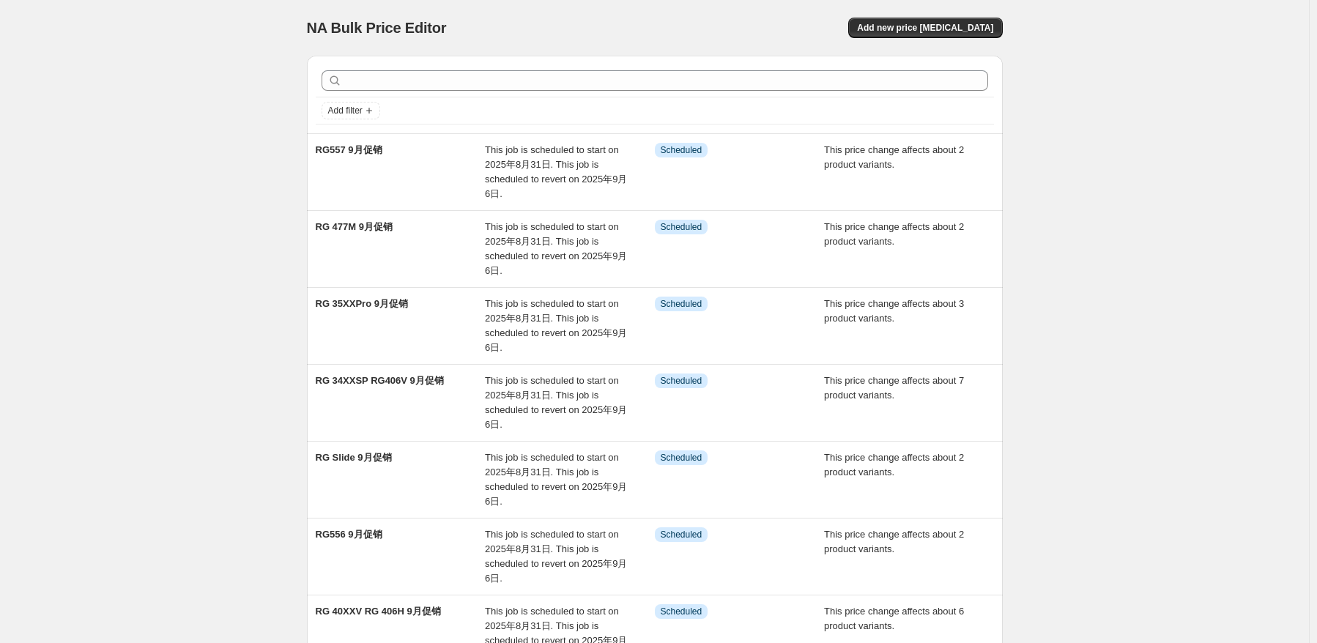
scroll to position [401, 0]
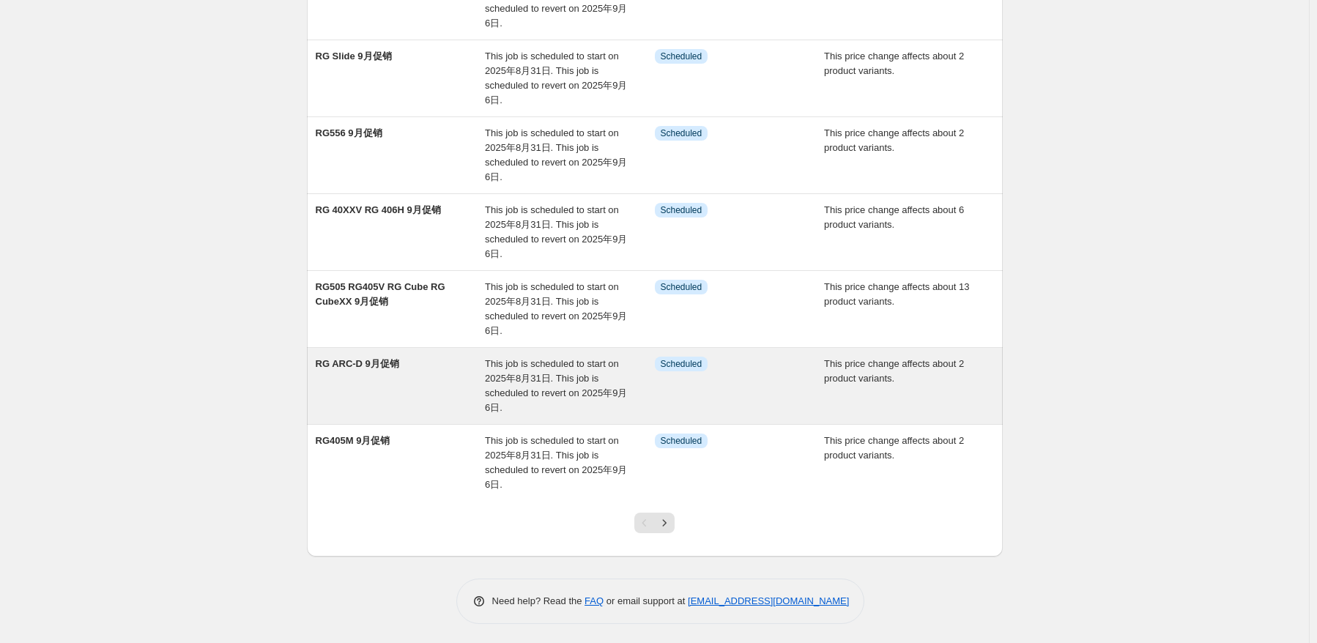
click at [401, 389] on div "RG ARC-D 9月促销" at bounding box center [401, 386] width 170 height 59
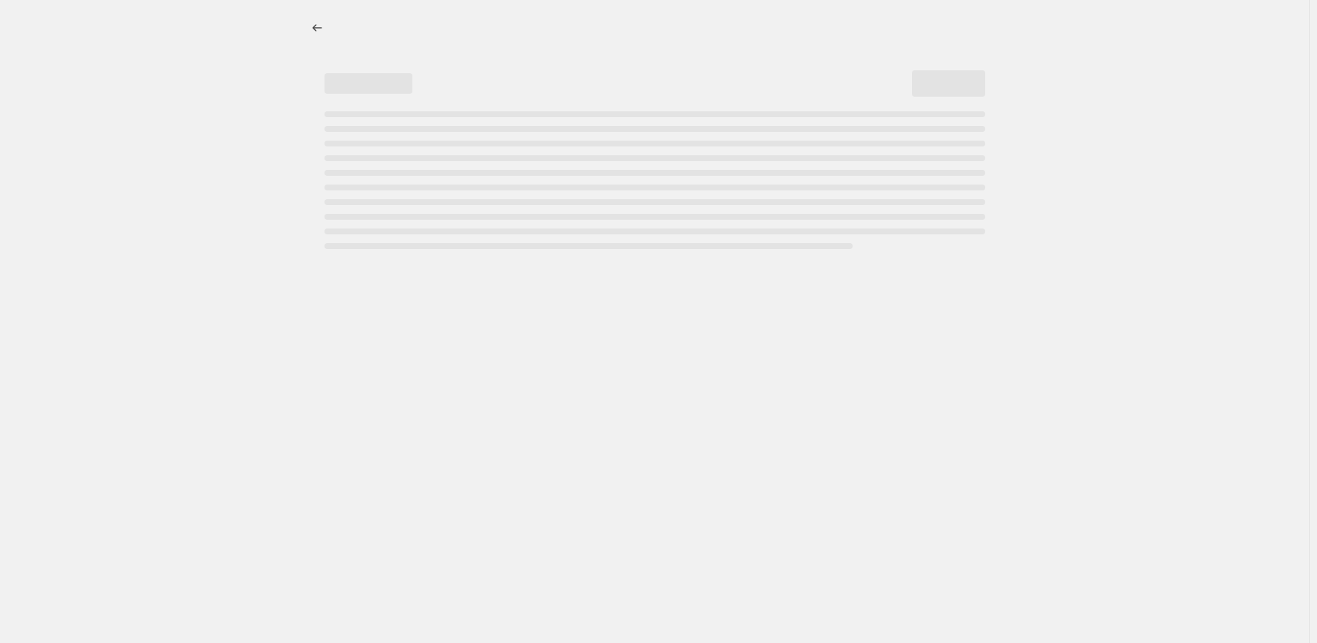
select select "pcap"
select select "no_change"
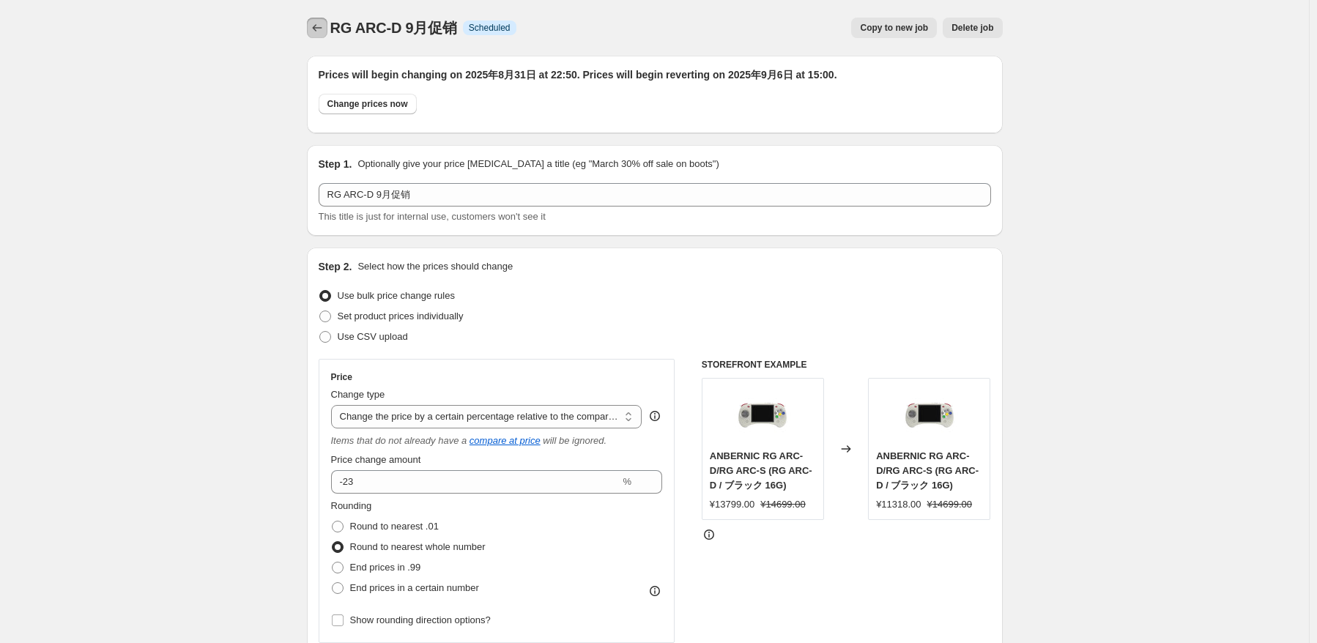
click at [316, 34] on icon "Price change jobs" at bounding box center [317, 28] width 15 height 15
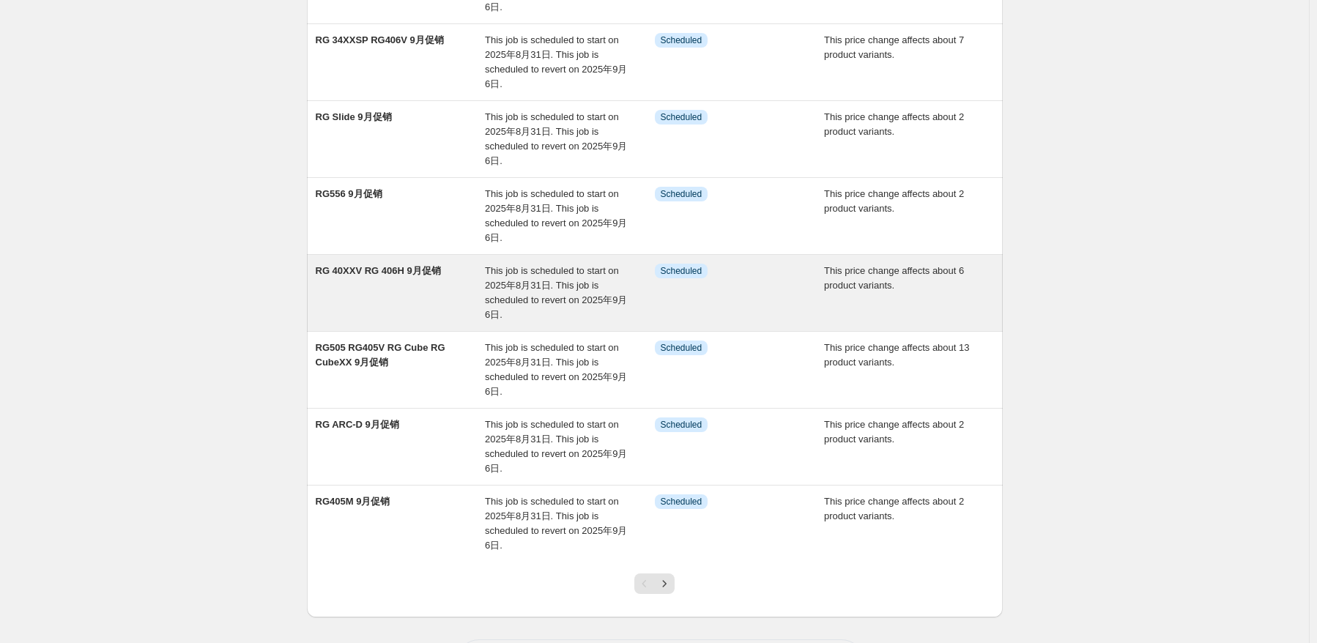
scroll to position [366, 0]
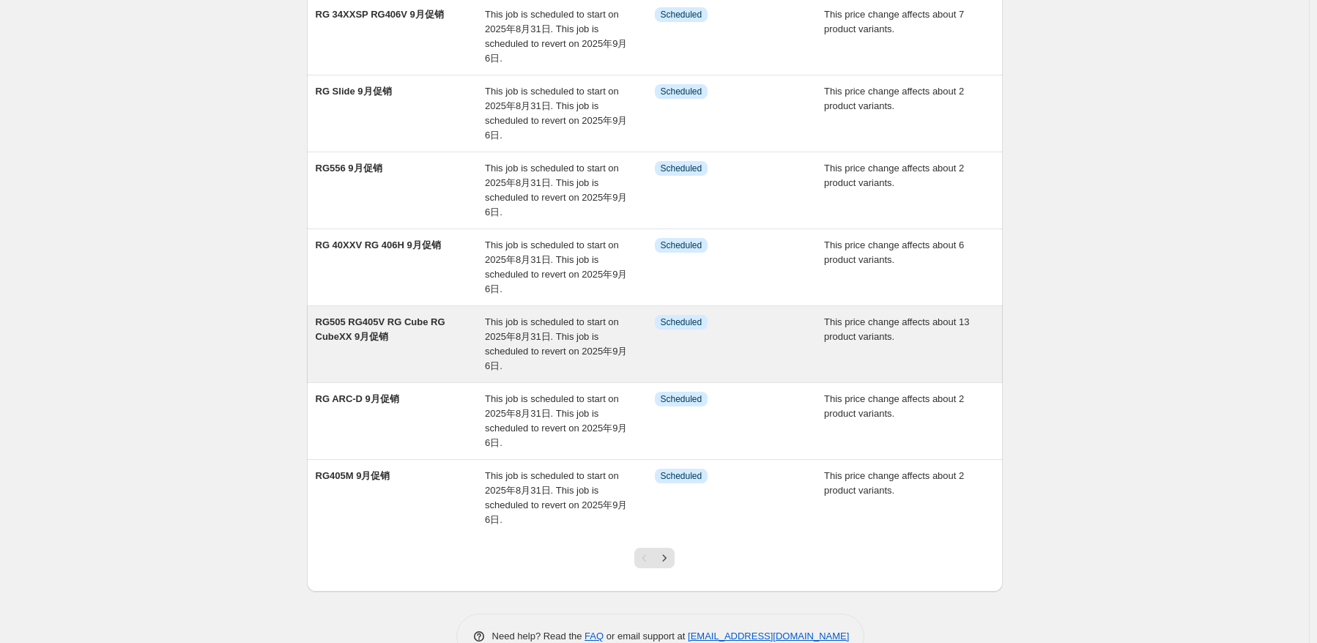
click at [433, 348] on div "RG505 RG405V RG Cube RG CubeXX 9月促销" at bounding box center [401, 344] width 170 height 59
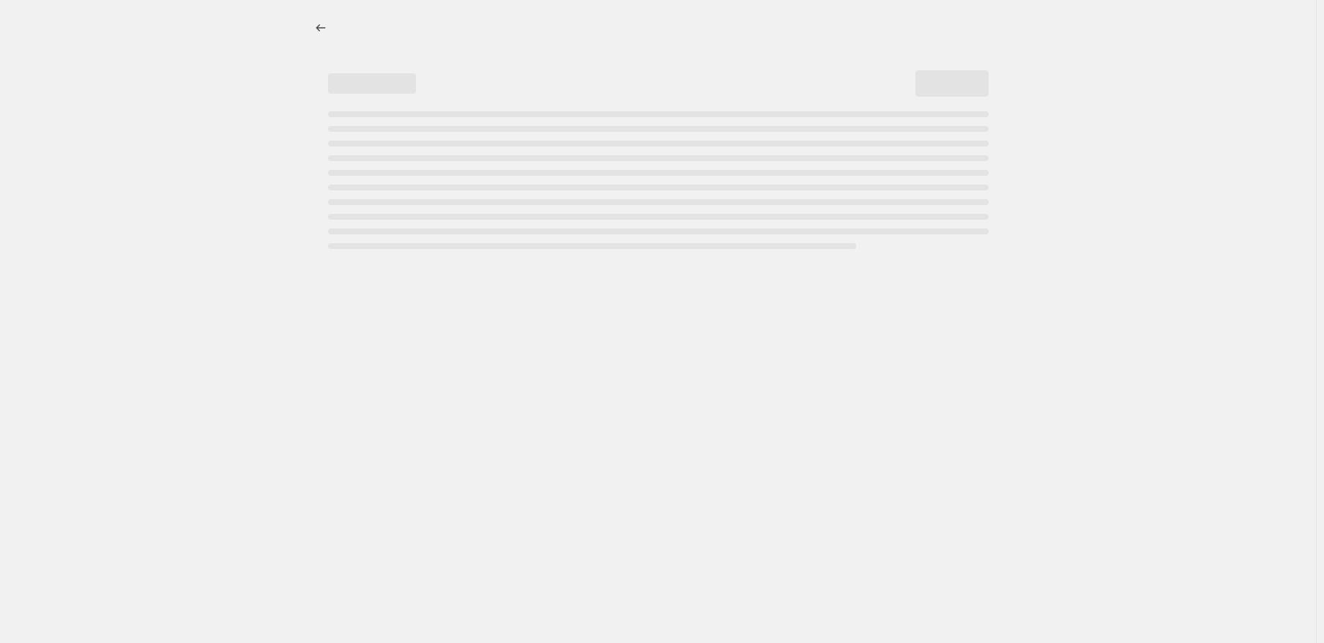
select select "pcap"
select select "no_change"
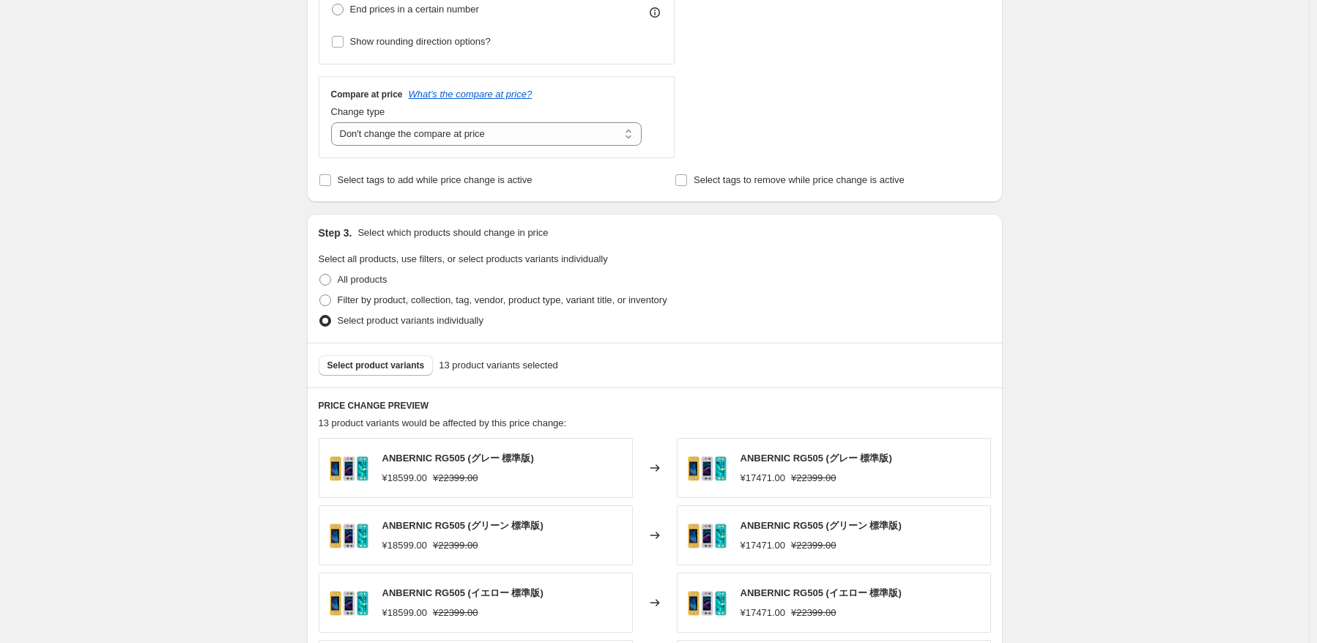
scroll to position [806, 0]
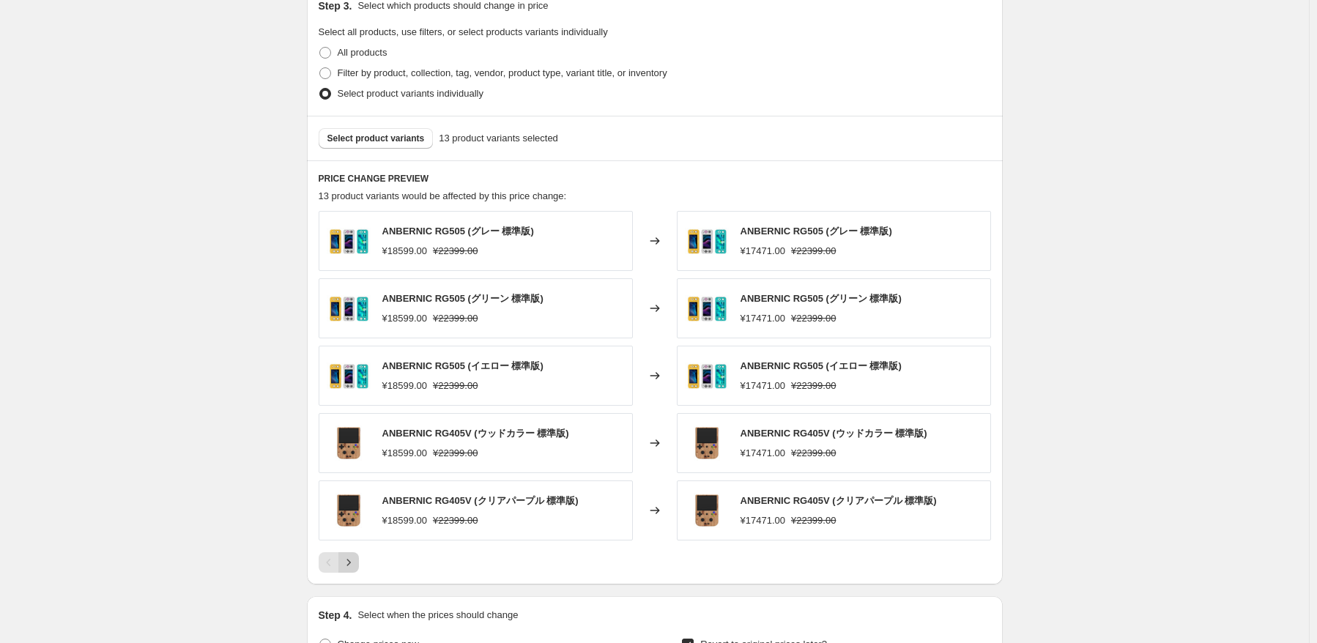
click at [351, 563] on icon "Next" at bounding box center [348, 562] width 15 height 15
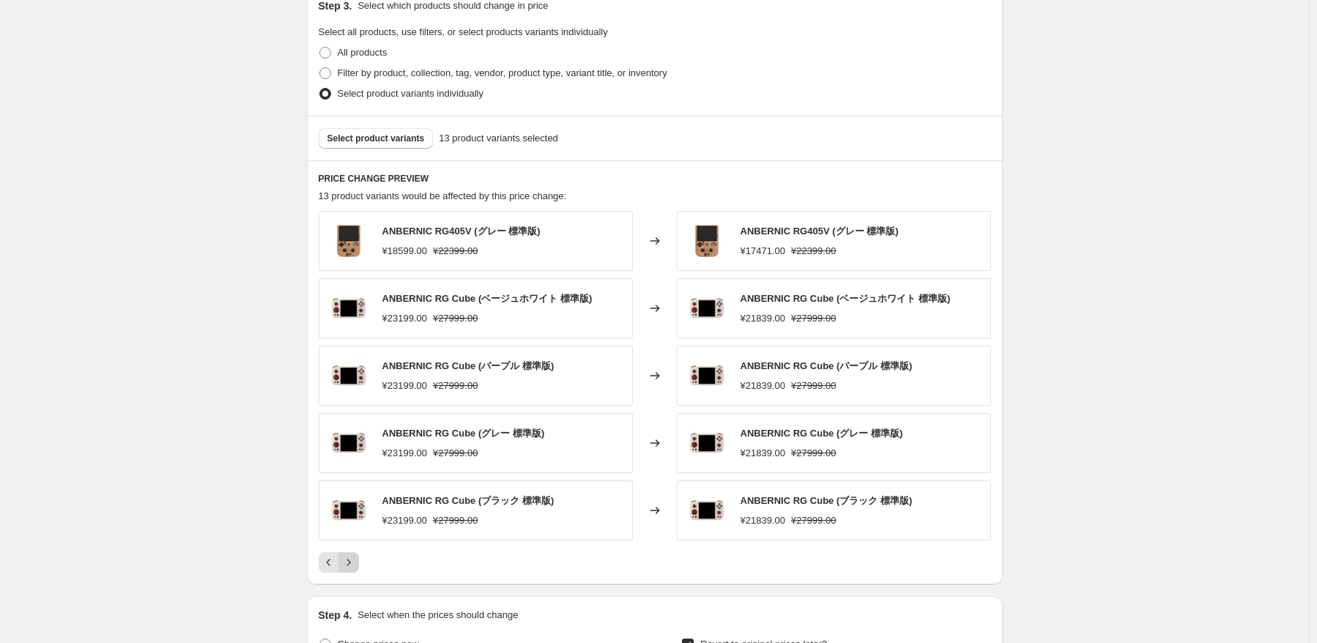
click at [351, 563] on icon "Next" at bounding box center [348, 562] width 15 height 15
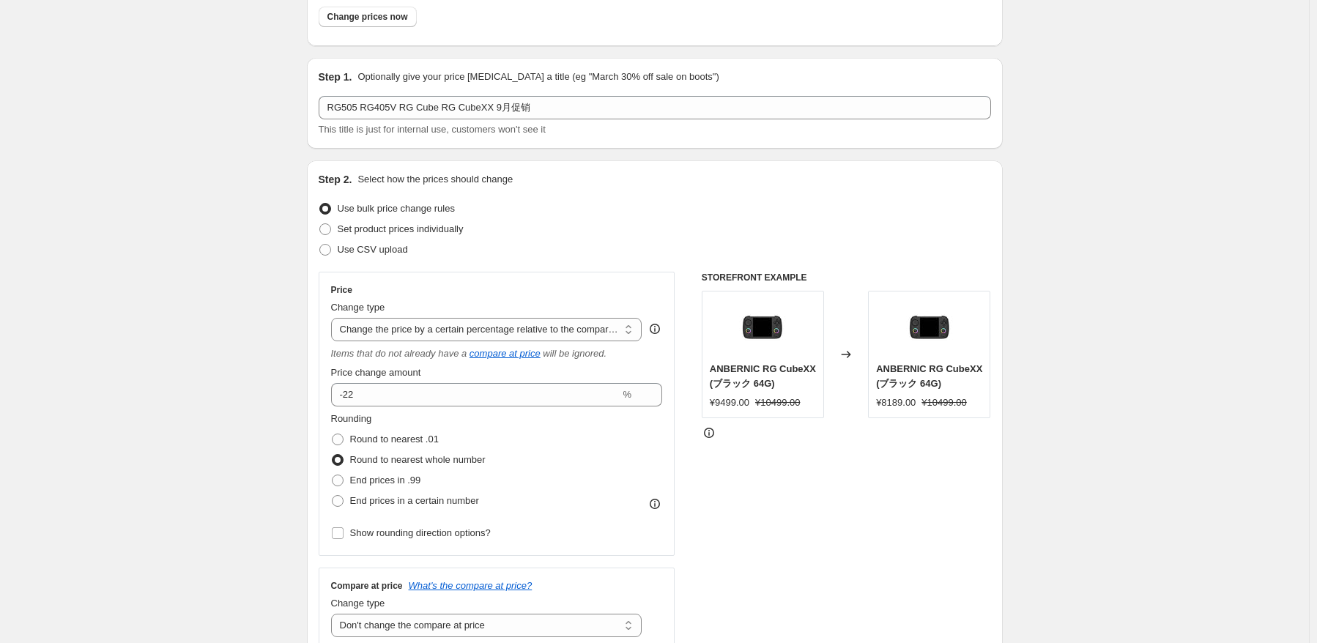
scroll to position [0, 0]
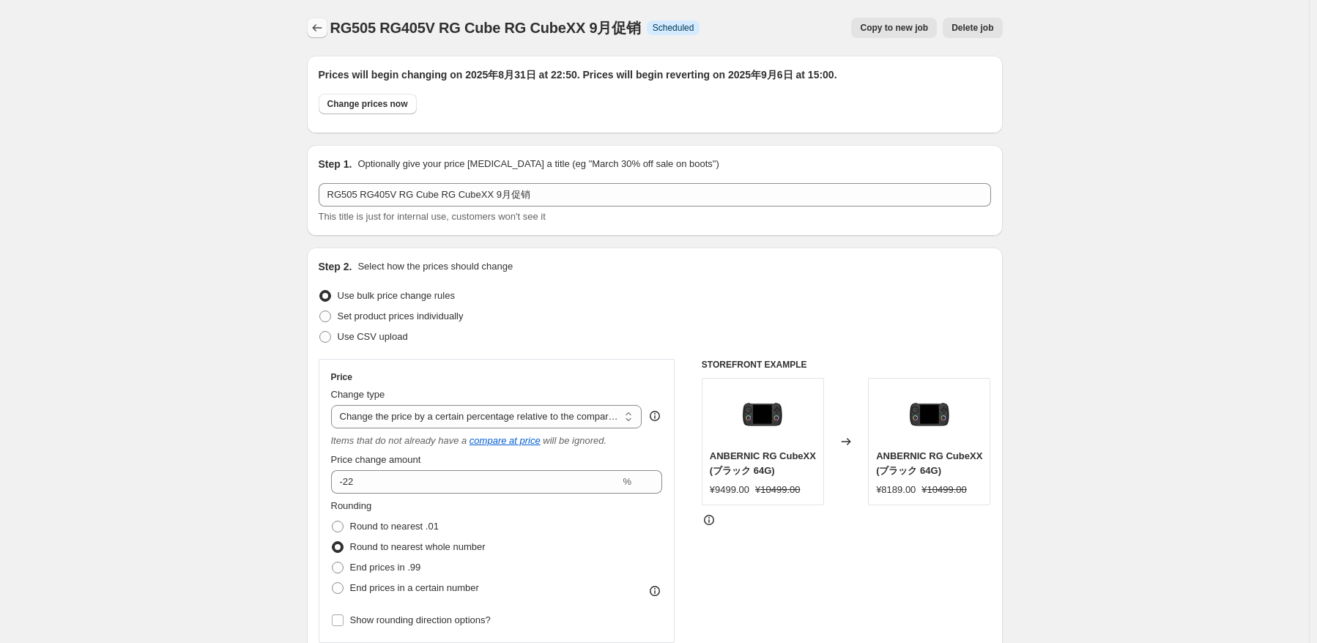
click at [316, 26] on icon "Price change jobs" at bounding box center [317, 28] width 15 height 15
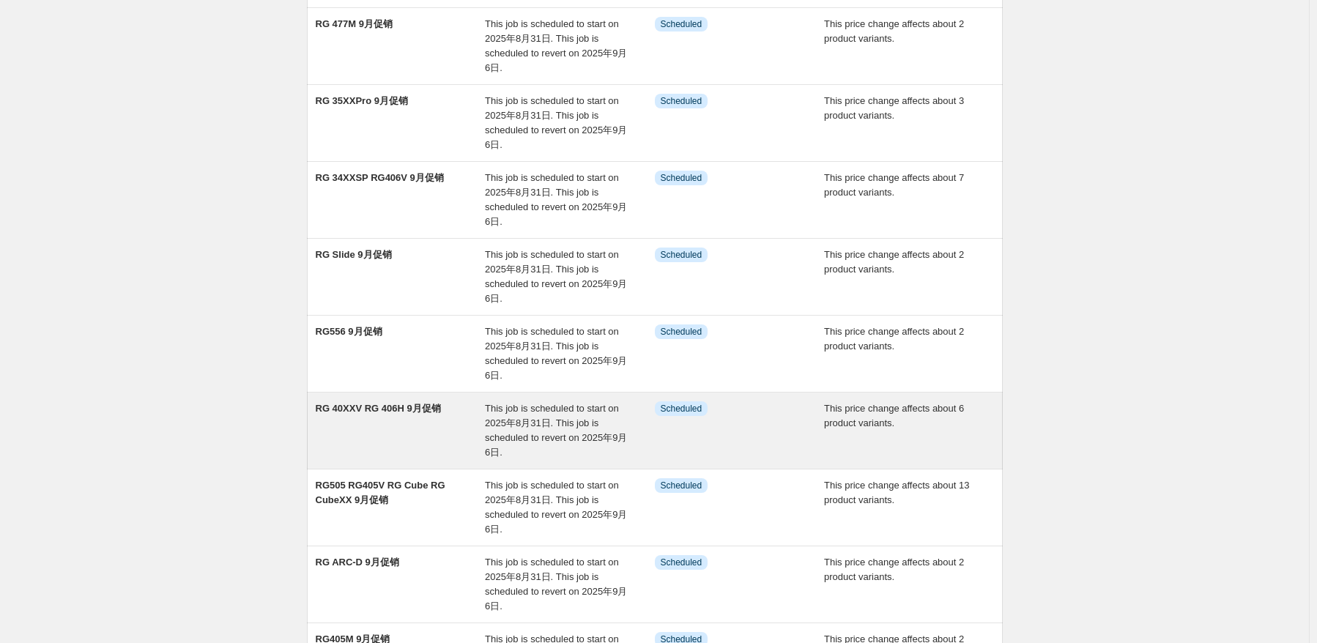
scroll to position [220, 0]
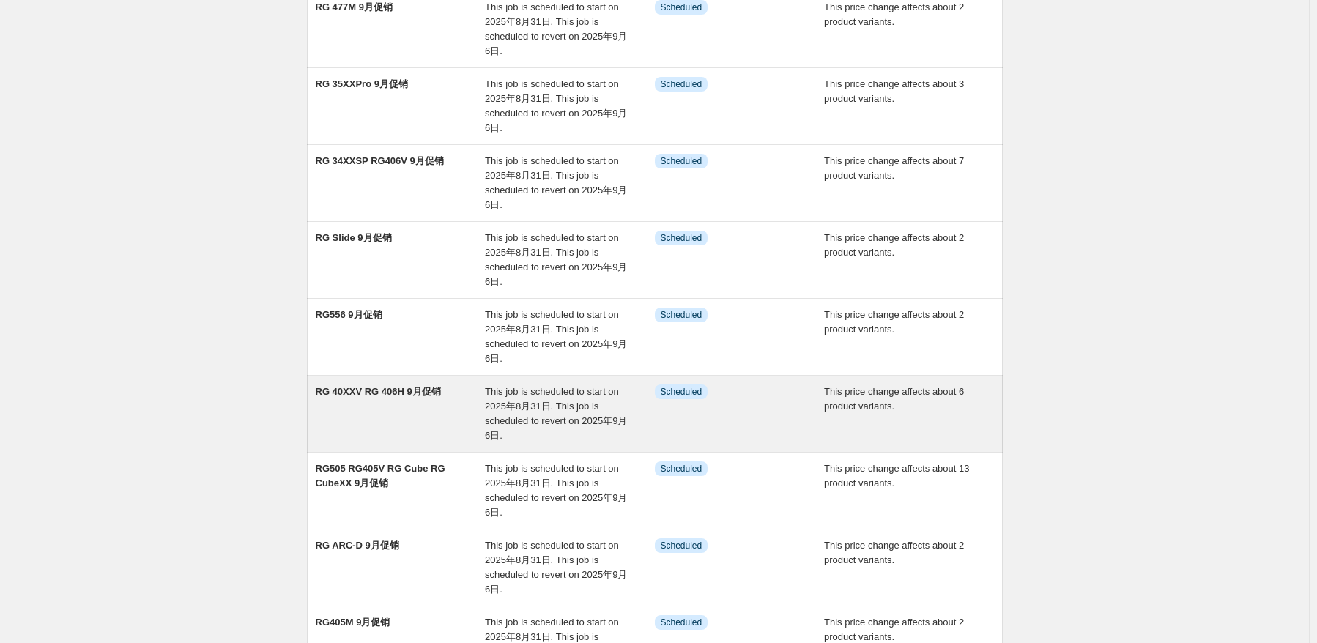
click at [419, 416] on div "RG 40XXV RG 406H 9月促销" at bounding box center [401, 414] width 170 height 59
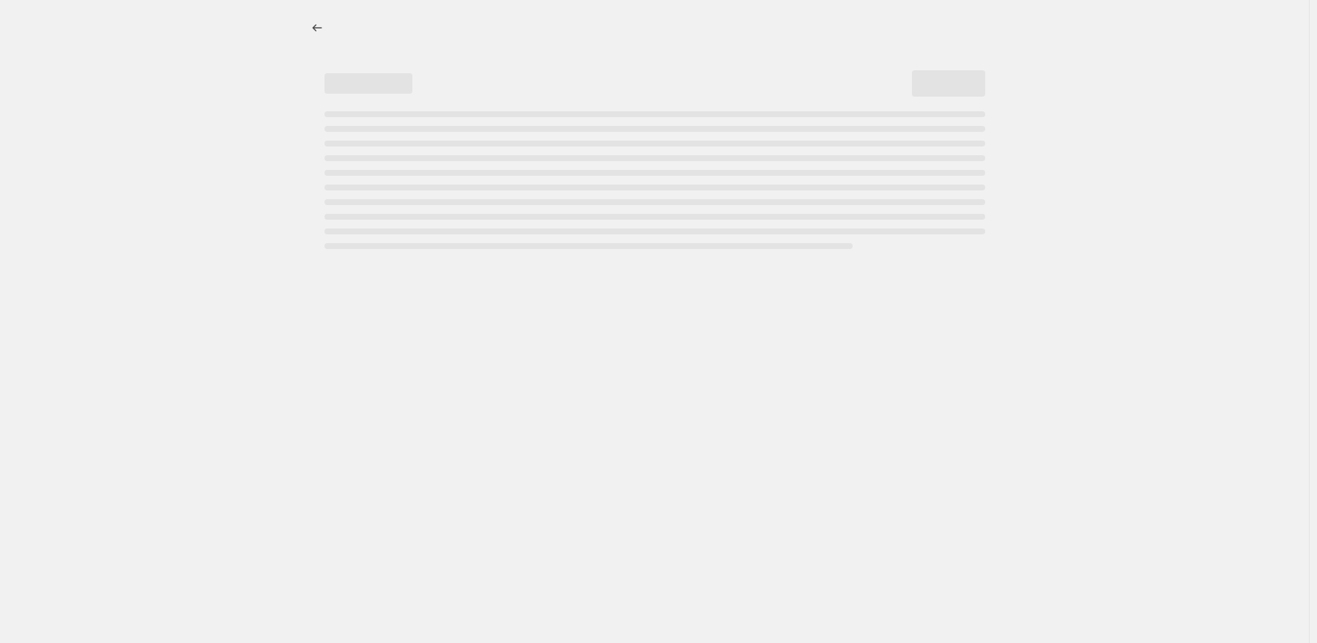
select select "pcap"
select select "no_change"
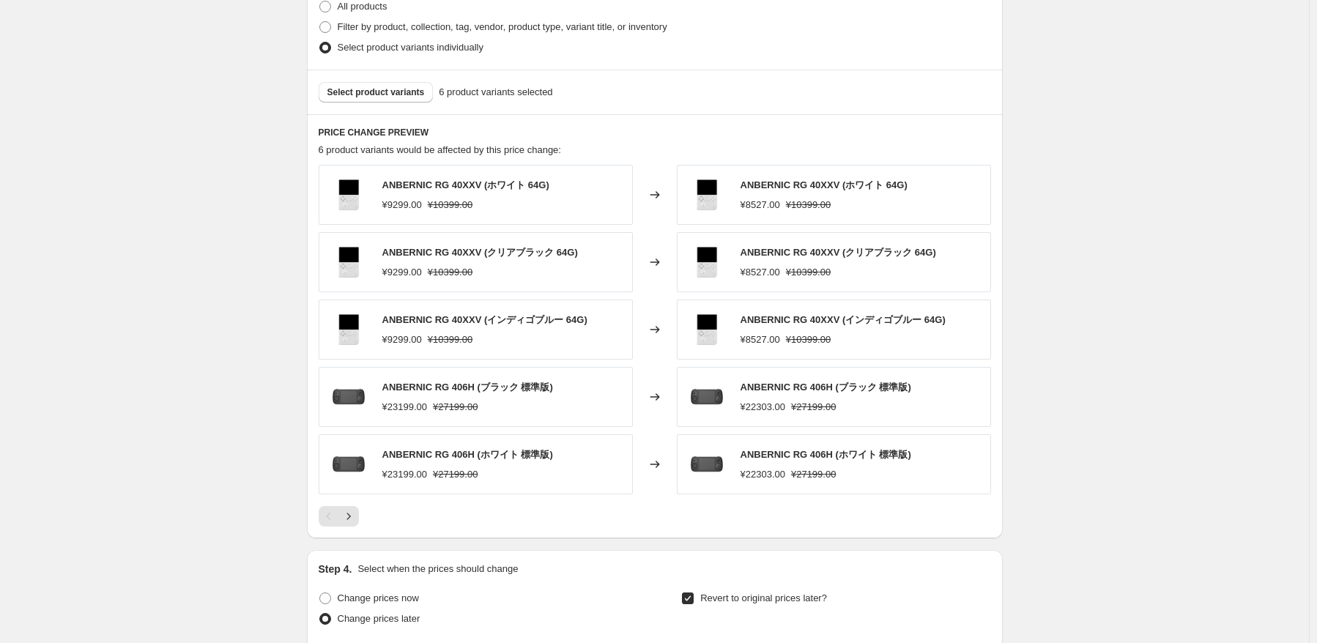
scroll to position [734, 0]
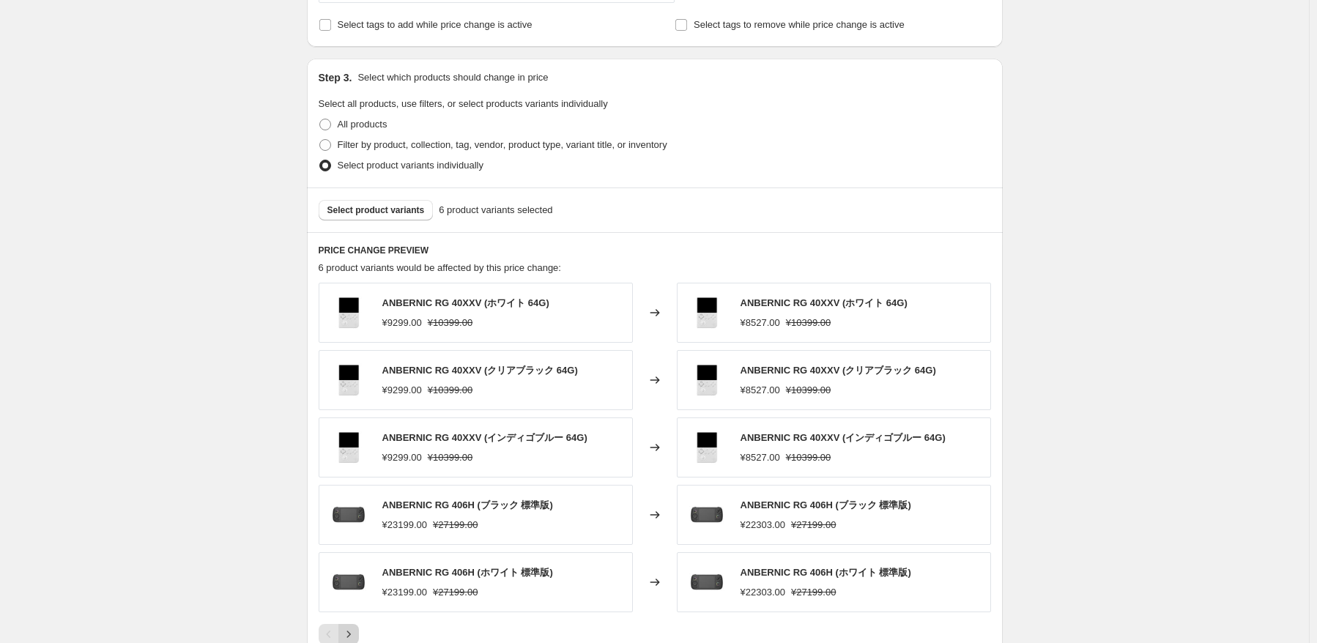
click at [346, 624] on button "Next" at bounding box center [348, 634] width 21 height 21
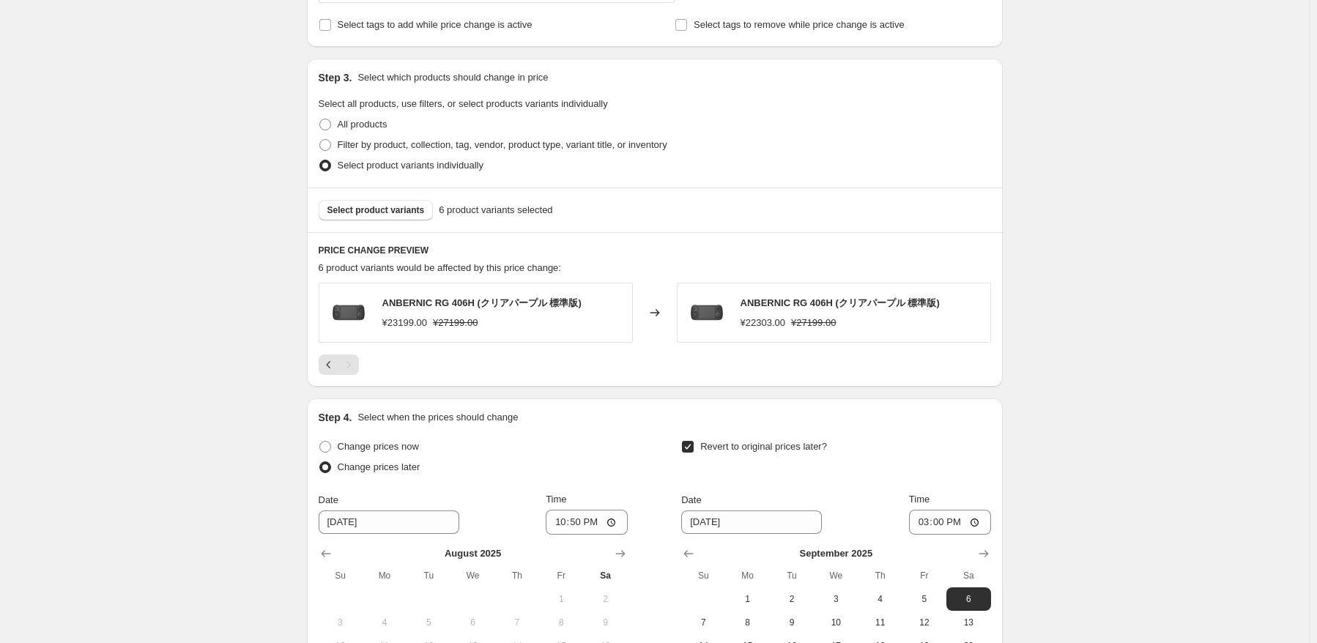
click at [346, 357] on div "Pagination" at bounding box center [348, 365] width 21 height 21
click at [324, 368] on button "Previous" at bounding box center [329, 365] width 21 height 21
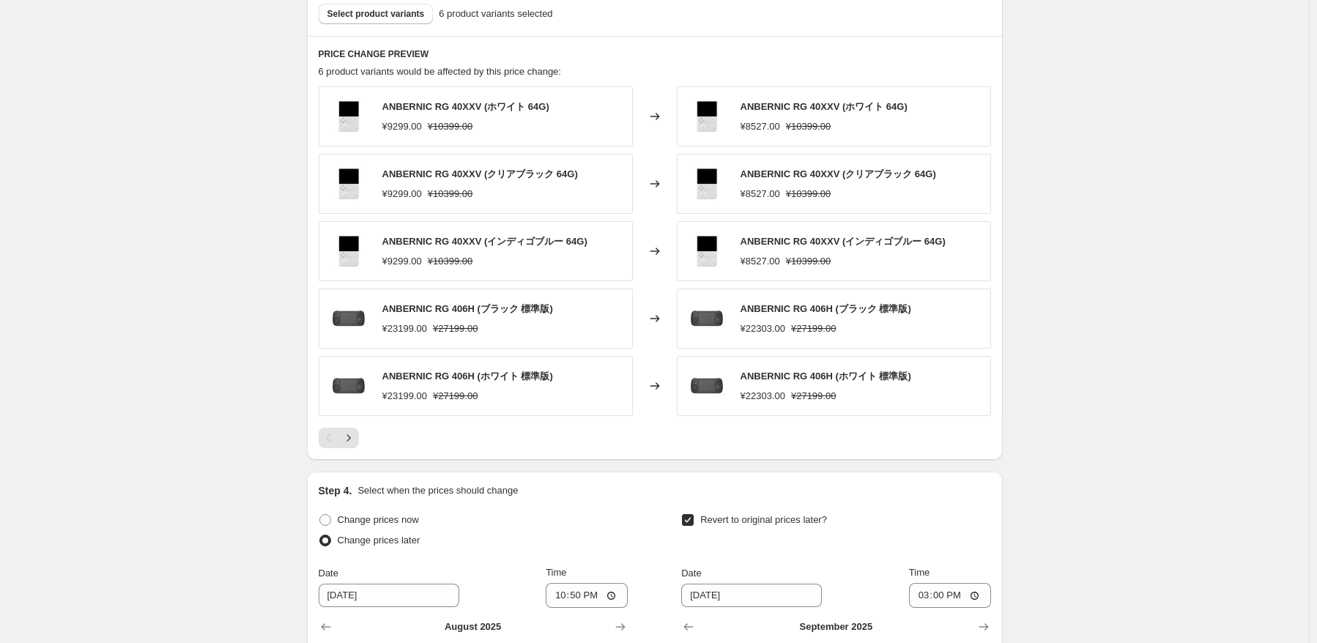
scroll to position [952, 0]
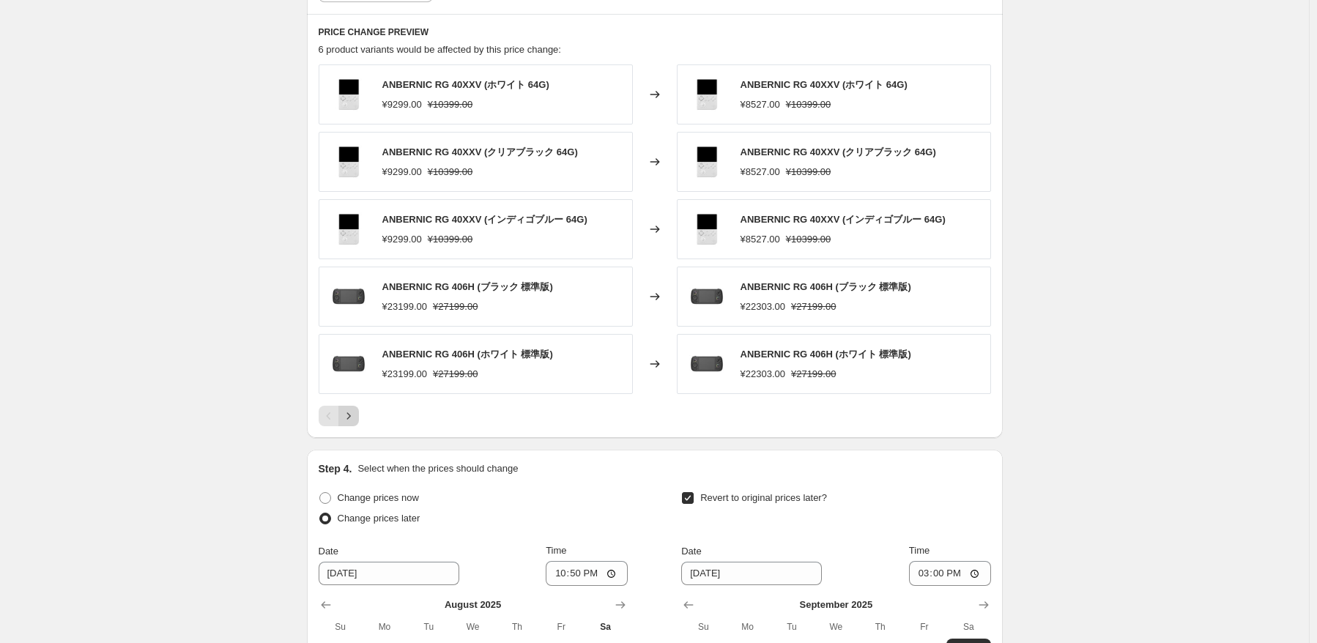
click at [355, 418] on icon "Next" at bounding box center [348, 416] width 15 height 15
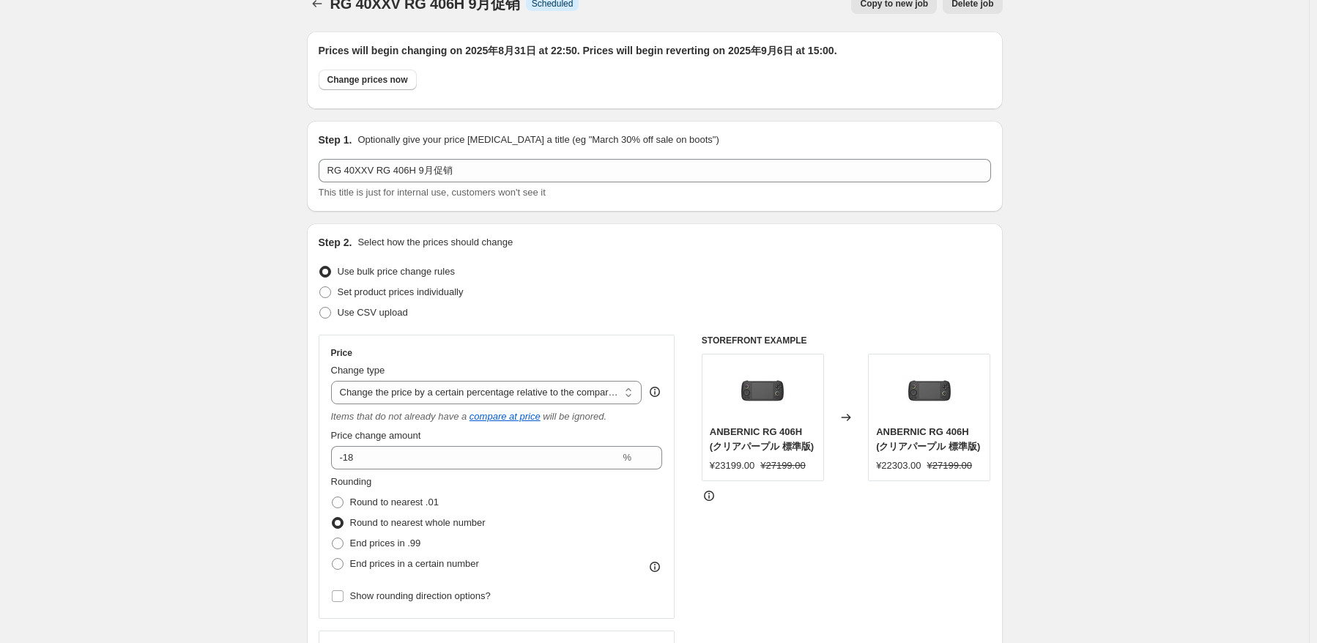
scroll to position [0, 0]
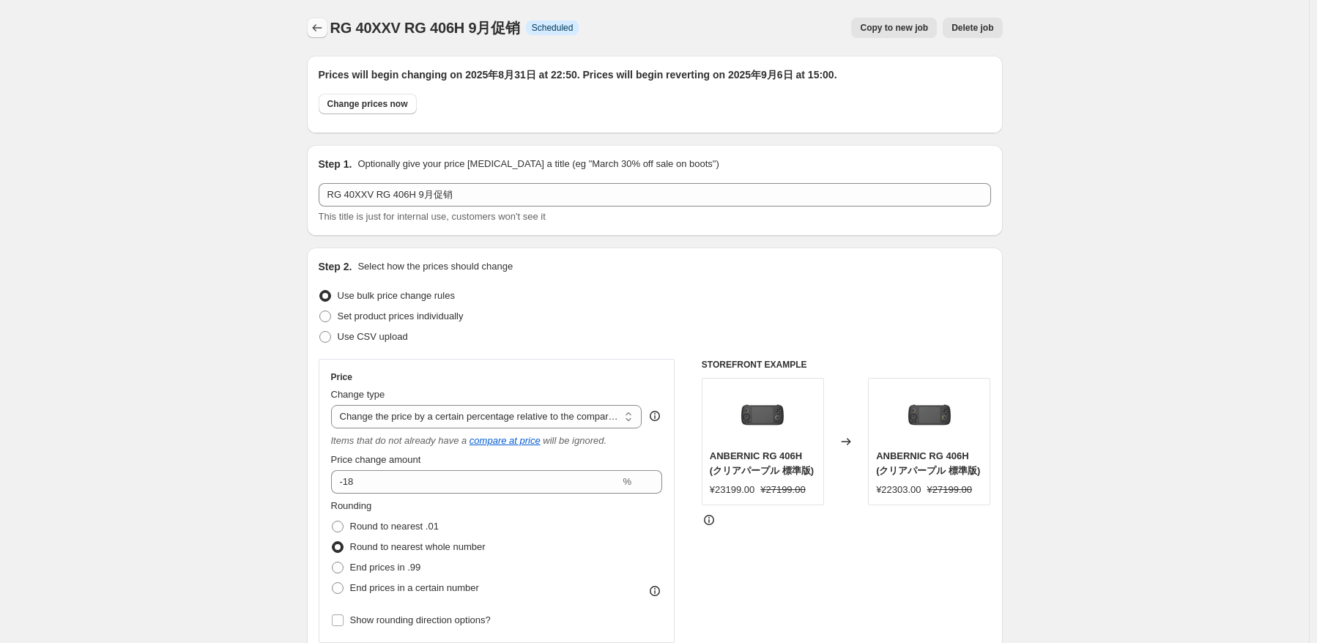
click at [327, 31] on button "Price change jobs" at bounding box center [317, 28] width 21 height 21
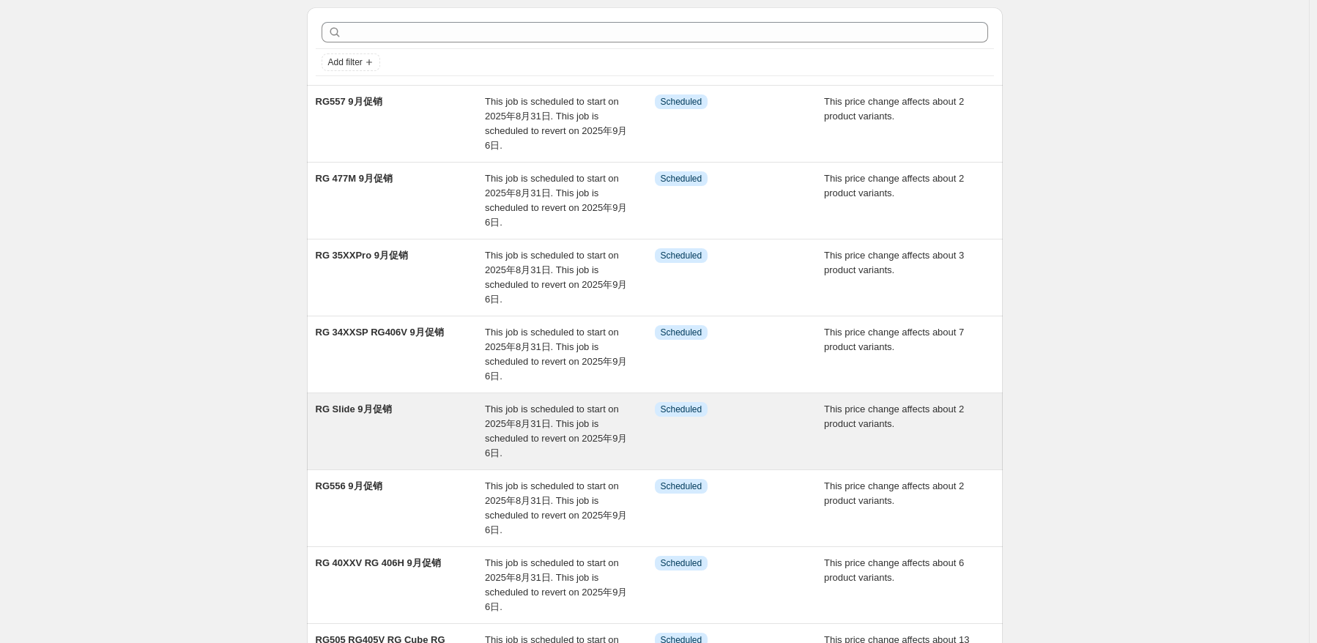
scroll to position [73, 0]
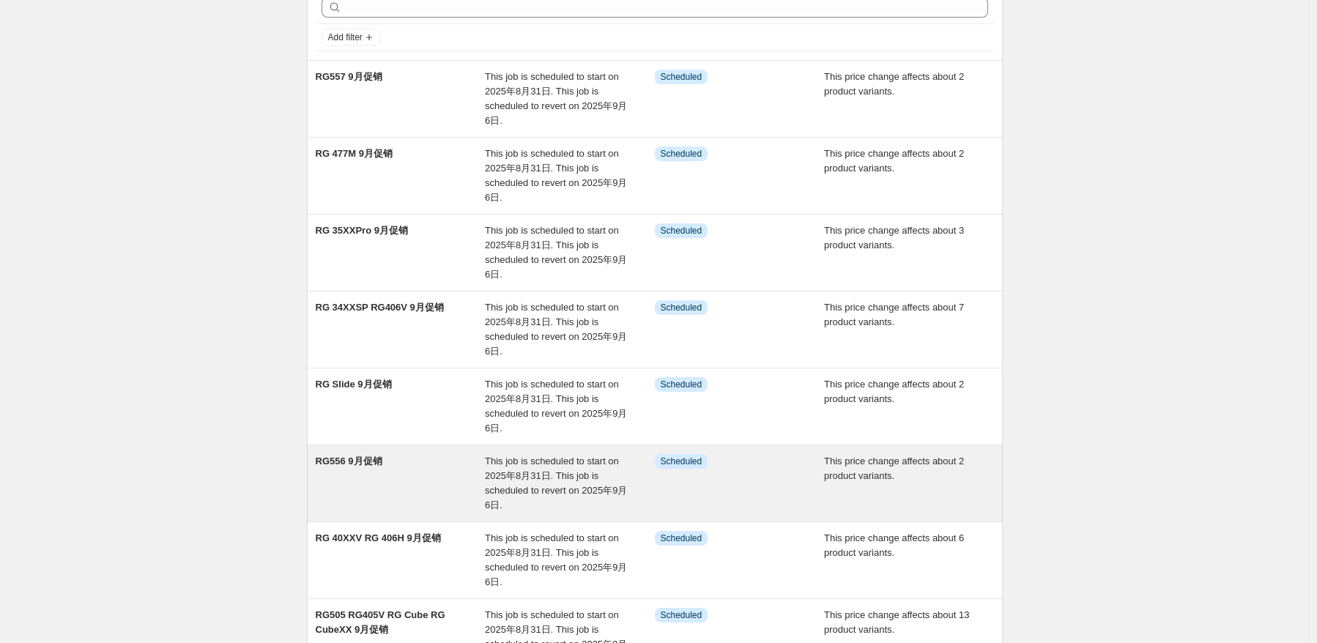
click at [429, 502] on div "RG556 9月促销" at bounding box center [401, 483] width 170 height 59
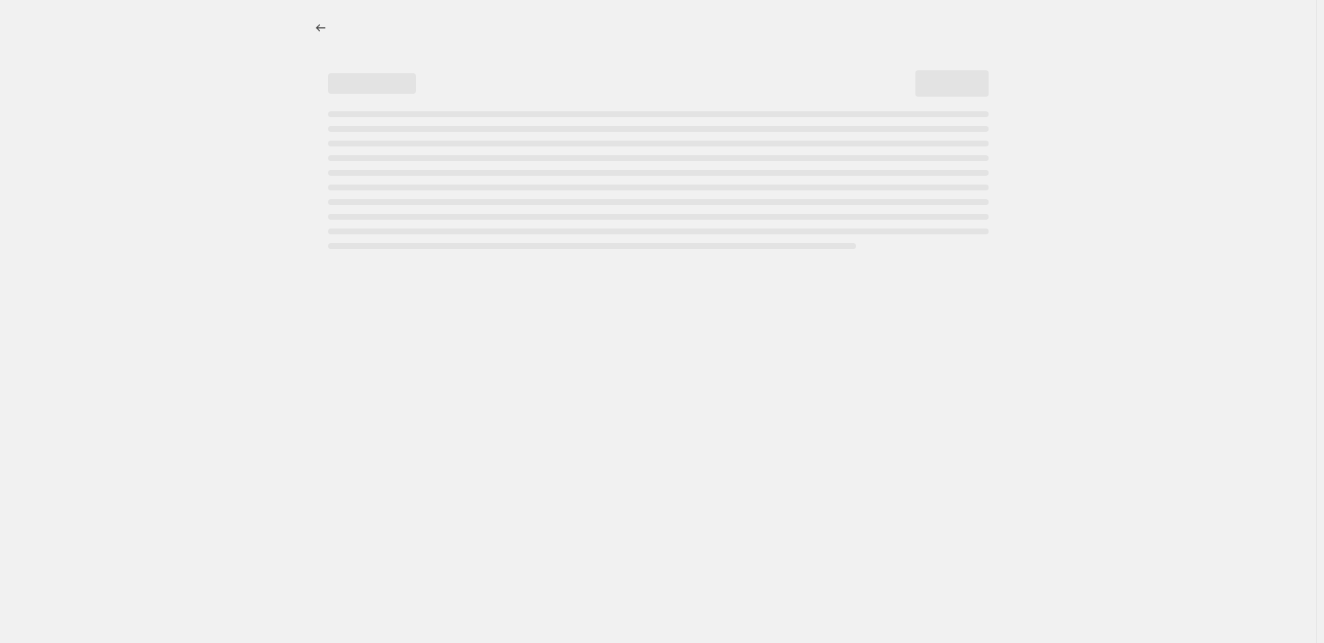
select select "pcap"
select select "no_change"
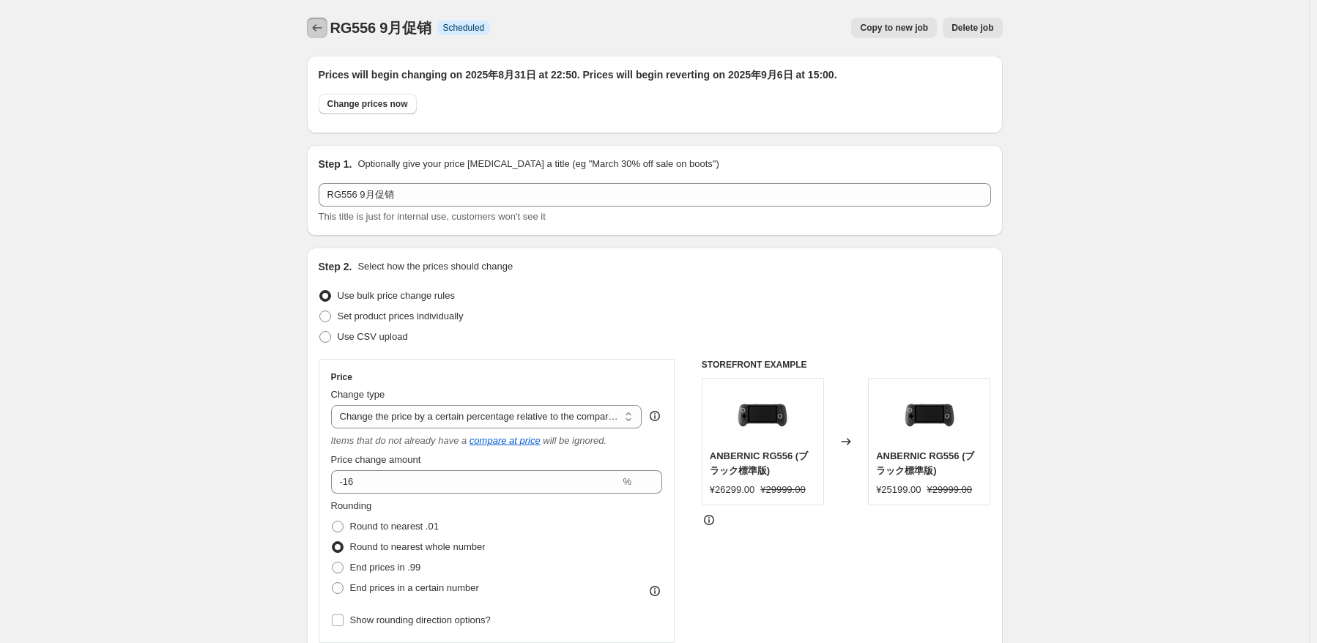
click at [319, 28] on icon "Price change jobs" at bounding box center [317, 28] width 15 height 15
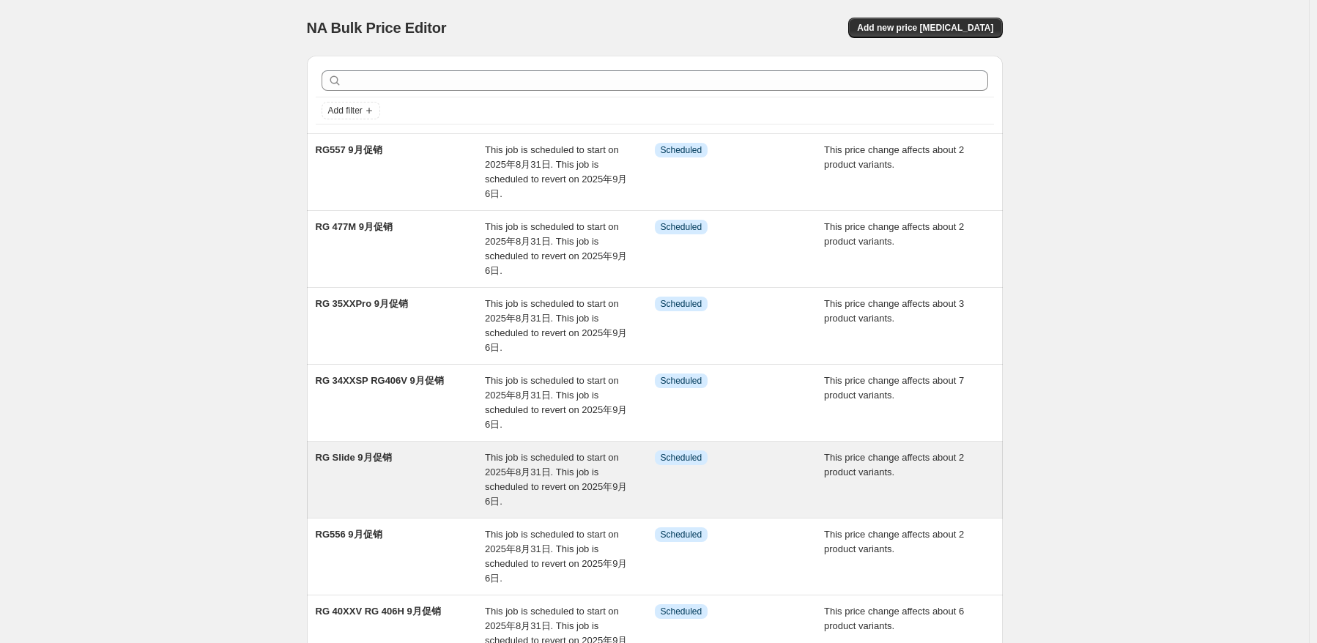
click at [419, 448] on div "RG Slide 9月促销 This job is scheduled to start on [DATE]. This job is scheduled t…" at bounding box center [655, 480] width 696 height 76
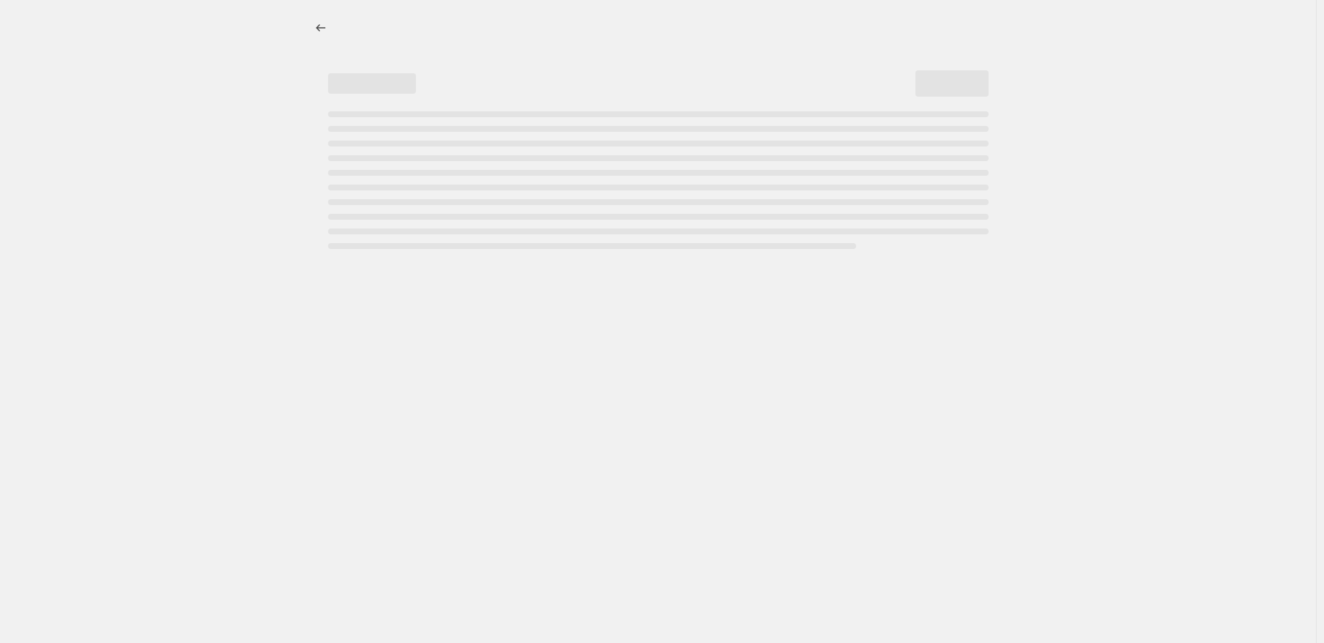
select select "pcap"
select select "no_change"
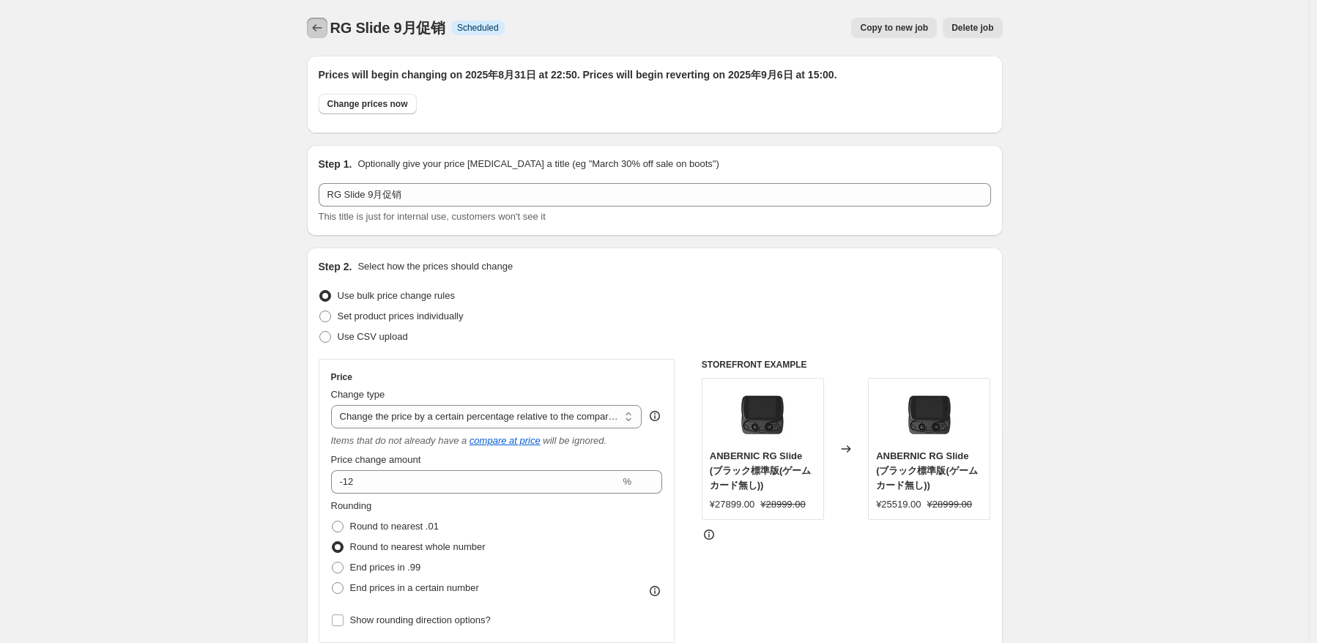
click at [324, 27] on icon "Price change jobs" at bounding box center [317, 28] width 15 height 15
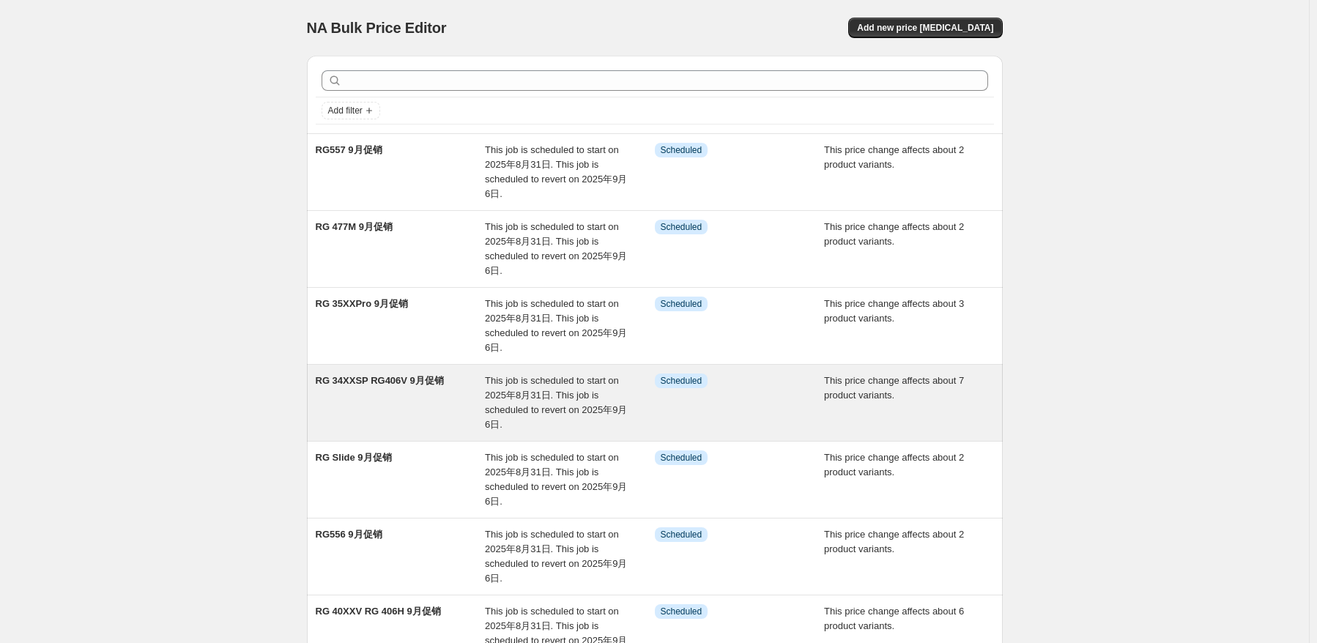
click at [434, 427] on div "RG 34XXSP RG406V 9月促销" at bounding box center [401, 403] width 170 height 59
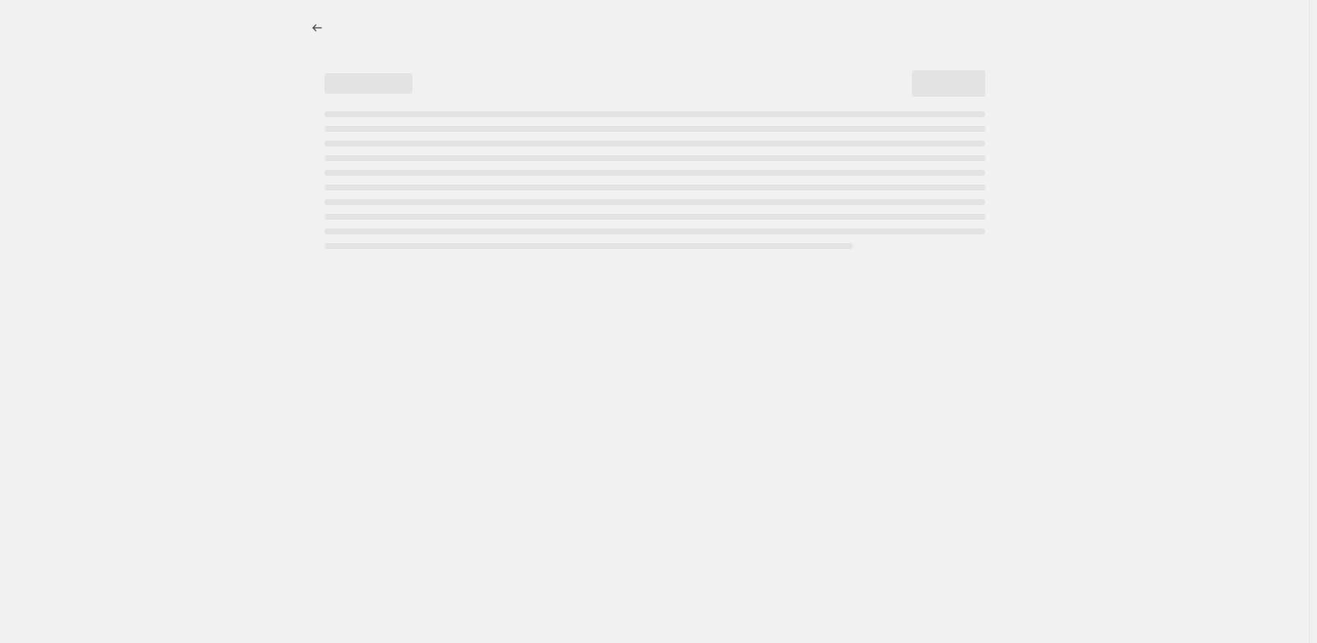
select select "pcap"
select select "no_change"
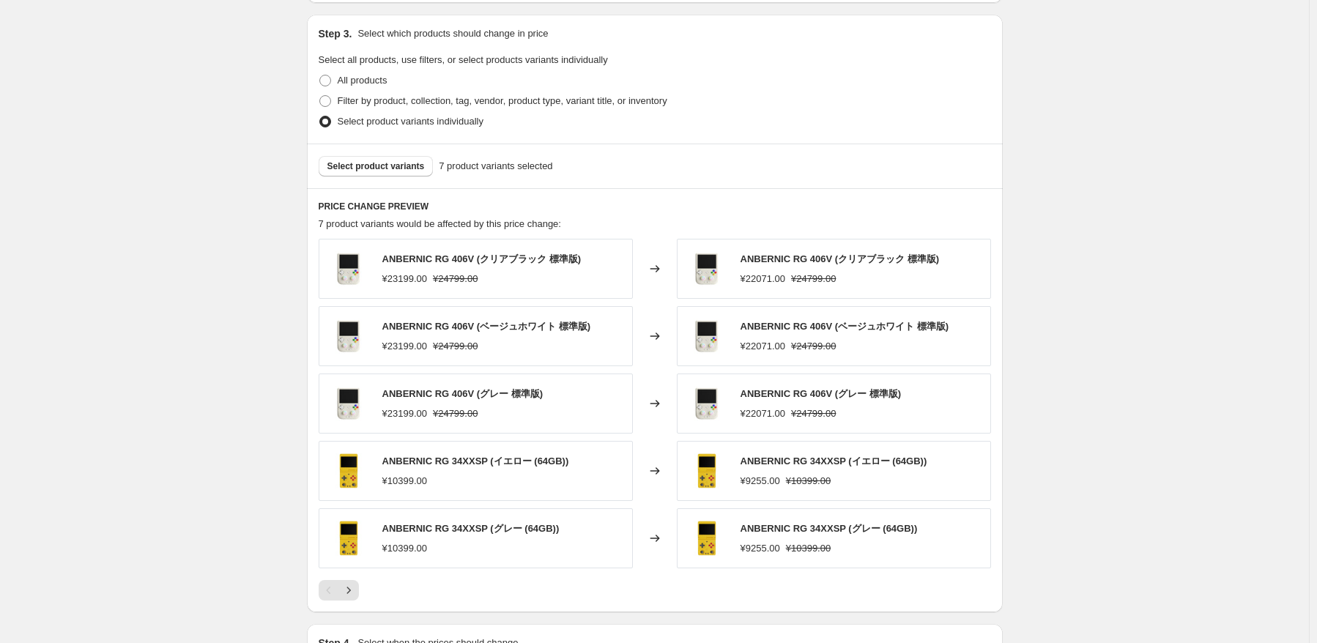
scroll to position [806, 0]
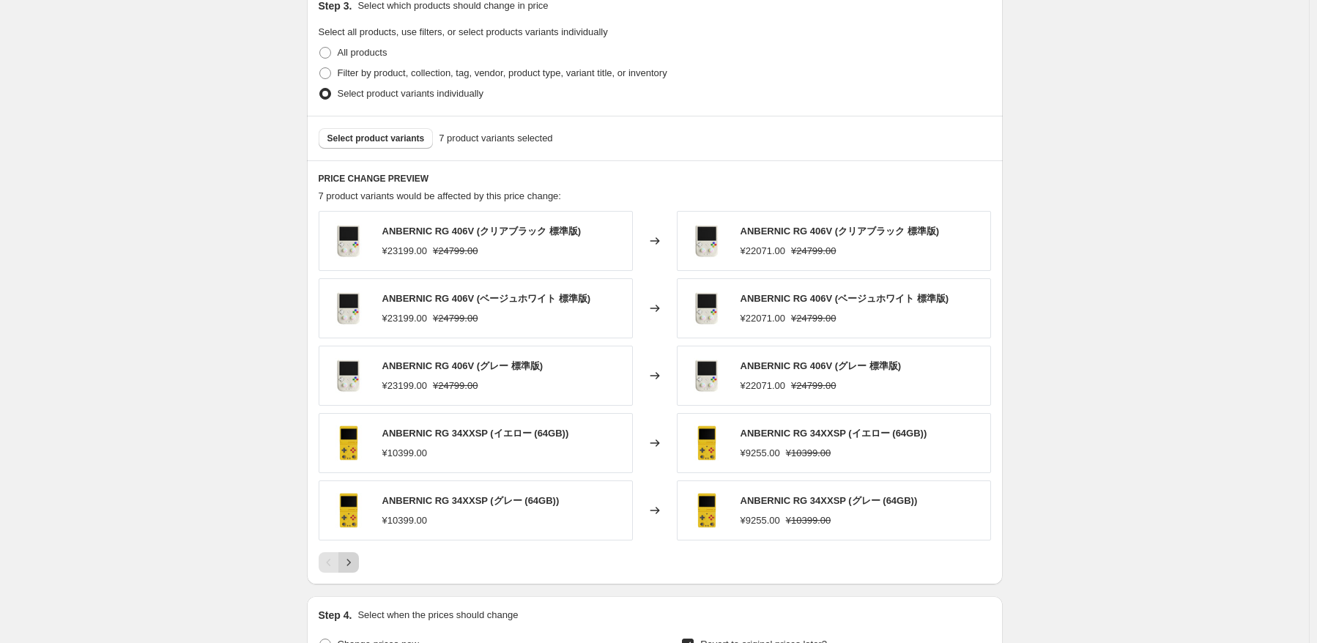
click at [352, 567] on icon "Next" at bounding box center [348, 562] width 15 height 15
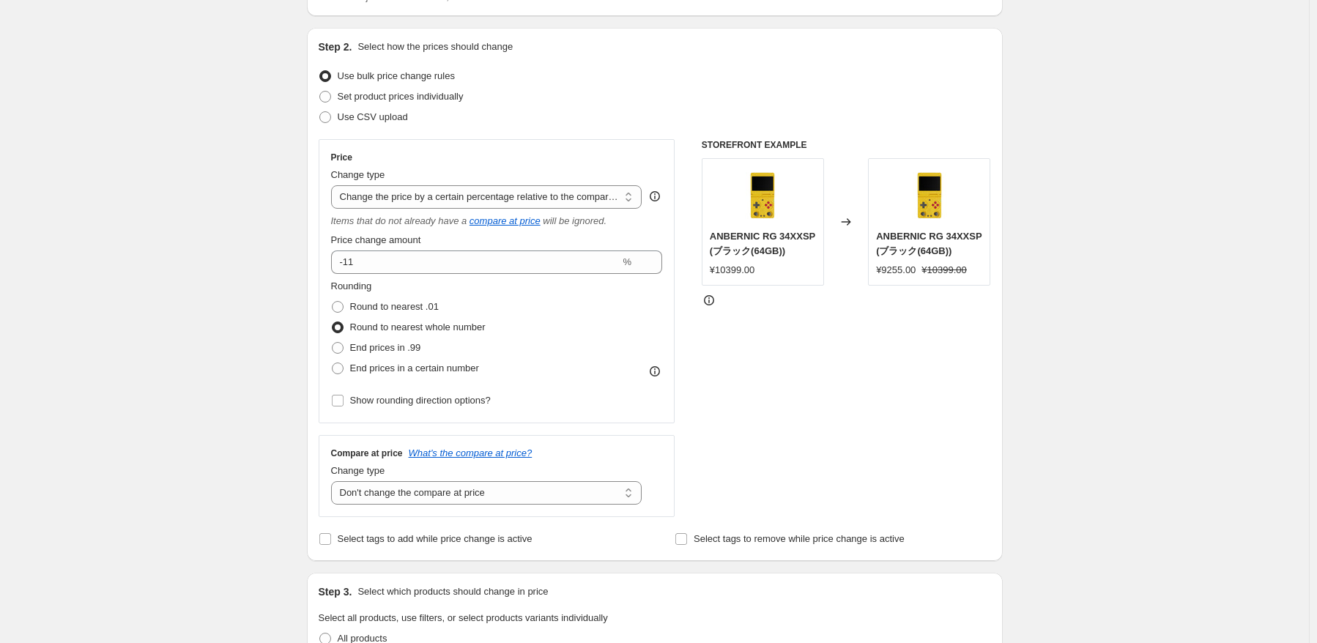
scroll to position [0, 0]
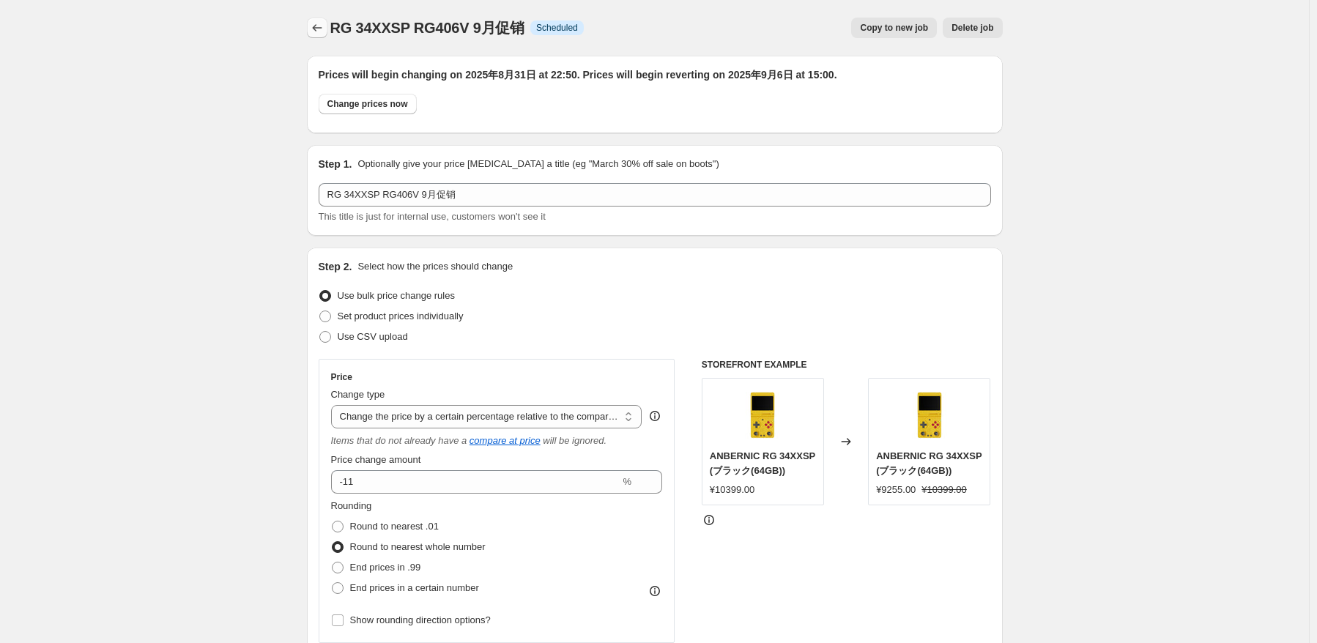
click at [315, 29] on icon "Price change jobs" at bounding box center [317, 28] width 15 height 15
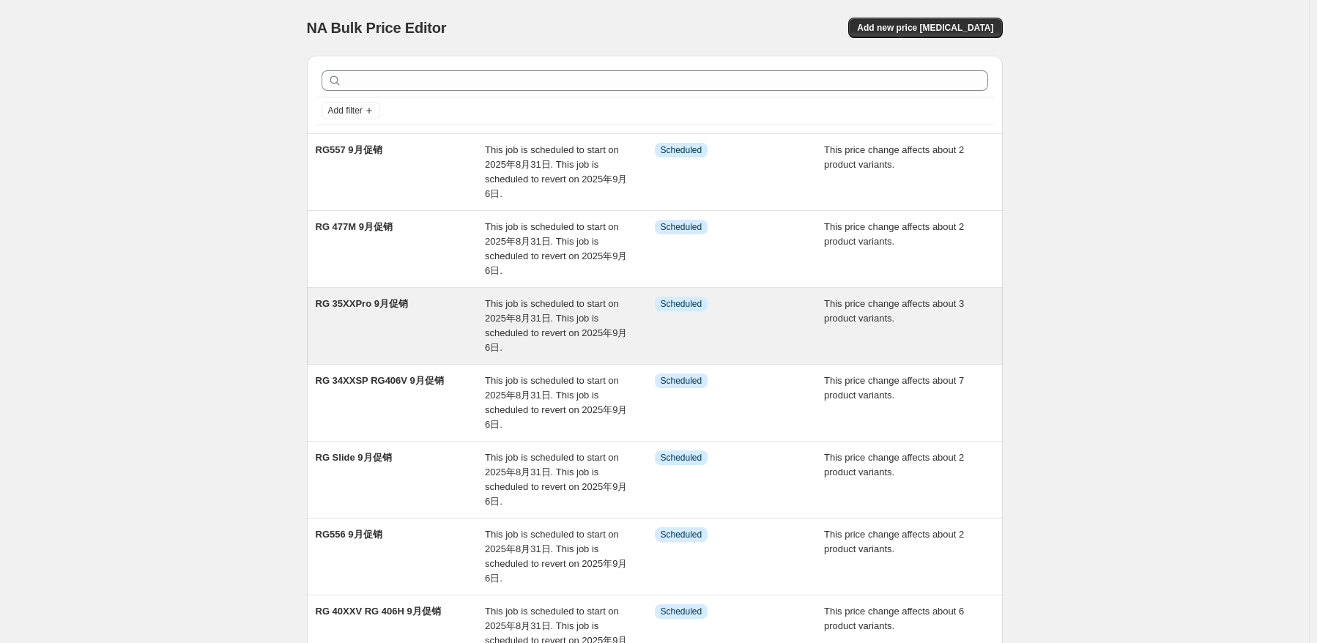
click at [435, 327] on div "RG 35XXPro 9月促销" at bounding box center [401, 326] width 170 height 59
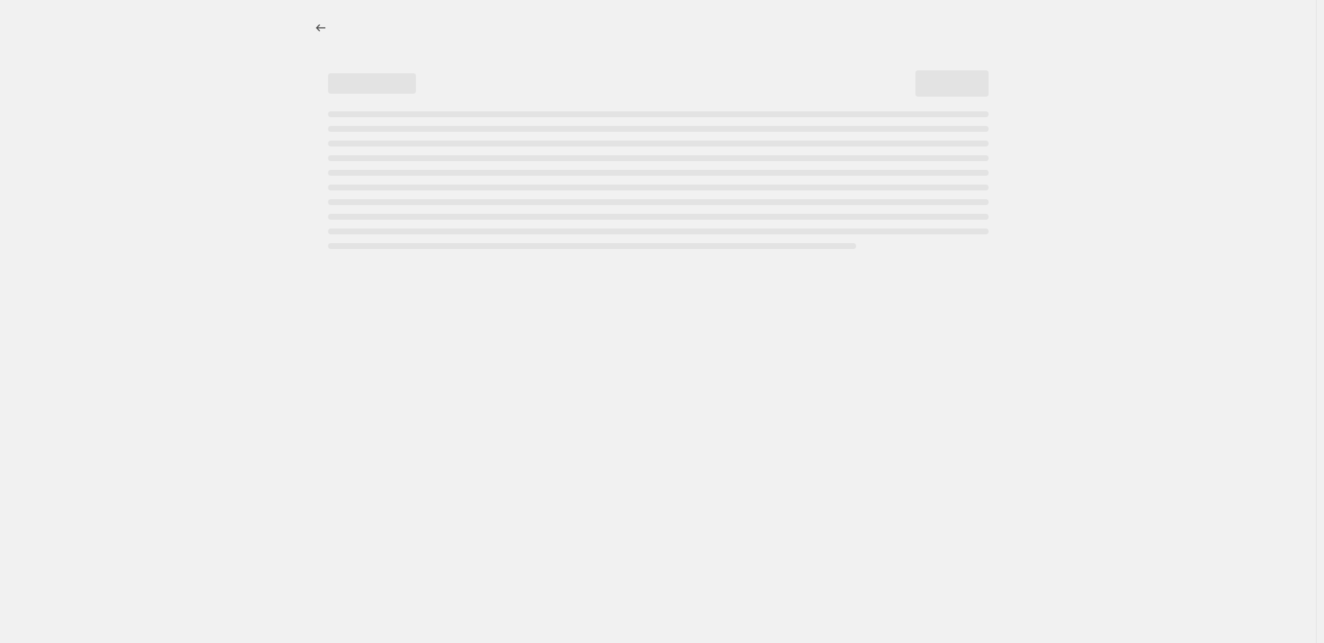
select select "pcap"
select select "no_change"
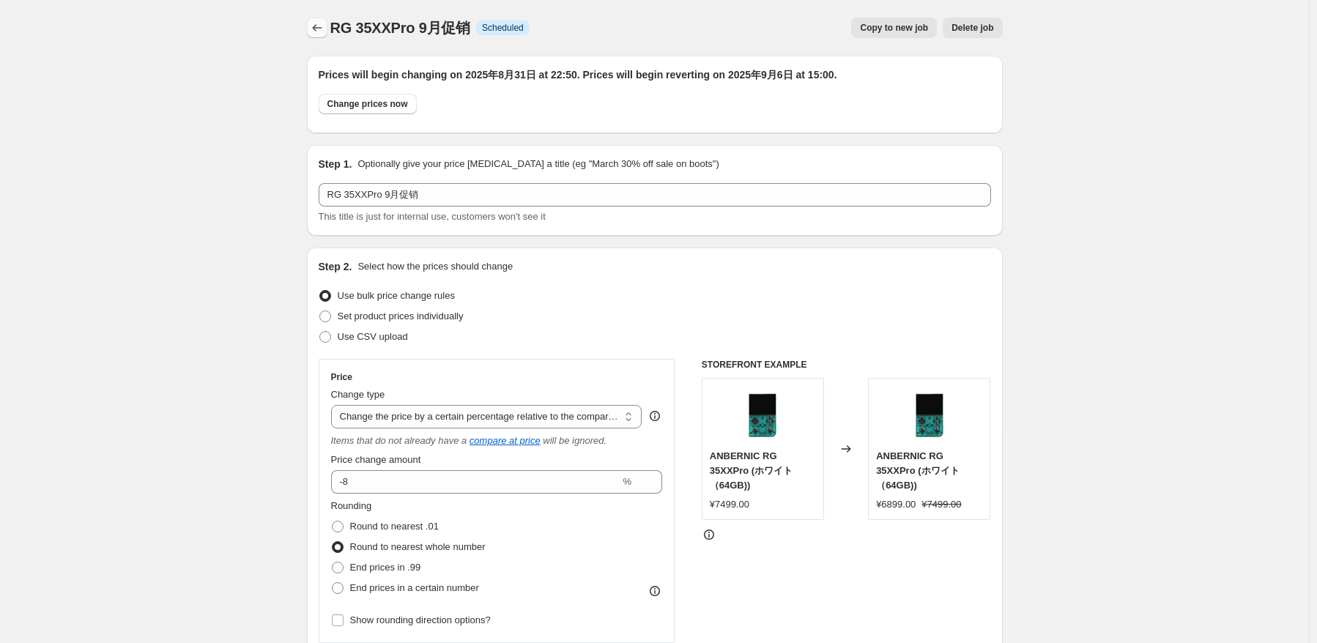
click at [321, 26] on icon "Price change jobs" at bounding box center [317, 28] width 15 height 15
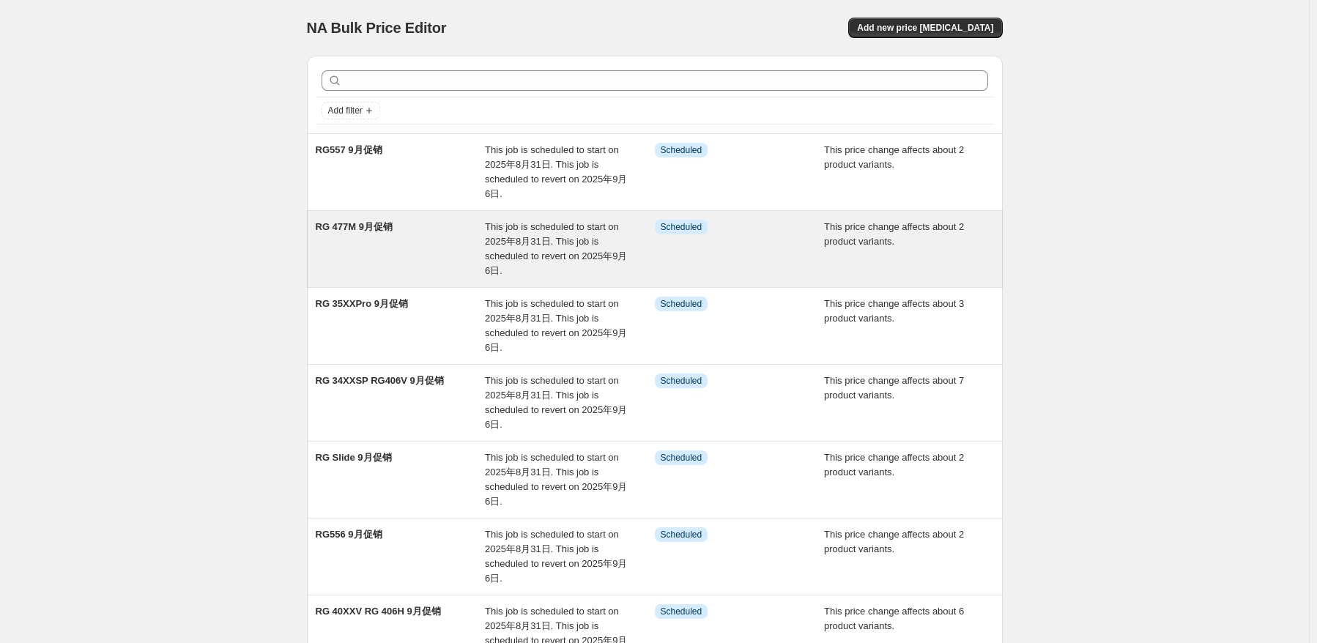
click at [464, 240] on div "RG 477M 9月促销" at bounding box center [401, 249] width 170 height 59
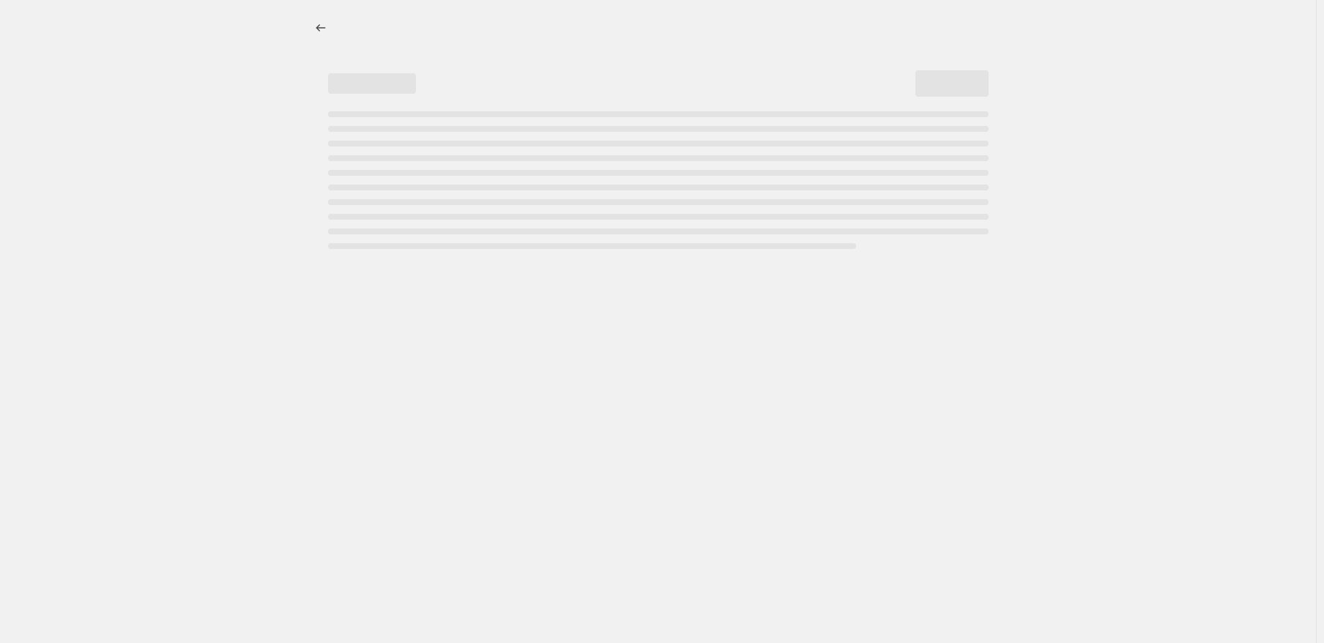
select select "pcap"
select select "no_change"
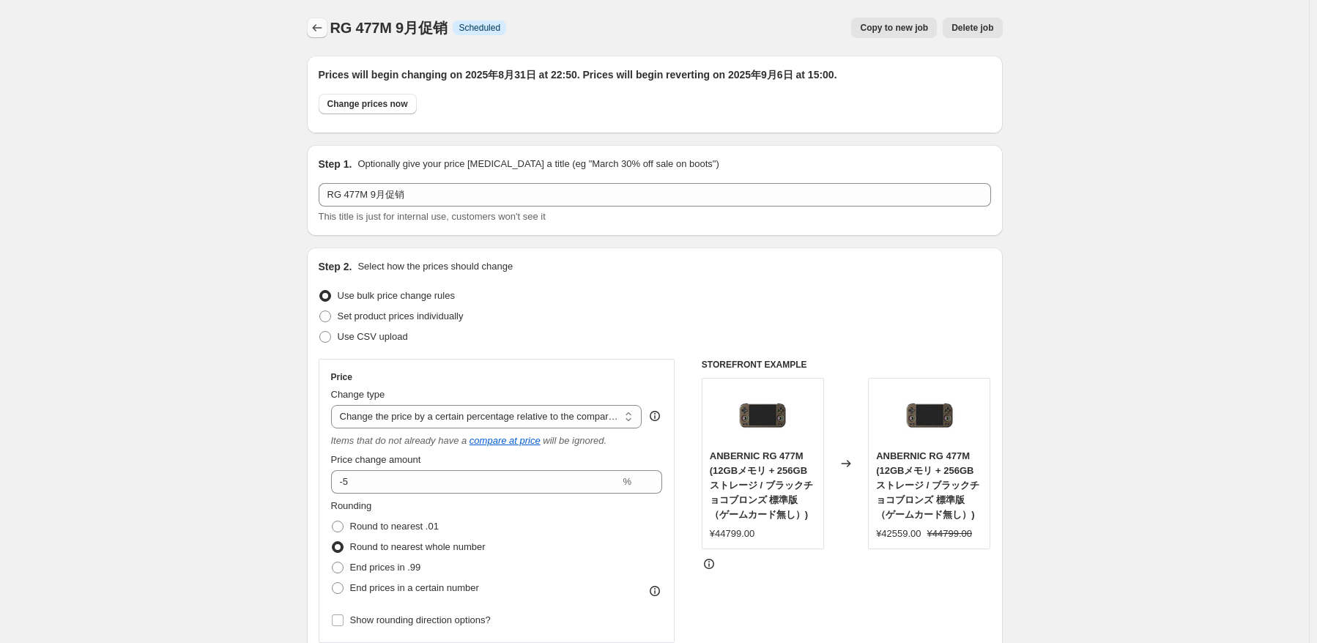
click at [324, 37] on button "Price change jobs" at bounding box center [317, 28] width 21 height 21
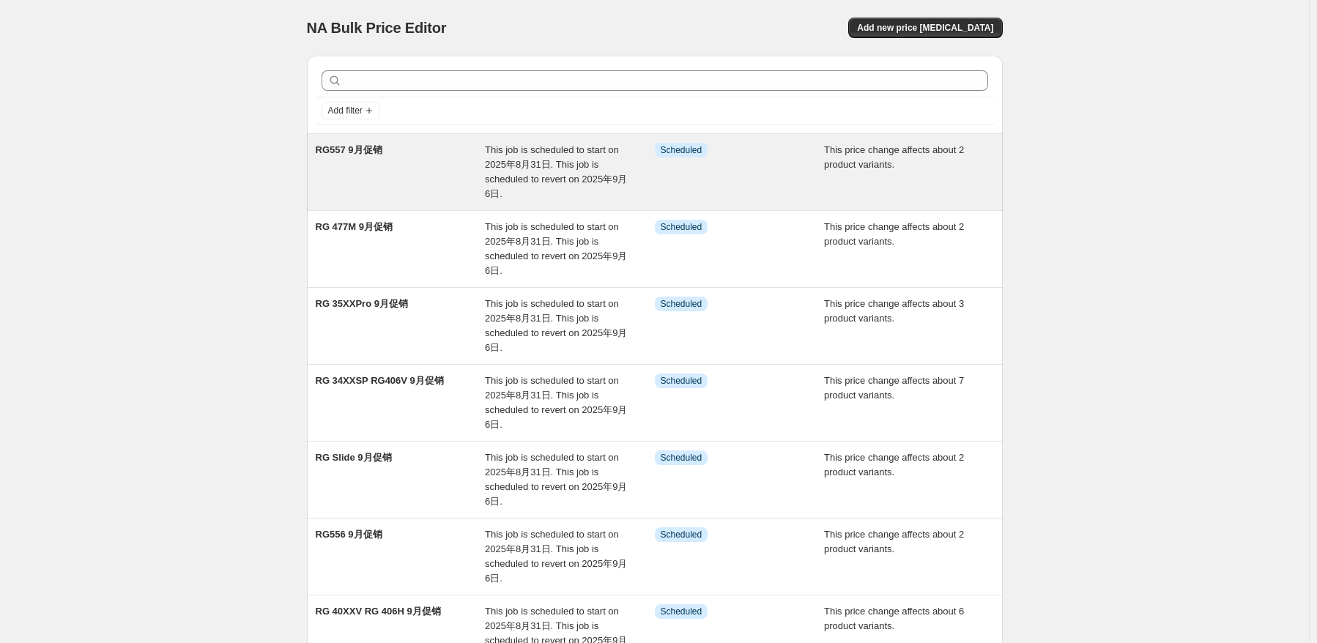
click at [456, 184] on div "RG557 9月促销" at bounding box center [401, 172] width 170 height 59
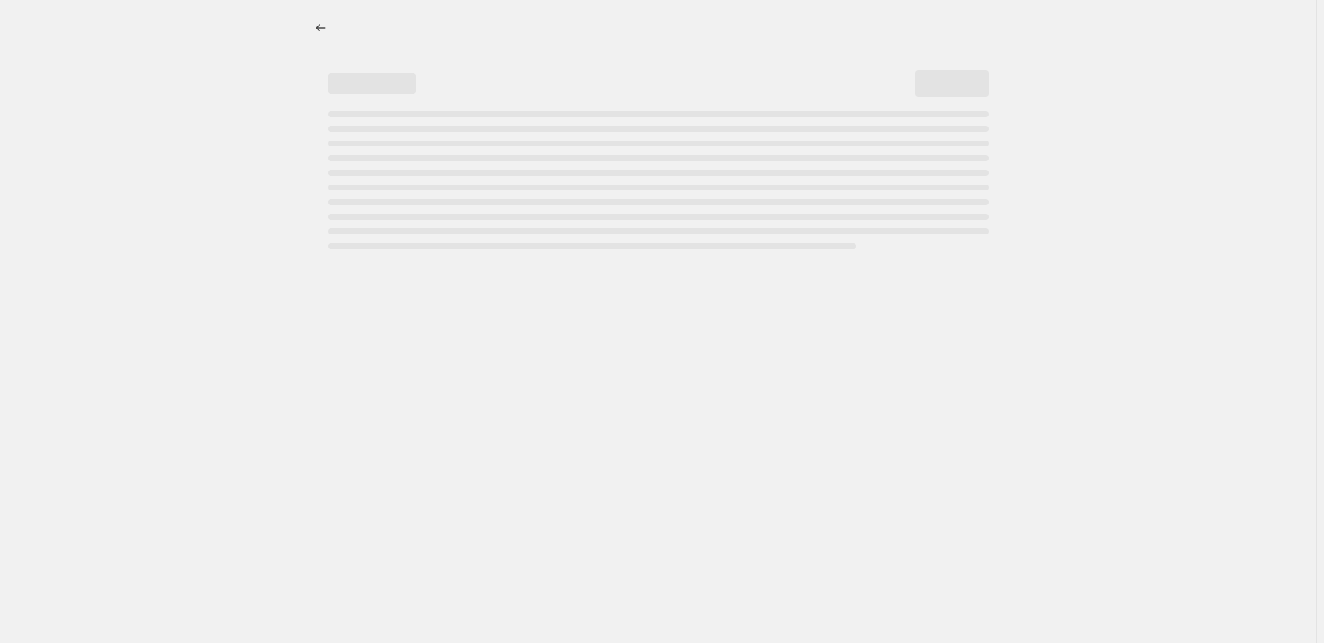
select select "pcap"
select select "no_change"
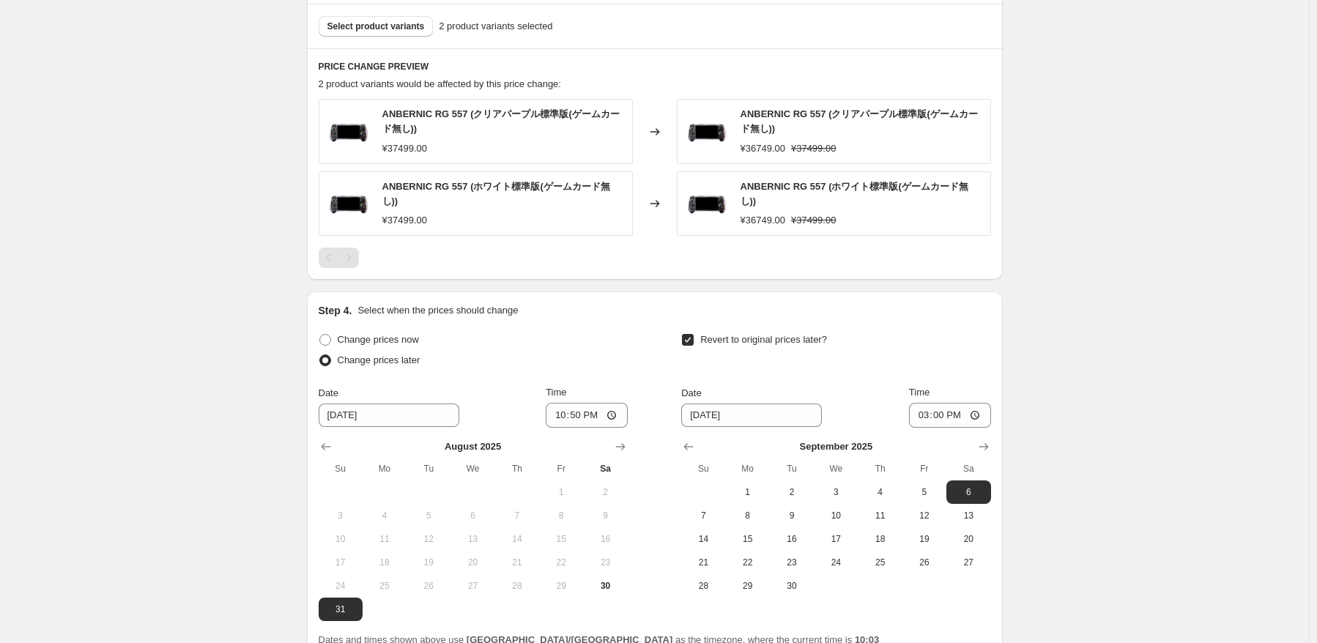
scroll to position [757, 0]
